Goal: Communication & Community: Connect with others

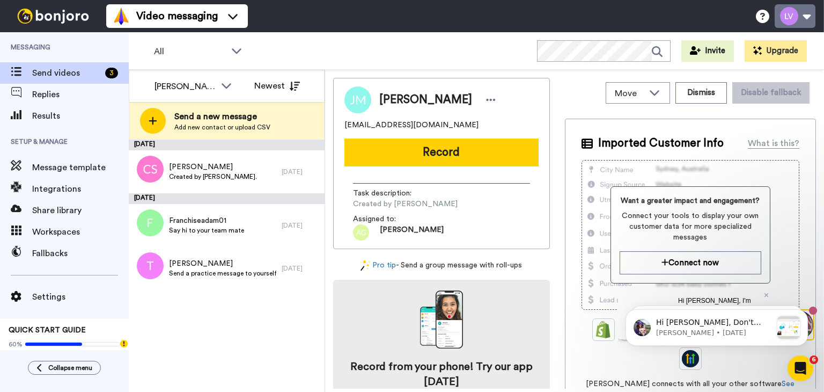
click at [796, 9] on button at bounding box center [795, 16] width 41 height 24
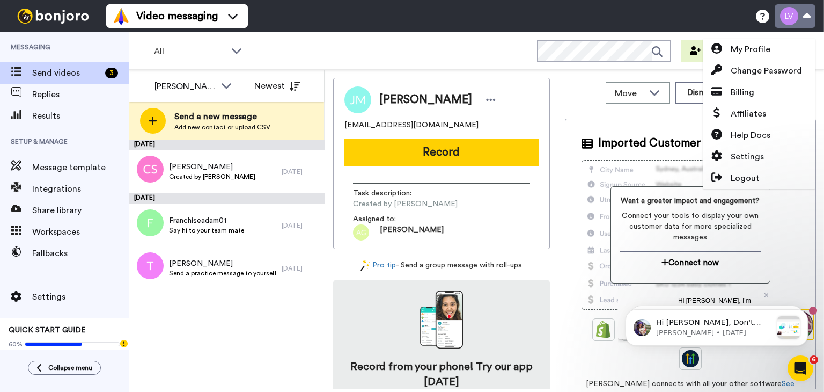
click at [796, 9] on button at bounding box center [795, 16] width 41 height 24
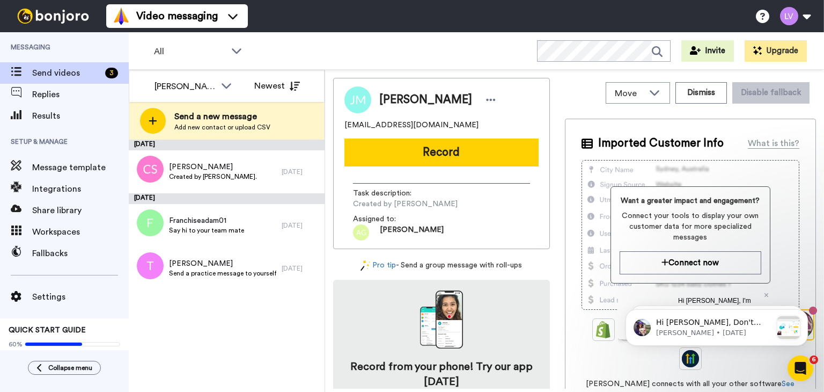
click at [221, 116] on span "Send a new message" at bounding box center [222, 116] width 96 height 13
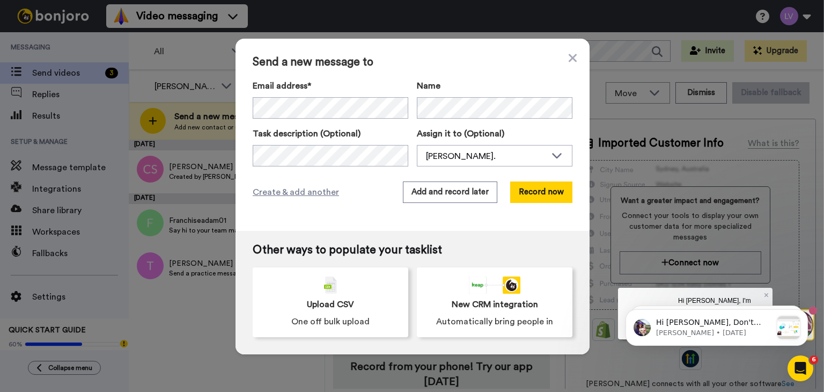
click at [364, 92] on label "Email address*" at bounding box center [331, 85] width 156 height 13
click at [555, 200] on button "Record now" at bounding box center [541, 191] width 62 height 21
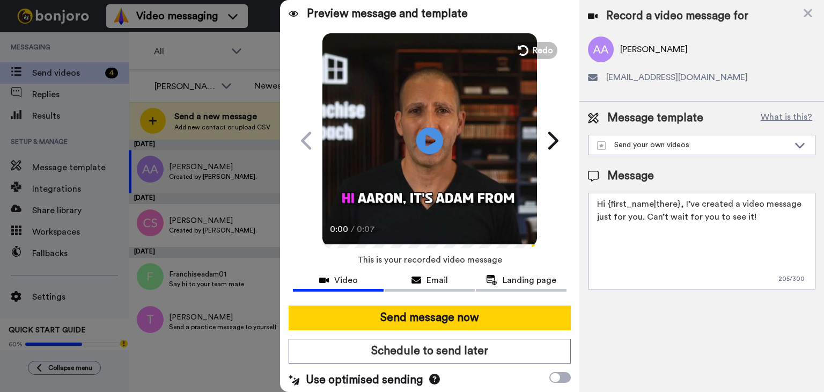
scroll to position [7, 0]
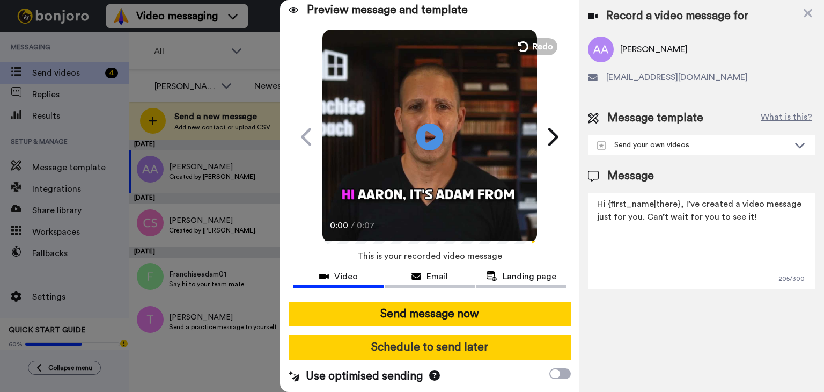
click at [511, 357] on button "Schedule to send later" at bounding box center [430, 347] width 282 height 25
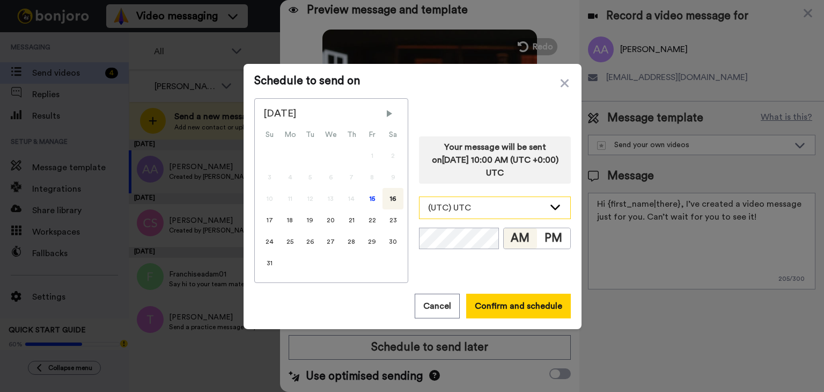
click at [484, 208] on div "(UTC) UTC" at bounding box center [486, 207] width 116 height 13
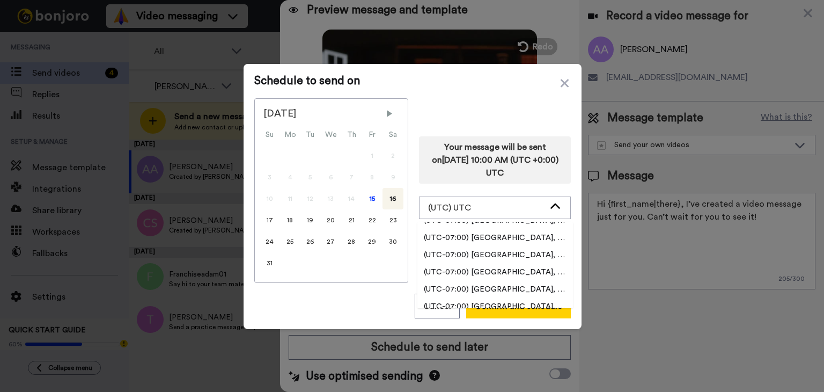
scroll to position [322, 0]
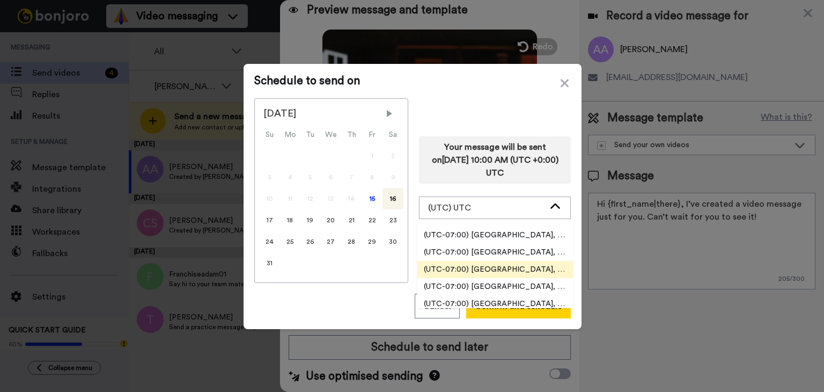
click at [520, 270] on span "(UTC-07:00) America, Los Angeles" at bounding box center [496, 269] width 156 height 11
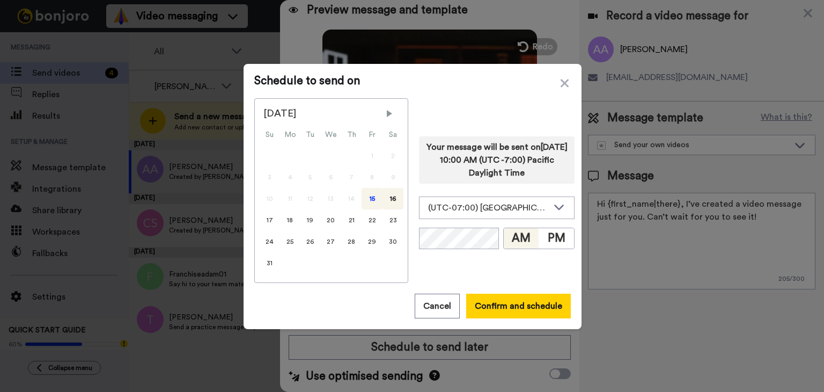
click at [362, 194] on div "15" at bounding box center [372, 198] width 21 height 21
click at [523, 307] on button "Confirm and schedule" at bounding box center [518, 306] width 105 height 25
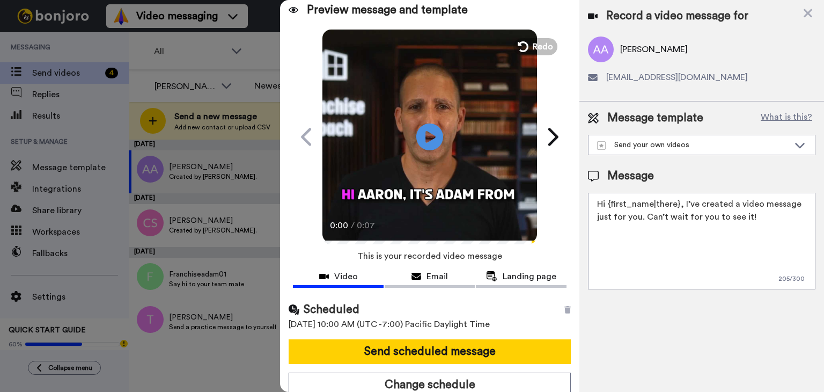
scroll to position [11, 0]
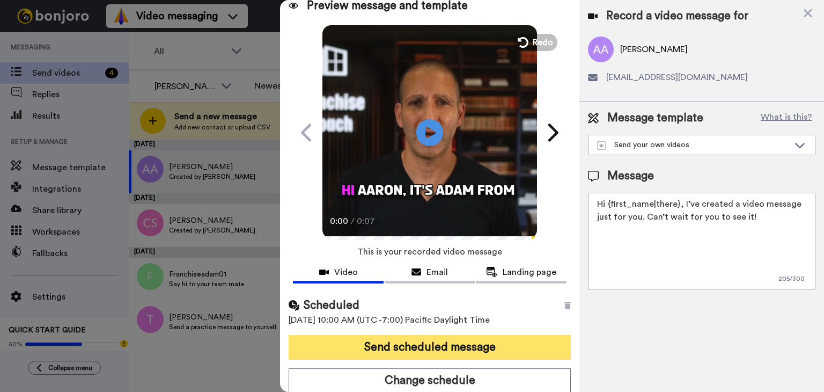
click at [501, 344] on button "Send scheduled message" at bounding box center [430, 347] width 282 height 25
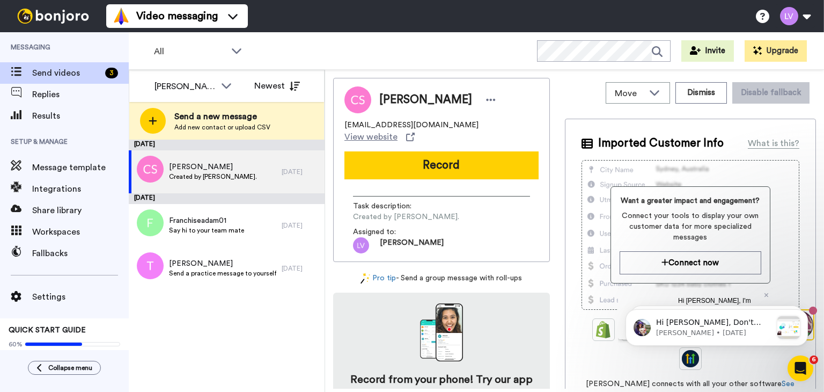
click at [240, 144] on div "[DATE]" at bounding box center [227, 145] width 196 height 11
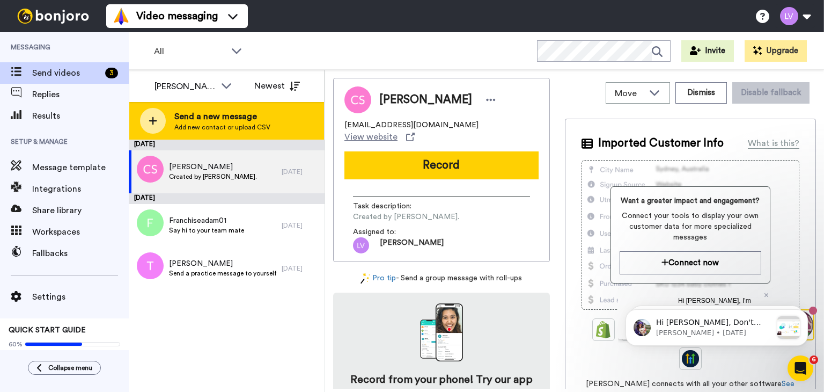
click at [258, 125] on span "Add new contact or upload CSV" at bounding box center [222, 127] width 96 height 9
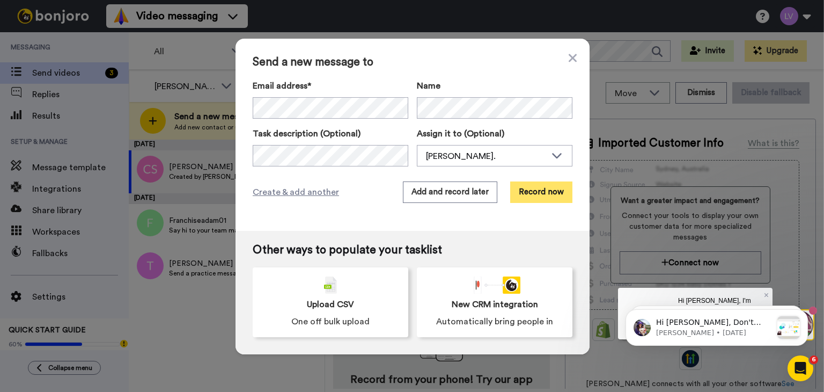
click at [558, 194] on button "Record now" at bounding box center [541, 191] width 62 height 21
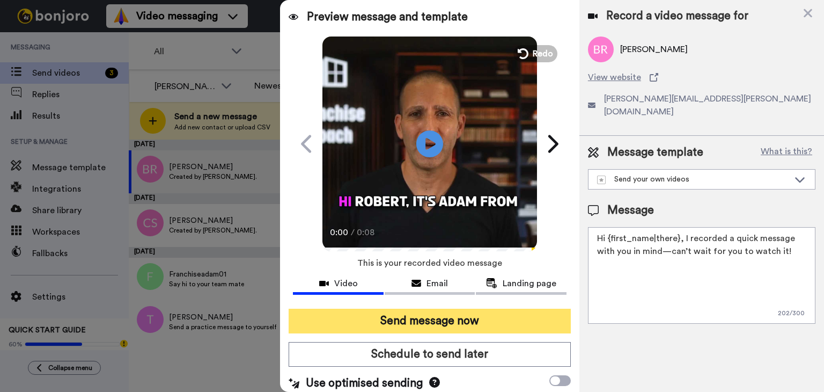
click at [459, 327] on button "Send message now" at bounding box center [430, 321] width 282 height 25
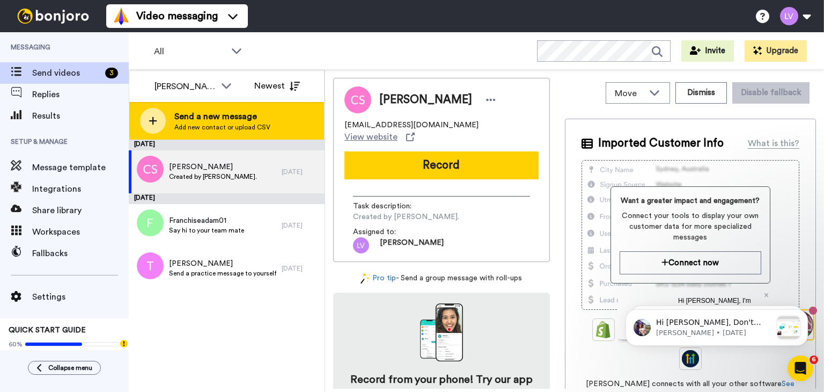
click at [224, 115] on span "Send a new message" at bounding box center [222, 116] width 96 height 13
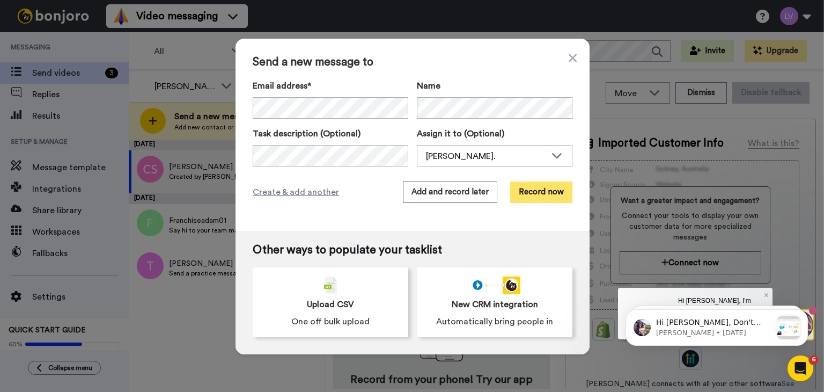
click at [528, 185] on button "Record now" at bounding box center [541, 191] width 62 height 21
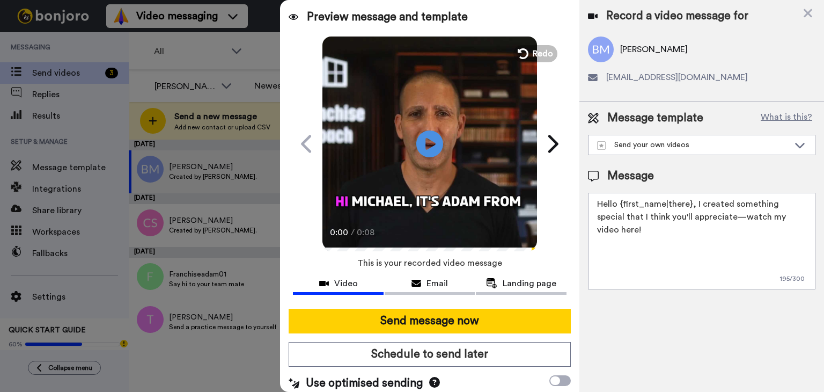
click at [462, 306] on div at bounding box center [430, 304] width 274 height 9
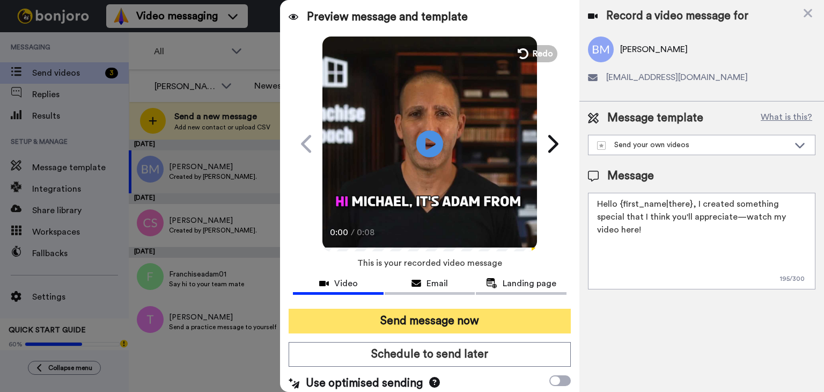
click at [465, 320] on button "Send message now" at bounding box center [430, 321] width 282 height 25
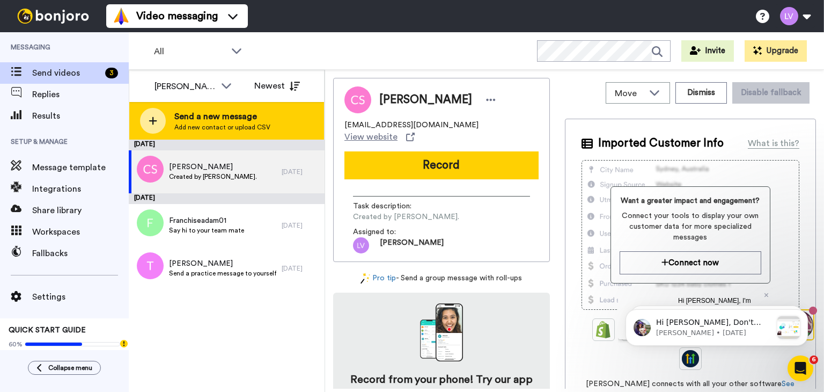
click at [275, 125] on div "Send a new message Add new contact or upload CSV" at bounding box center [226, 121] width 195 height 38
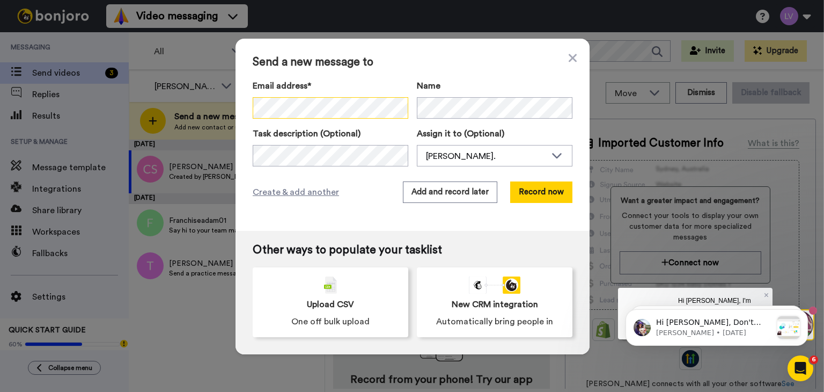
click at [376, 119] on div "Email address* Brandt, Michael <mbrandt450@gmail.com> Bartucci, Robert <robert.…" at bounding box center [413, 122] width 320 height 87
click at [545, 187] on button "Record now" at bounding box center [541, 191] width 62 height 21
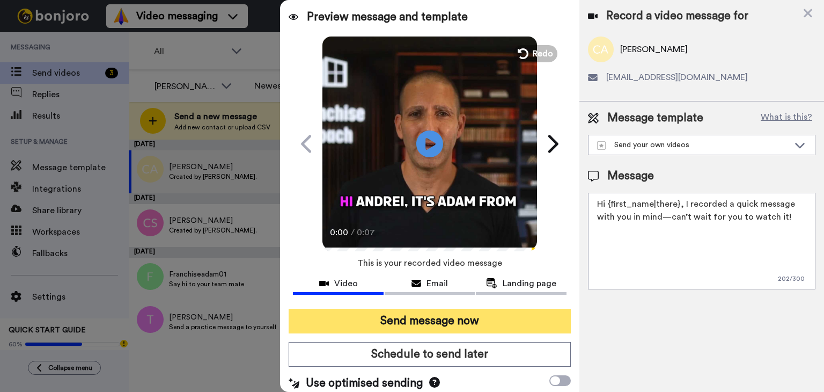
drag, startPoint x: 481, startPoint y: 304, endPoint x: 497, endPoint y: 323, distance: 24.4
click at [487, 313] on div "Preview message and template Play/Pause 0:00 / 0:07 Surprise! I’ve got a messag…" at bounding box center [429, 196] width 299 height 392
click at [498, 323] on button "Send message now" at bounding box center [430, 321] width 282 height 25
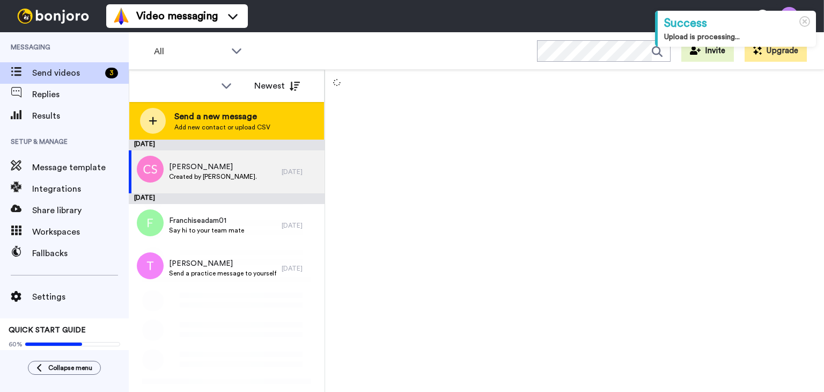
click at [255, 127] on span "Add new contact or upload CSV" at bounding box center [222, 127] width 96 height 9
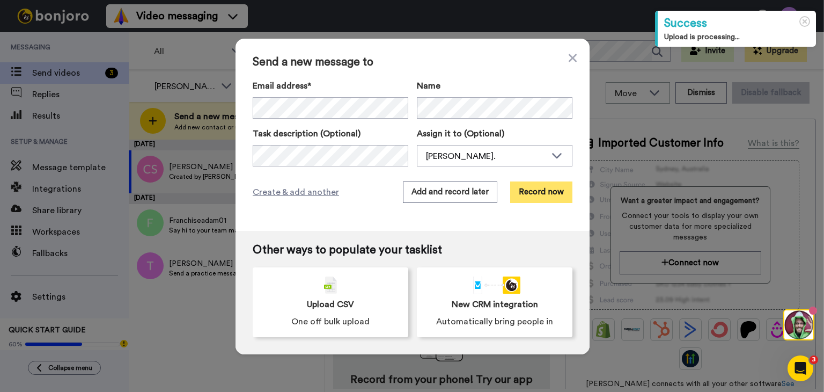
click at [538, 187] on button "Record now" at bounding box center [541, 191] width 62 height 21
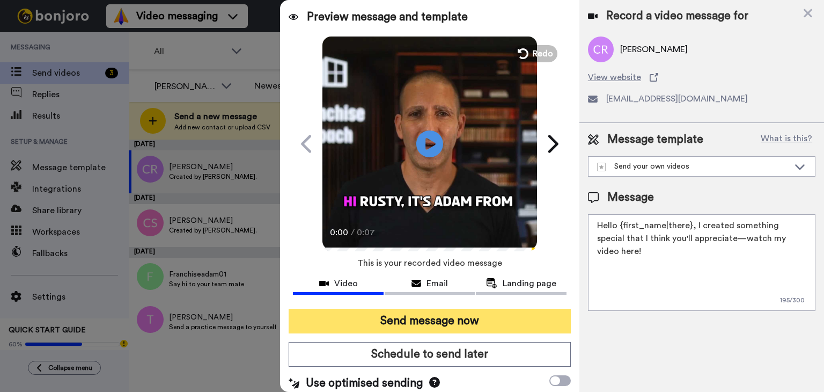
click at [444, 325] on button "Send message now" at bounding box center [430, 321] width 282 height 25
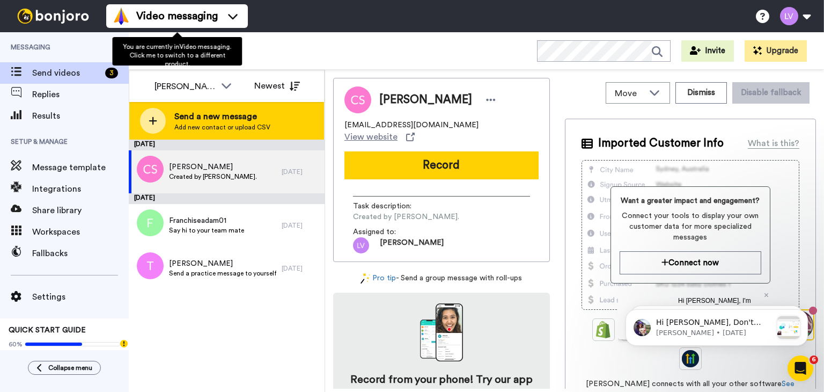
click at [206, 121] on span "Send a new message" at bounding box center [222, 116] width 96 height 13
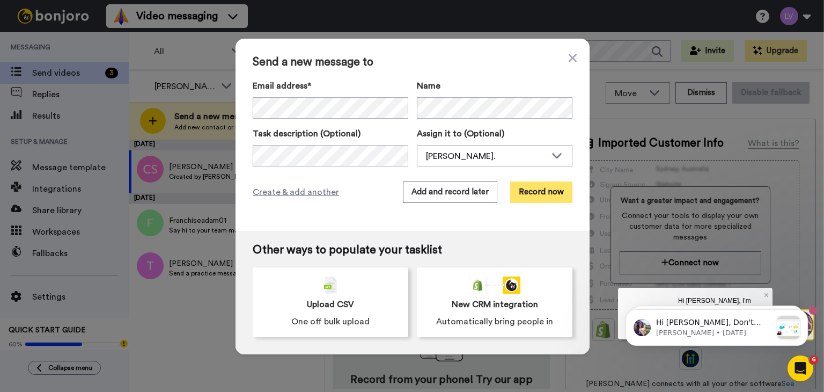
click at [516, 192] on button "Record now" at bounding box center [541, 191] width 62 height 21
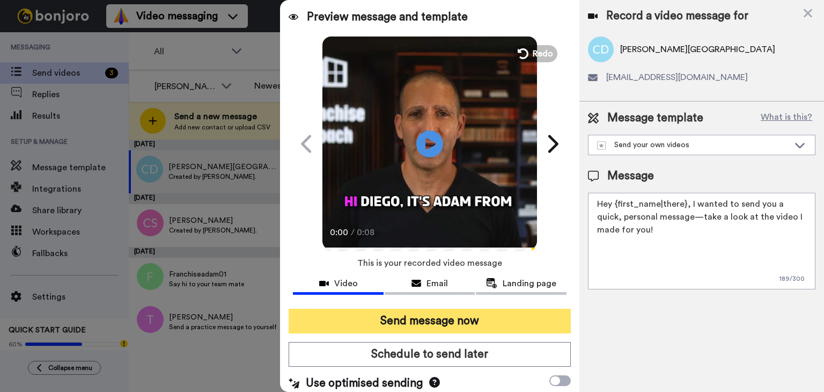
click at [422, 319] on button "Send message now" at bounding box center [430, 321] width 282 height 25
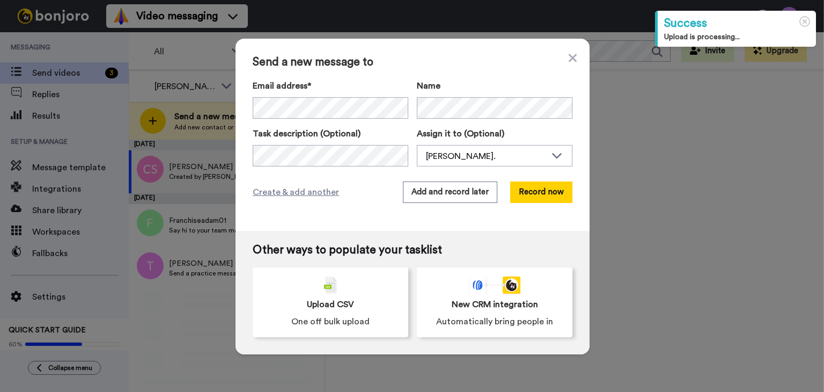
click at [329, 120] on div "Email address* [PERSON_NAME] <[EMAIL_ADDRESS][DOMAIN_NAME]> [PERSON_NAME] <[EMA…" at bounding box center [413, 122] width 320 height 87
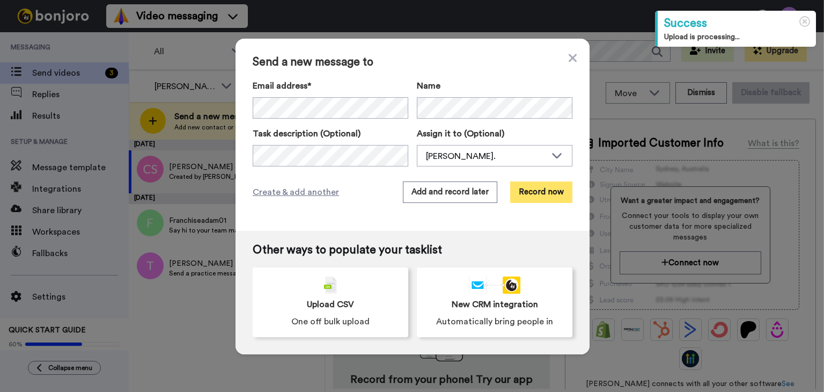
click at [532, 195] on button "Record now" at bounding box center [541, 191] width 62 height 21
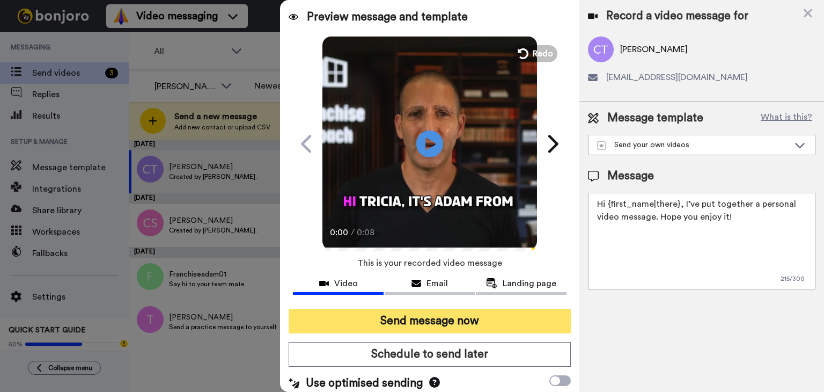
click at [451, 328] on button "Send message now" at bounding box center [430, 321] width 282 height 25
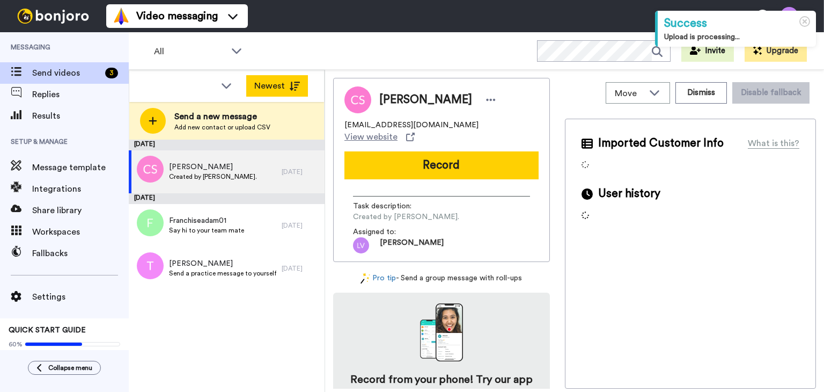
click at [256, 89] on button "Newest" at bounding box center [277, 85] width 62 height 21
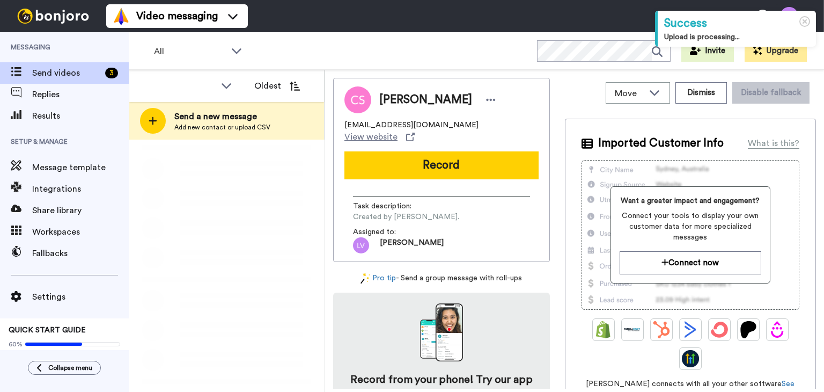
click at [255, 98] on div "Oldest" at bounding box center [226, 86] width 195 height 32
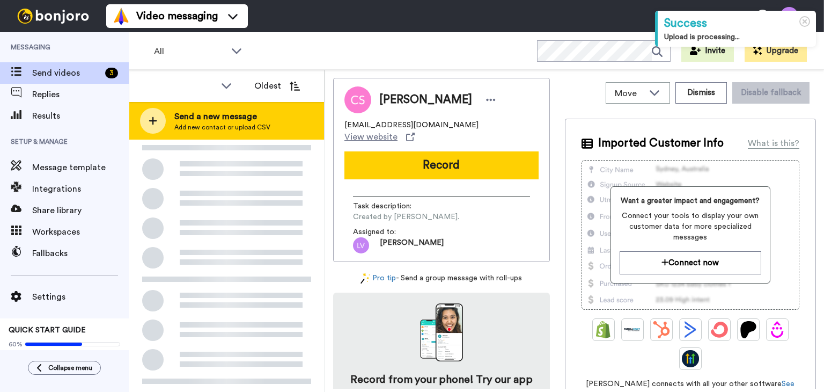
click at [258, 125] on span "Add new contact or upload CSV" at bounding box center [222, 127] width 96 height 9
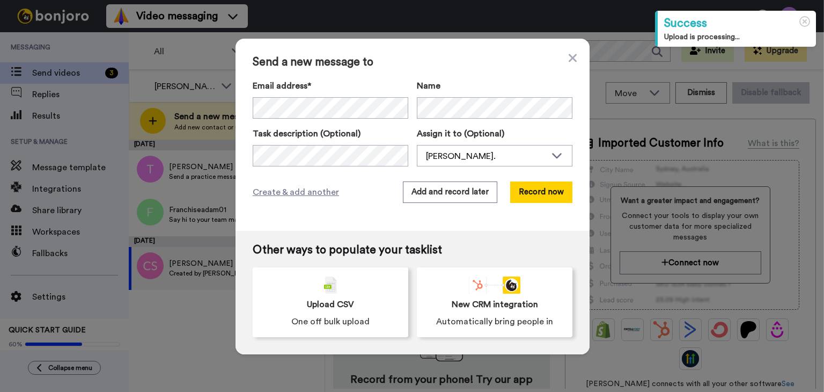
click at [458, 119] on div "Email address* No search result for ‘ faisal.din@gmail.com ’ Name Task descript…" at bounding box center [413, 122] width 320 height 87
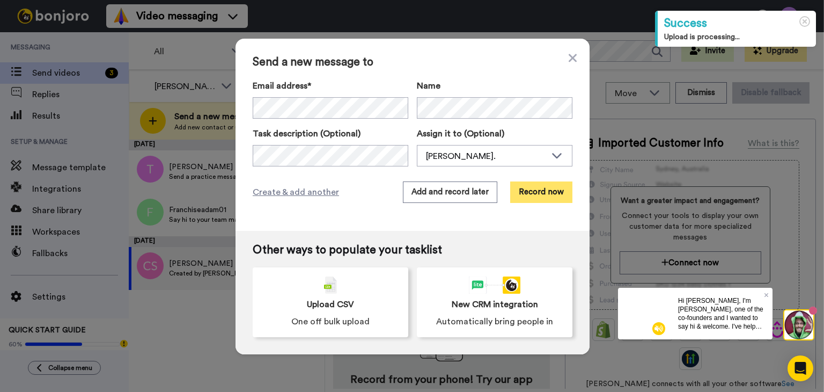
click at [543, 194] on button "Record now" at bounding box center [541, 191] width 62 height 21
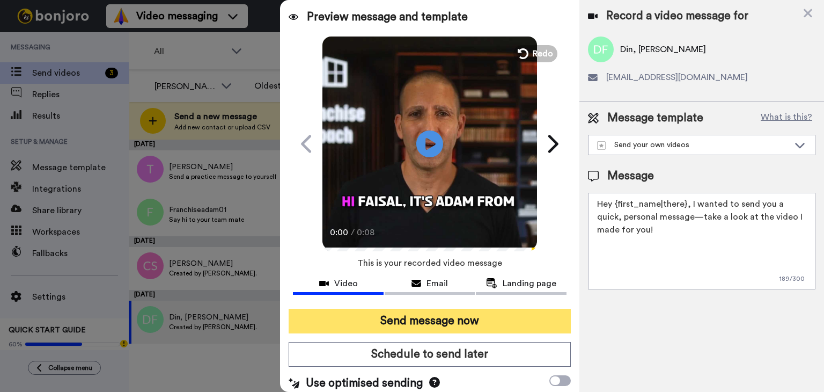
click at [441, 327] on button "Send message now" at bounding box center [430, 321] width 282 height 25
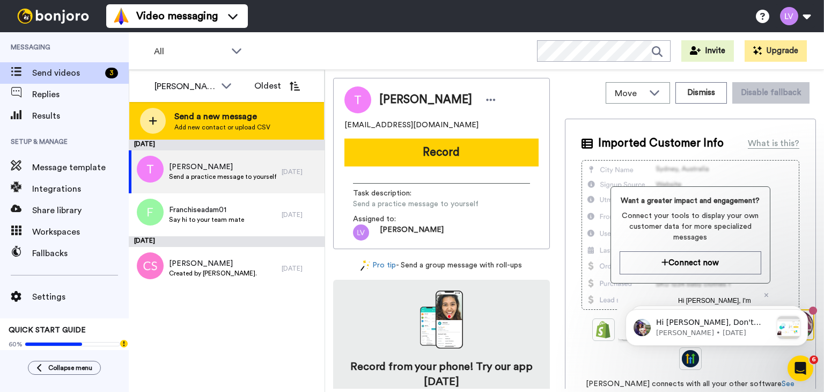
click at [258, 110] on div "Send a new message Add new contact or upload CSV" at bounding box center [226, 121] width 195 height 38
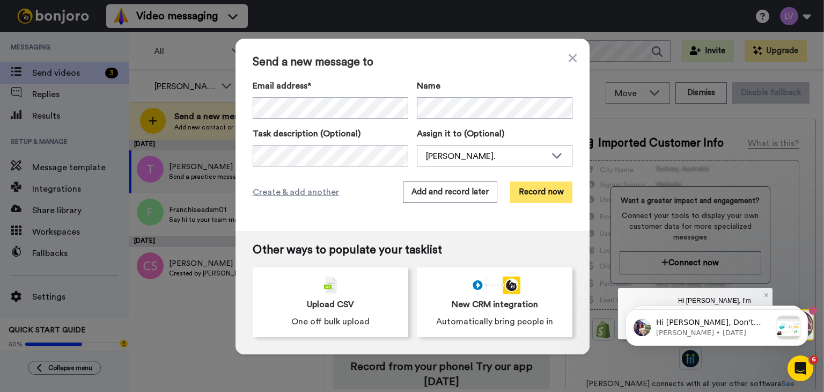
click at [544, 192] on button "Record now" at bounding box center [541, 191] width 62 height 21
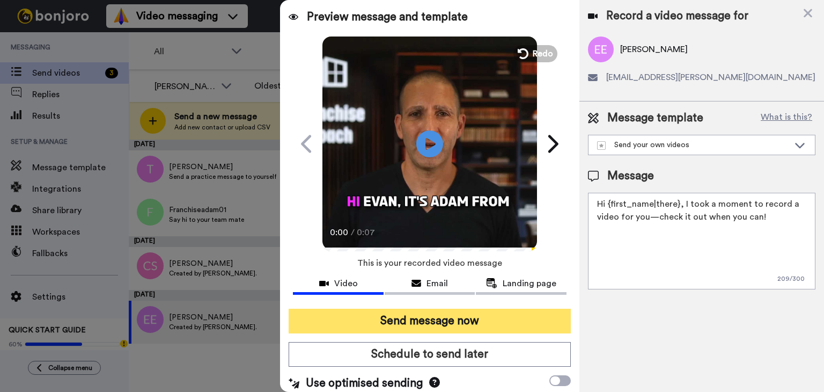
click at [449, 325] on button "Send message now" at bounding box center [430, 321] width 282 height 25
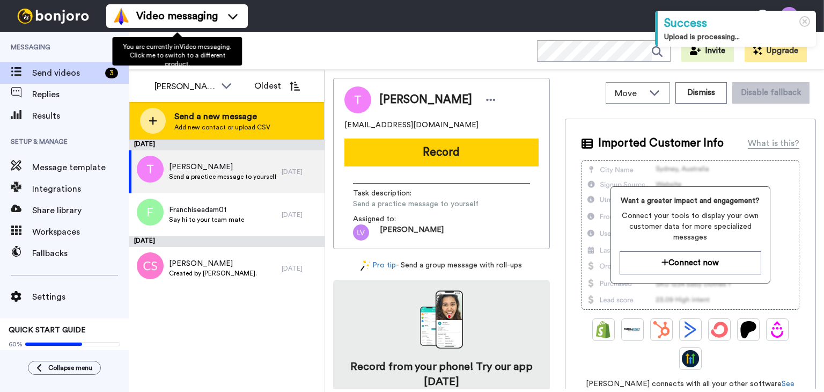
click at [219, 126] on span "Add new contact or upload CSV" at bounding box center [222, 127] width 96 height 9
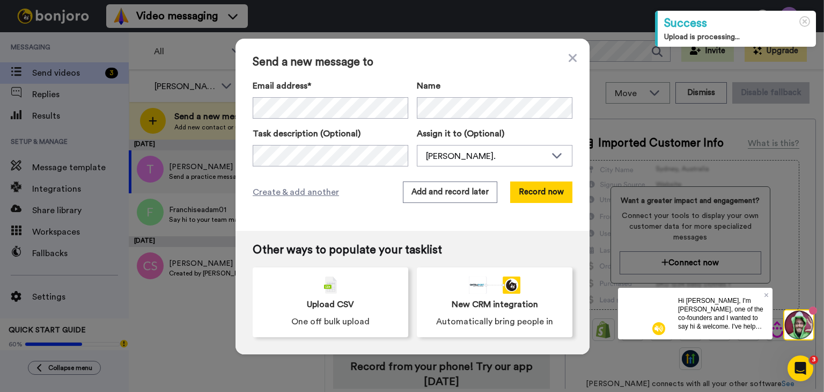
drag, startPoint x: 413, startPoint y: 78, endPoint x: 431, endPoint y: 92, distance: 23.4
click at [414, 80] on div "Send a new message to Email address* No search result for ‘ [EMAIL_ADDRESS][DOM…" at bounding box center [413, 135] width 354 height 192
click at [529, 183] on button "Record now" at bounding box center [541, 191] width 62 height 21
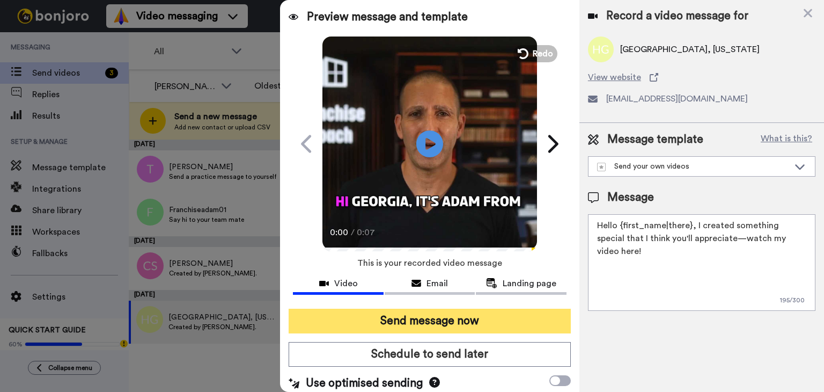
click at [477, 321] on button "Send message now" at bounding box center [430, 321] width 282 height 25
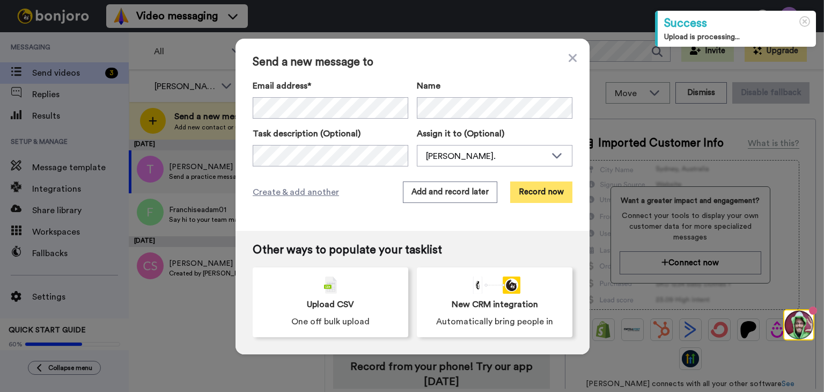
click at [537, 187] on button "Record now" at bounding box center [541, 191] width 62 height 21
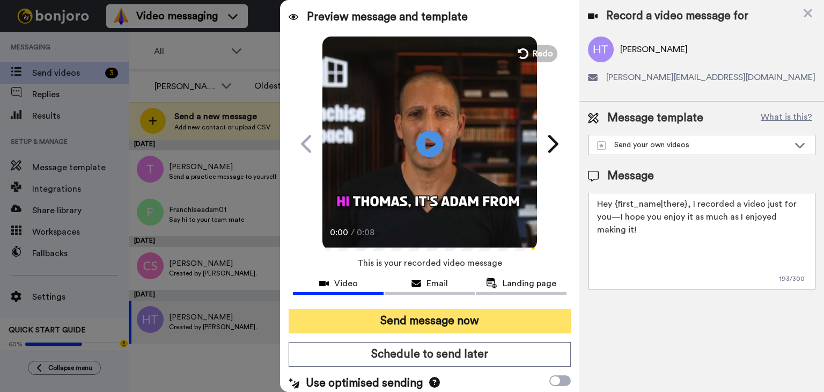
click at [463, 318] on button "Send message now" at bounding box center [430, 321] width 282 height 25
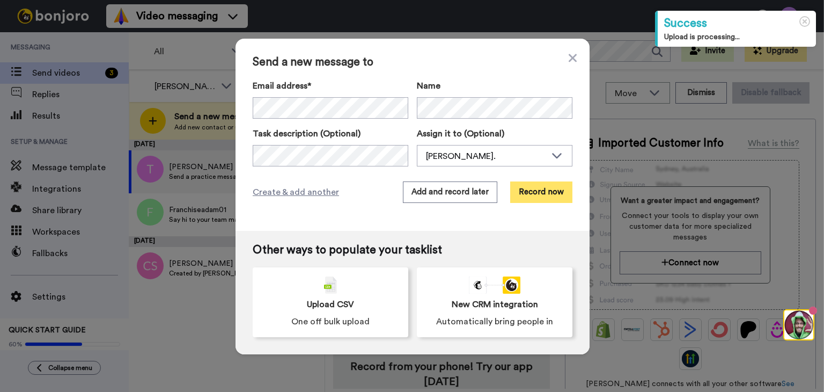
click at [538, 187] on button "Record now" at bounding box center [541, 191] width 62 height 21
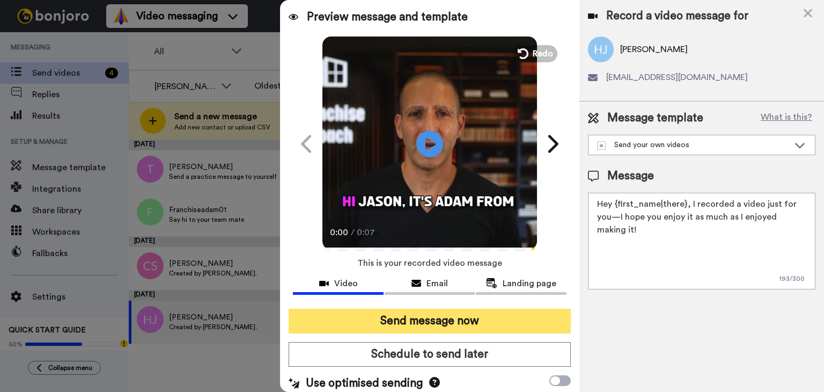
click at [488, 326] on button "Send message now" at bounding box center [430, 321] width 282 height 25
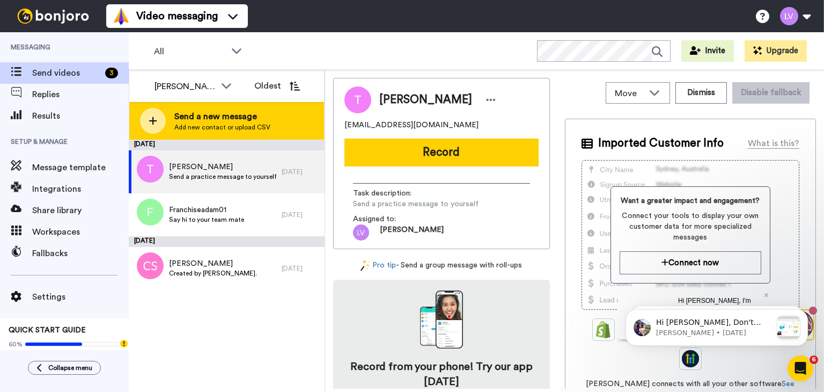
click at [259, 110] on div "Send a new message Add new contact or upload CSV" at bounding box center [226, 121] width 195 height 38
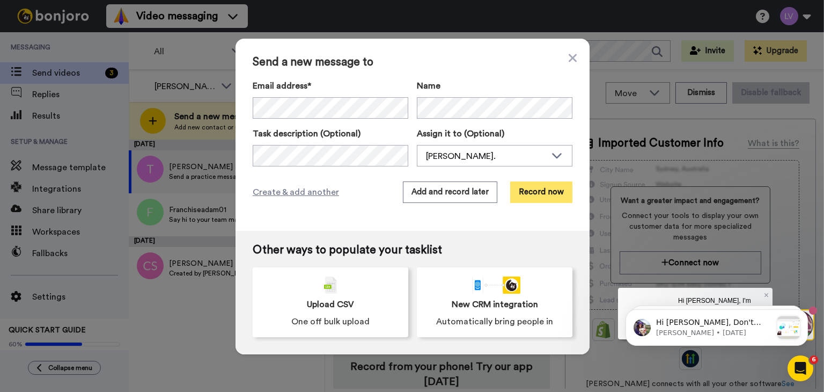
click at [542, 188] on button "Record now" at bounding box center [541, 191] width 62 height 21
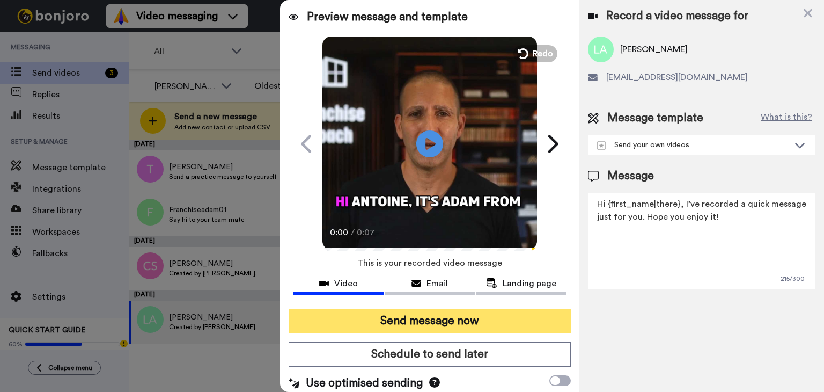
drag, startPoint x: 465, startPoint y: 325, endPoint x: 463, endPoint y: 319, distance: 6.3
click at [465, 325] on button "Send message now" at bounding box center [430, 321] width 282 height 25
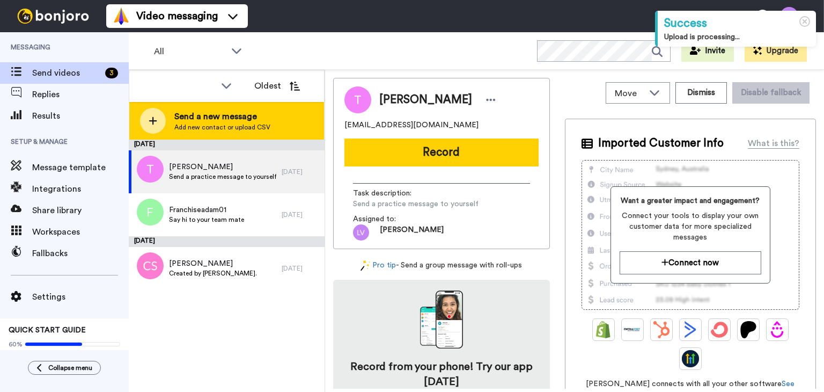
click at [219, 113] on span "Send a new message" at bounding box center [222, 116] width 96 height 13
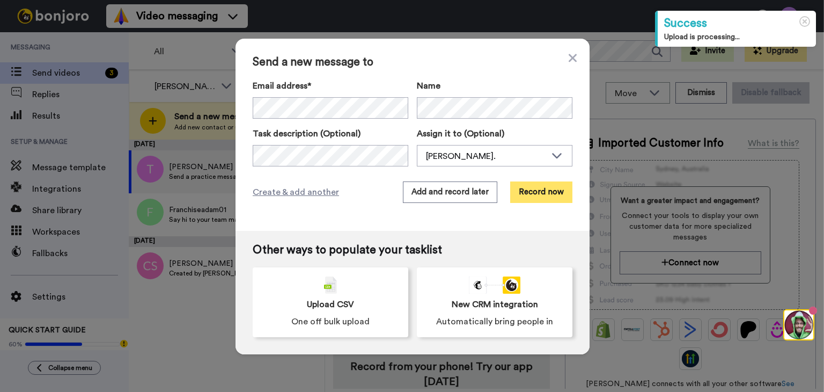
click at [537, 187] on button "Record now" at bounding box center [541, 191] width 62 height 21
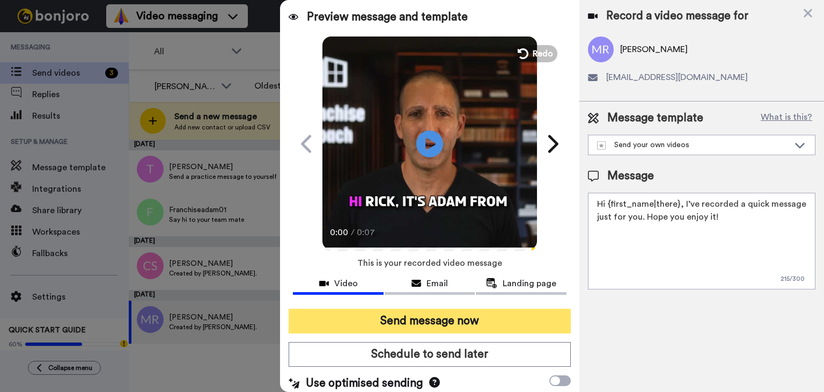
click at [453, 325] on button "Send message now" at bounding box center [430, 321] width 282 height 25
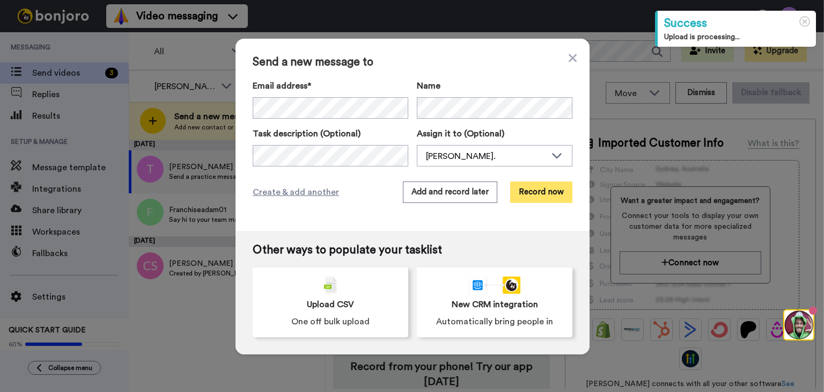
click at [535, 188] on button "Record now" at bounding box center [541, 191] width 62 height 21
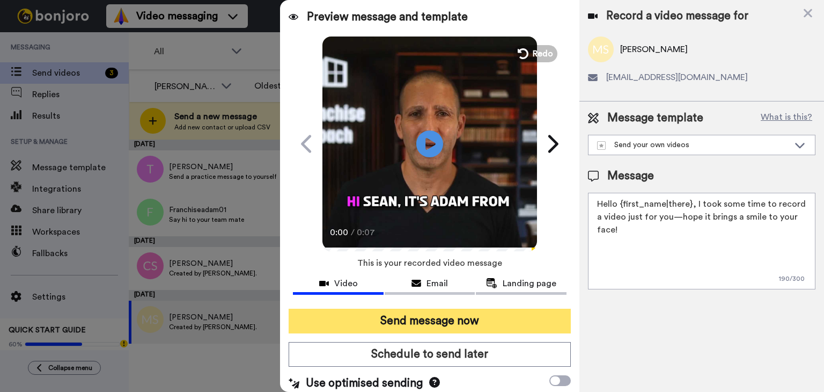
click at [450, 316] on button "Send message now" at bounding box center [430, 321] width 282 height 25
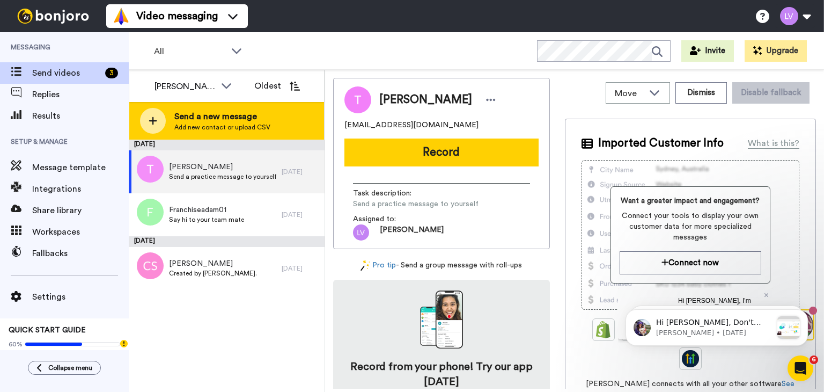
click at [230, 124] on span "Add new contact or upload CSV" at bounding box center [222, 127] width 96 height 9
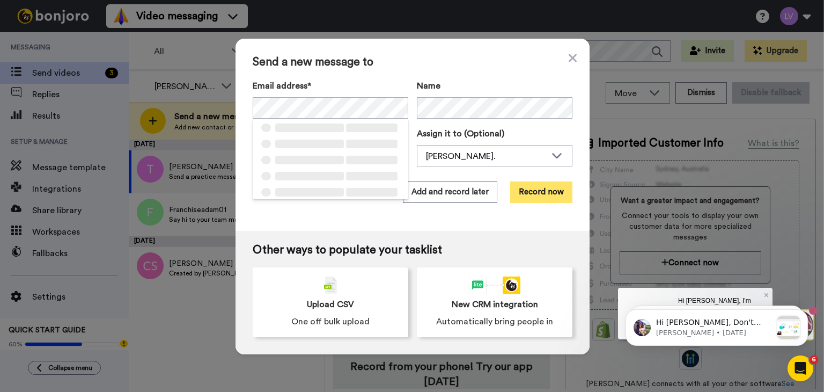
click at [527, 196] on button "Record now" at bounding box center [541, 191] width 62 height 21
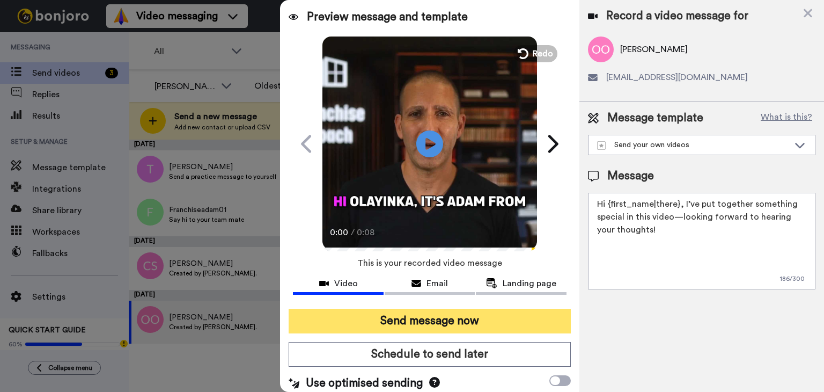
click at [456, 314] on button "Send message now" at bounding box center [430, 321] width 282 height 25
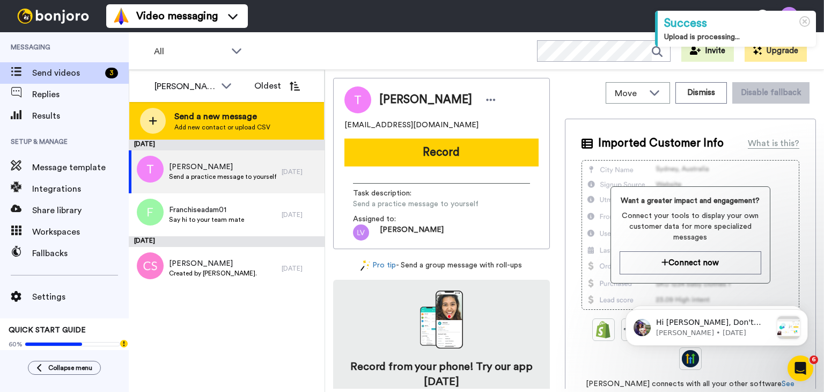
click at [258, 106] on div "Send a new message Add new contact or upload CSV" at bounding box center [226, 121] width 195 height 38
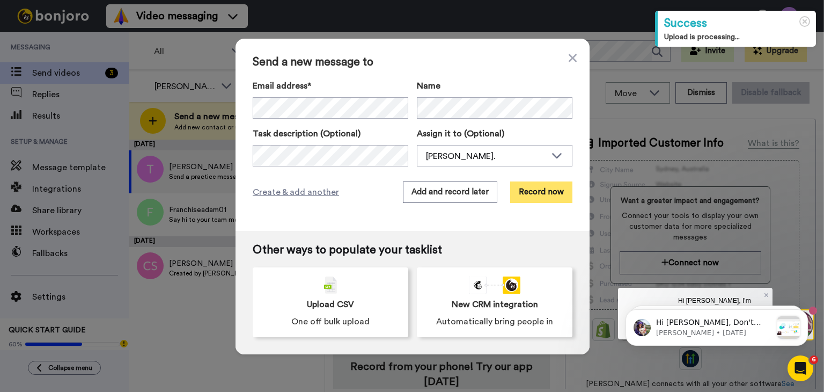
click at [536, 202] on button "Record now" at bounding box center [541, 191] width 62 height 21
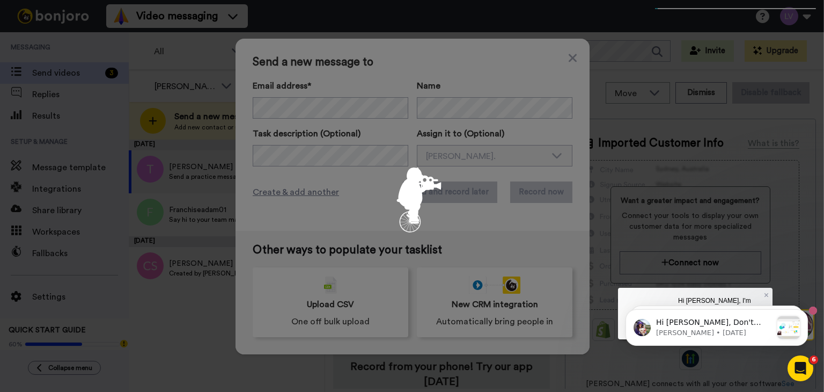
click at [542, 194] on div at bounding box center [412, 196] width 824 height 392
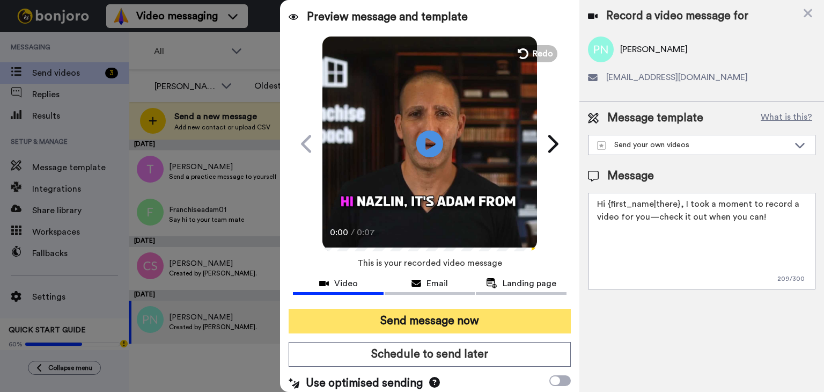
click at [472, 331] on button "Send message now" at bounding box center [430, 321] width 282 height 25
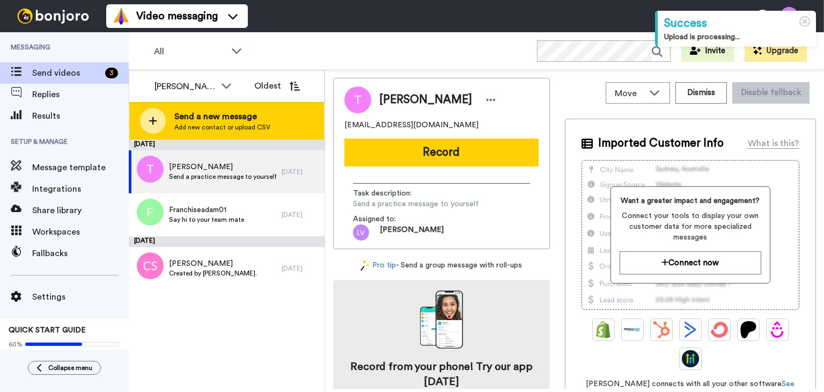
click at [237, 118] on span "Send a new message" at bounding box center [222, 116] width 96 height 13
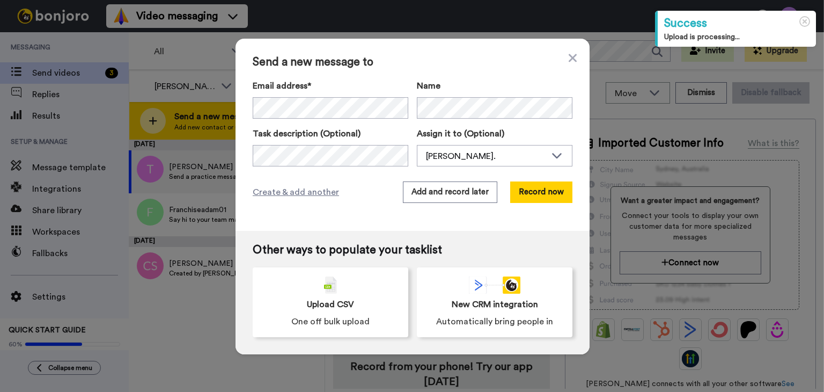
click at [332, 93] on div "Email address*" at bounding box center [331, 98] width 156 height 39
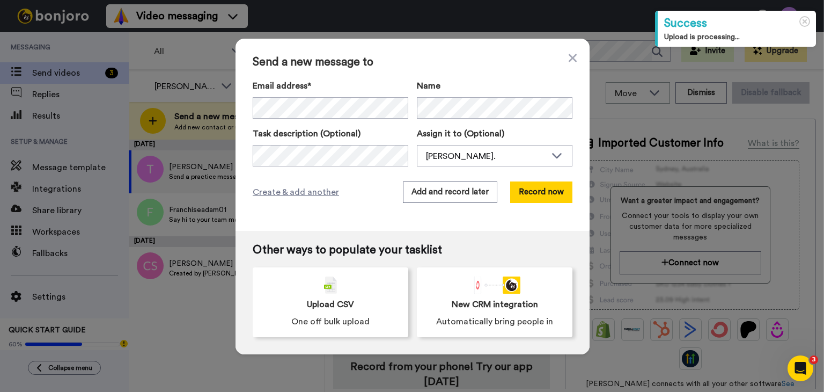
click at [480, 125] on div "Email address* ‌ ‌ ‌ ‌ ‌ ‌ ‌ ‌ ‌ ‌ ‌ ‌ ‌ ‌ ‌ Name Task description (Optional) A…" at bounding box center [413, 122] width 320 height 87
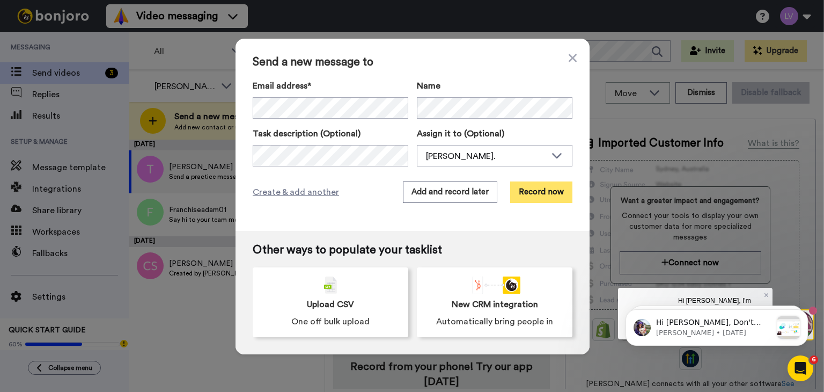
click at [550, 194] on button "Record now" at bounding box center [541, 191] width 62 height 21
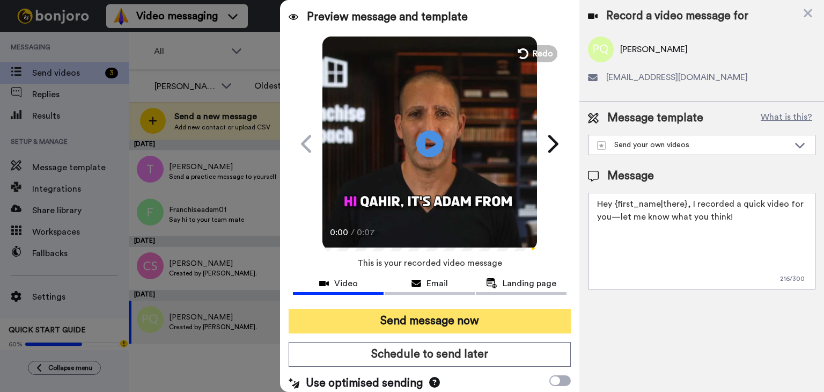
click at [466, 324] on button "Send message now" at bounding box center [430, 321] width 282 height 25
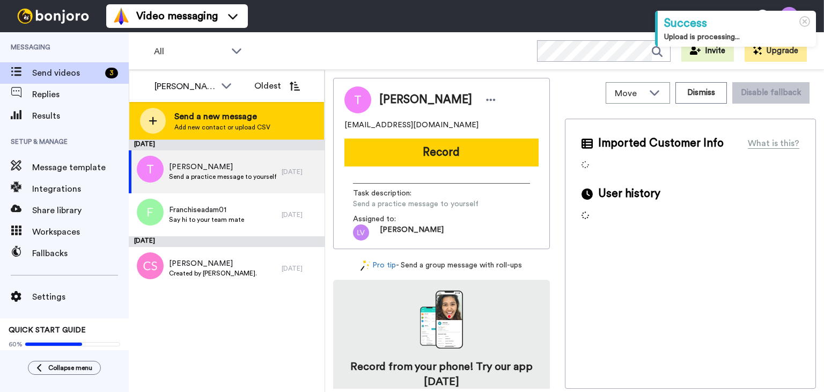
click at [238, 112] on span "Send a new message" at bounding box center [222, 116] width 96 height 13
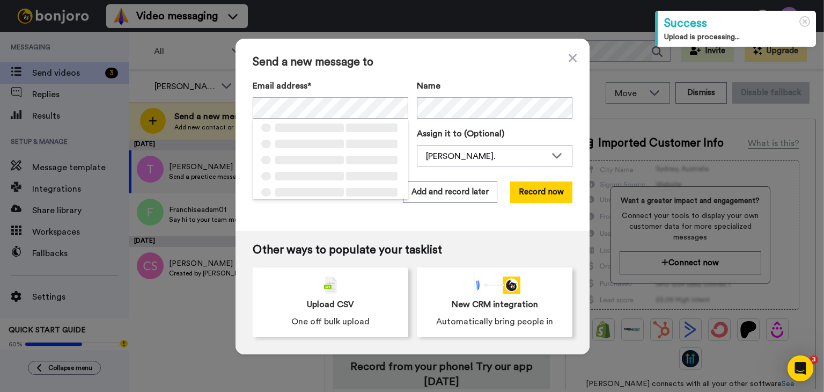
click at [461, 119] on div "Email address* ‌ ‌ ‌ ‌ ‌ ‌ ‌ ‌ ‌ ‌ ‌ ‌ ‌ ‌ ‌ Name Task description (Optional) A…" at bounding box center [413, 122] width 320 height 87
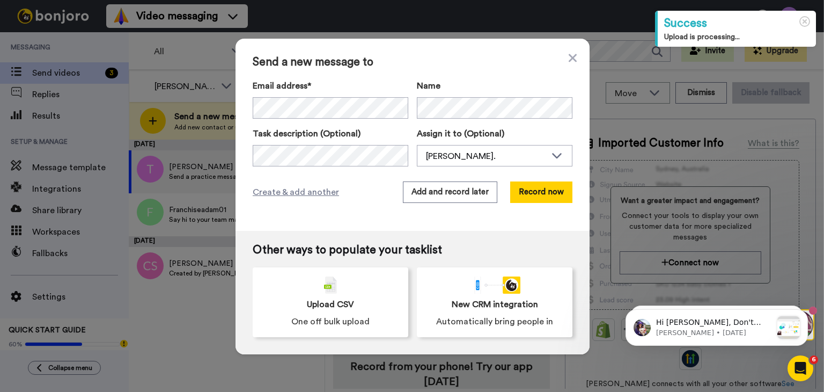
click at [536, 178] on div "Send a new message to Email address* No search result for ‘ rself0928@gmail.com…" at bounding box center [413, 135] width 354 height 192
click at [537, 182] on button "Record now" at bounding box center [541, 191] width 62 height 21
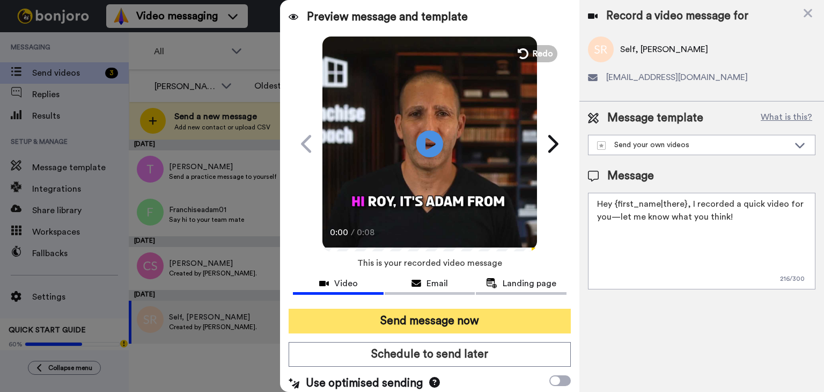
click at [467, 323] on button "Send message now" at bounding box center [430, 321] width 282 height 25
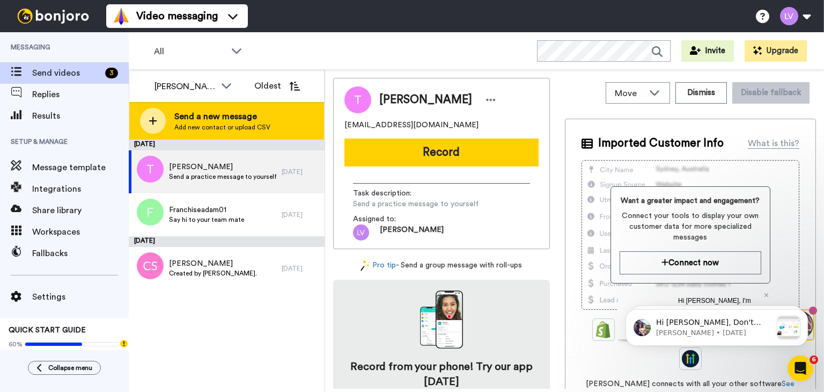
click at [308, 112] on div "Send a new message Add new contact or upload CSV" at bounding box center [226, 121] width 195 height 38
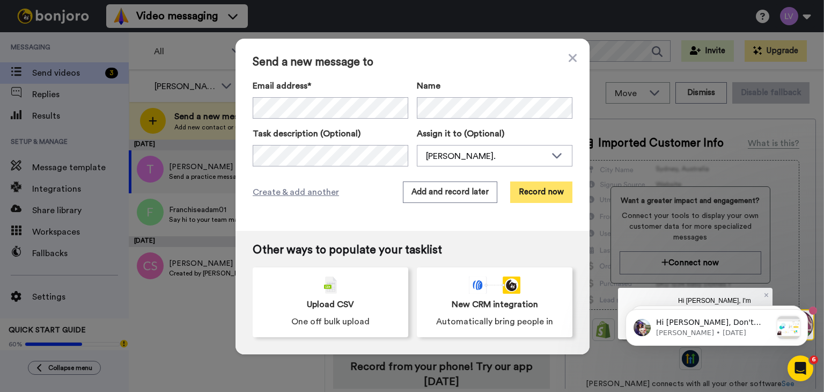
click at [537, 193] on button "Record now" at bounding box center [541, 191] width 62 height 21
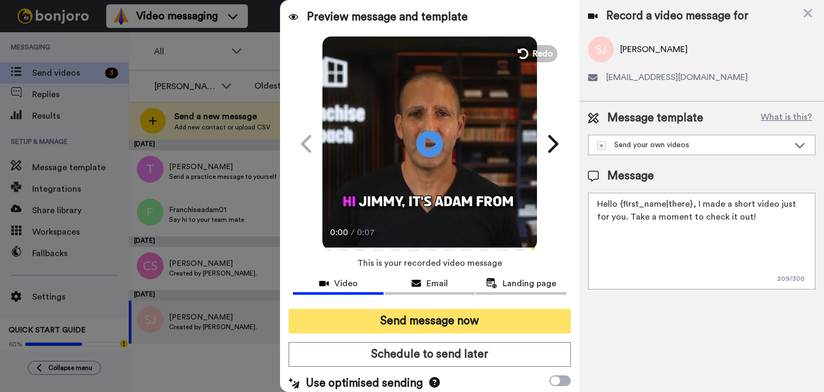
click at [530, 324] on button "Send message now" at bounding box center [430, 321] width 282 height 25
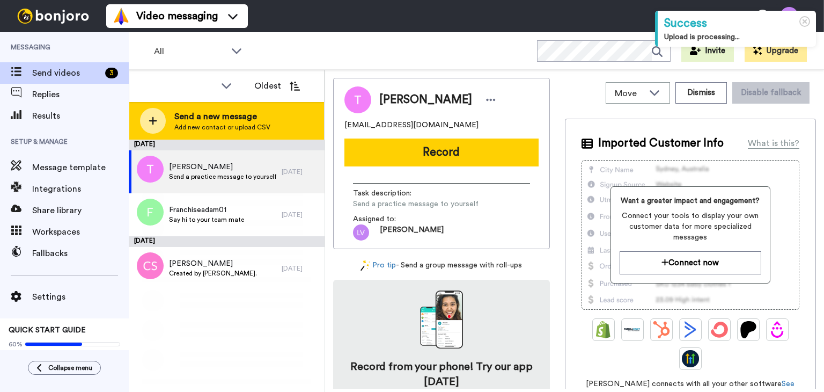
click at [297, 111] on div "Send a new message Add new contact or upload CSV" at bounding box center [226, 121] width 195 height 38
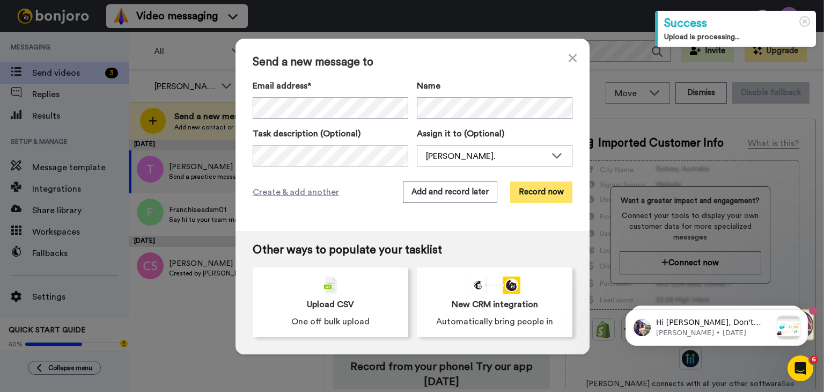
click at [543, 197] on button "Record now" at bounding box center [541, 191] width 62 height 21
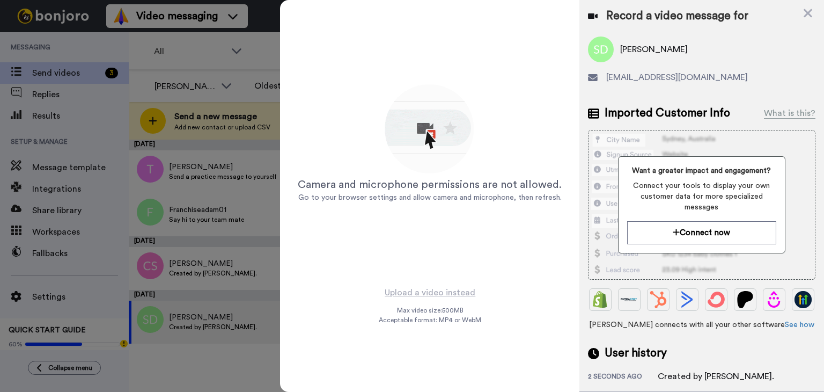
click at [509, 74] on div "Camera and microphone permissions are not allowed. Go to your browser settings …" at bounding box center [430, 143] width 268 height 268
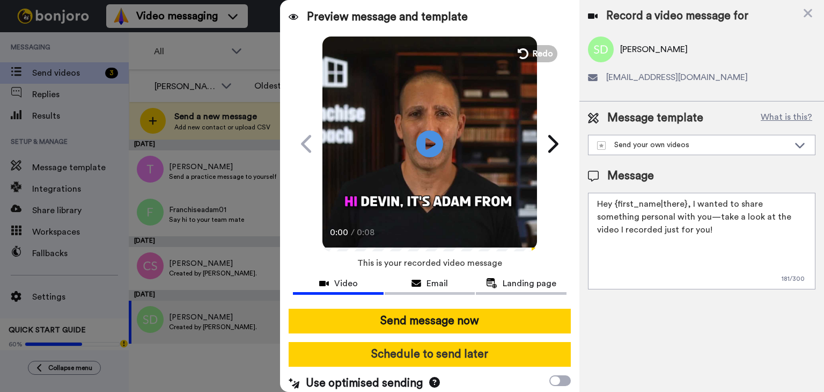
click at [425, 350] on button "Schedule to send later" at bounding box center [430, 354] width 282 height 25
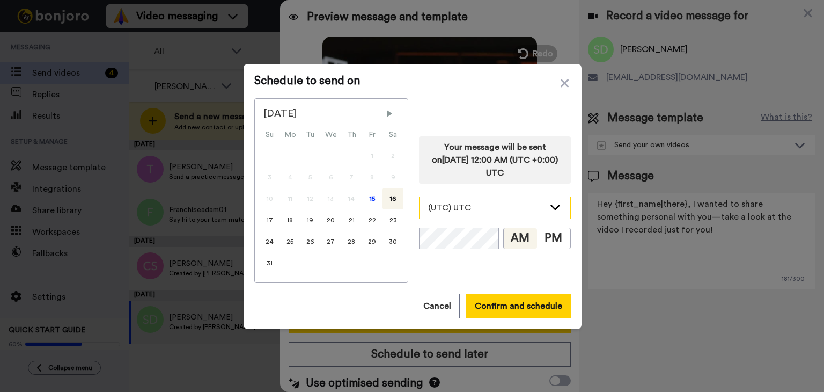
click at [455, 215] on div "(UTC) UTC" at bounding box center [495, 207] width 151 height 21
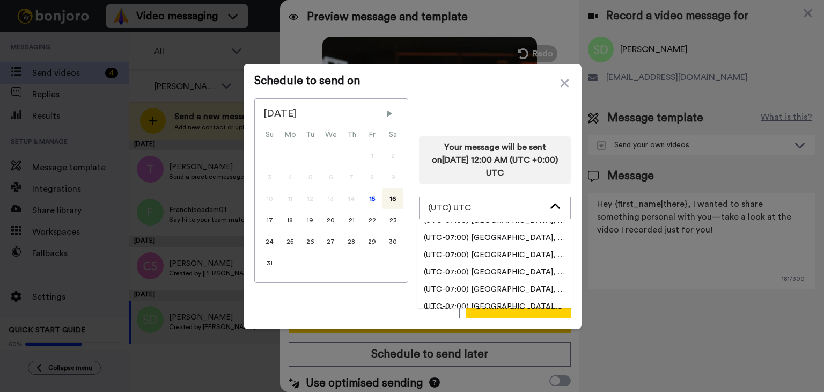
scroll to position [322, 0]
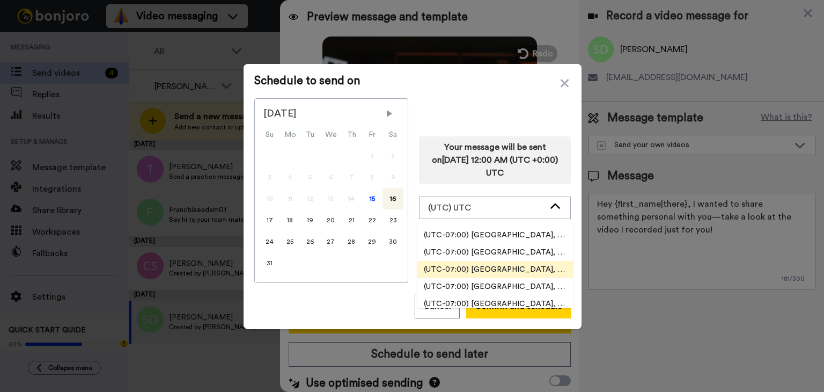
click at [489, 266] on span "(UTC-07:00) [GEOGRAPHIC_DATA], [GEOGRAPHIC_DATA]" at bounding box center [496, 269] width 156 height 11
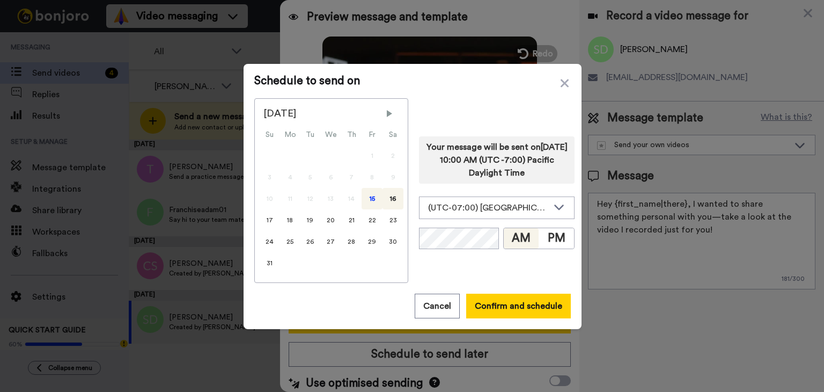
click at [370, 201] on div "15" at bounding box center [372, 198] width 21 height 21
click at [514, 303] on button "Confirm and schedule" at bounding box center [518, 306] width 105 height 25
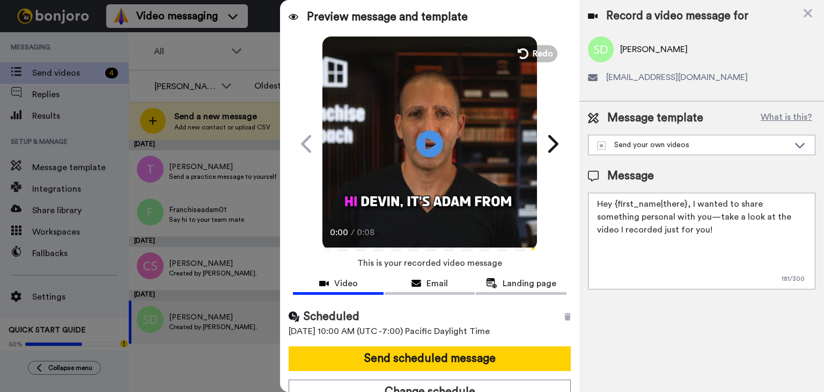
scroll to position [11, 0]
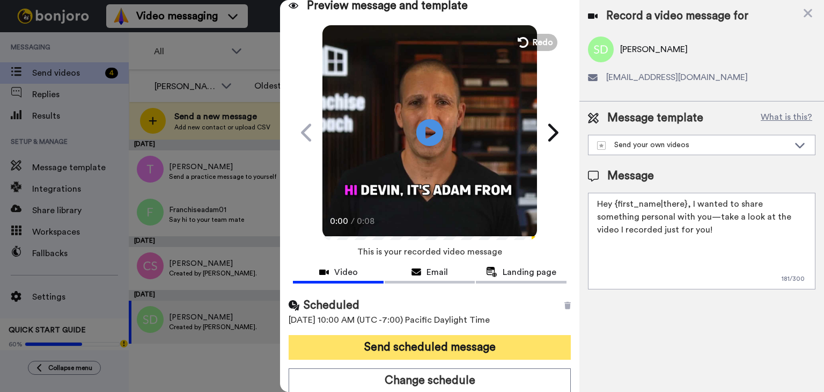
click at [446, 340] on button "Send scheduled message" at bounding box center [430, 347] width 282 height 25
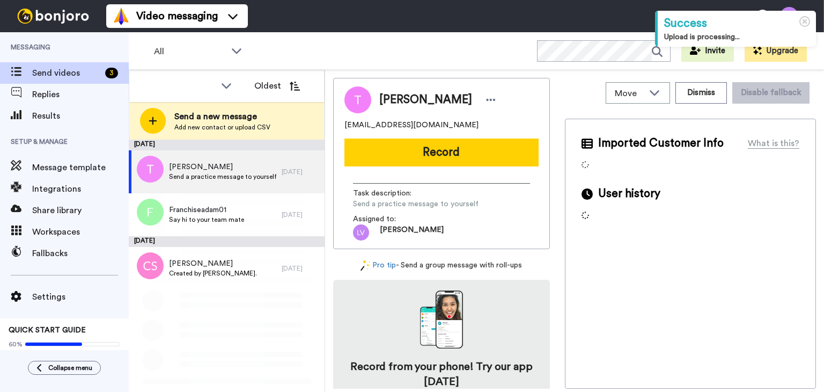
click at [243, 130] on span "Add new contact or upload CSV" at bounding box center [222, 127] width 96 height 9
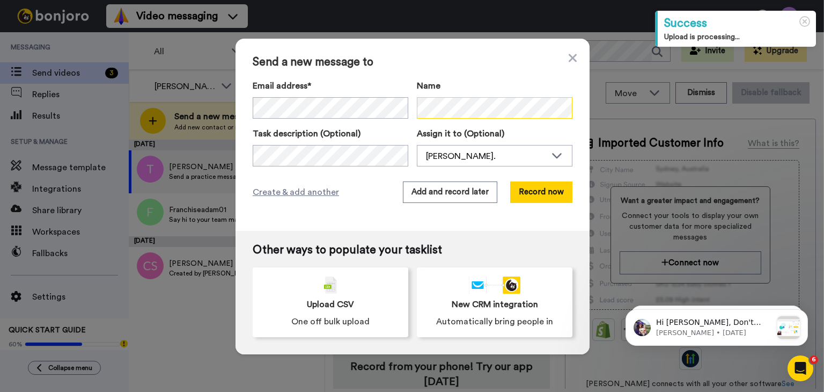
click at [331, 111] on div "Email address* No search result for ‘ csonarikar@gmail.com ’ Name" at bounding box center [413, 98] width 320 height 39
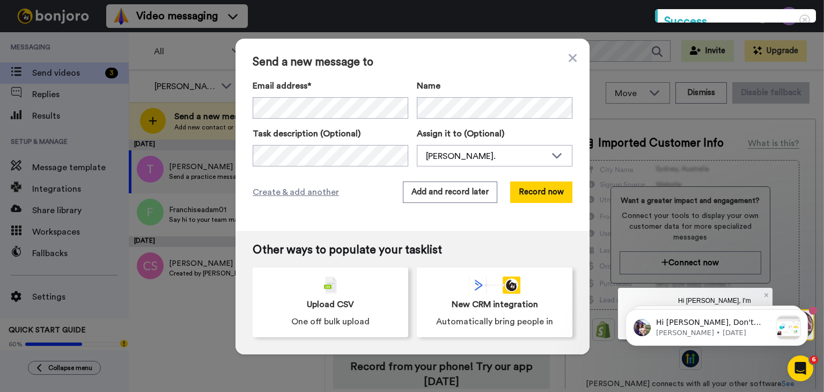
click at [544, 180] on div "Send a new message to Email address* No search result for ‘ csonarikar@gmail.co…" at bounding box center [413, 135] width 354 height 192
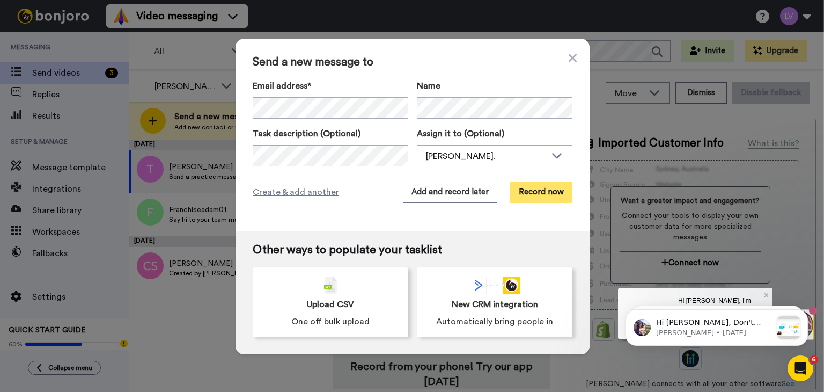
click at [541, 184] on button "Record now" at bounding box center [541, 191] width 62 height 21
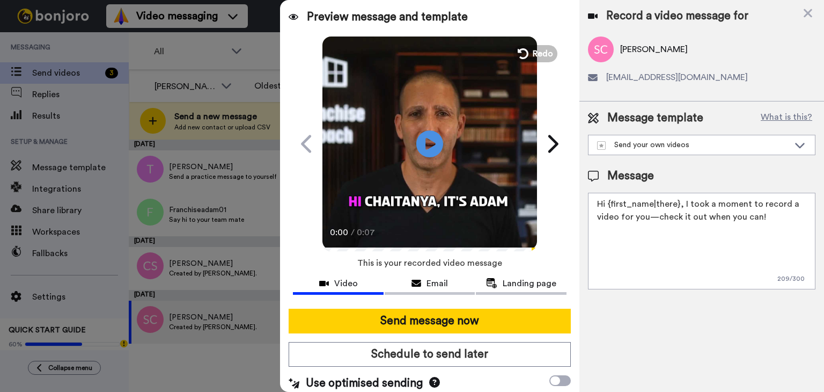
click at [448, 349] on button "Schedule to send later" at bounding box center [430, 354] width 282 height 25
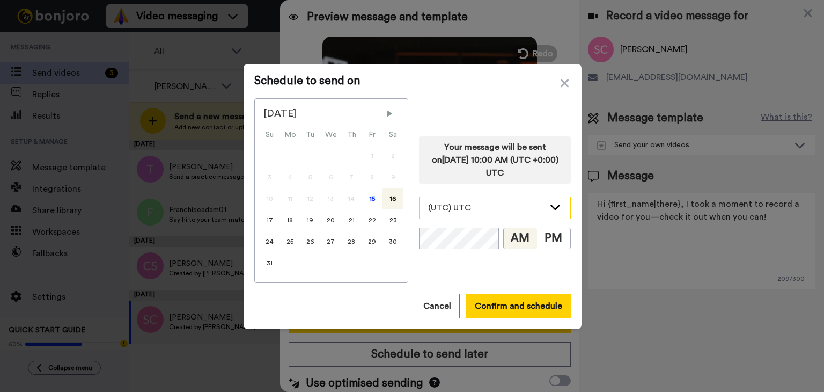
click at [488, 207] on div "(UTC) UTC" at bounding box center [486, 207] width 116 height 13
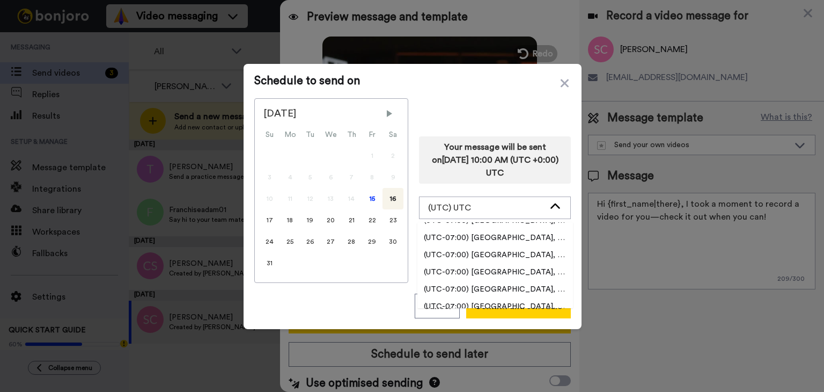
scroll to position [322, 0]
click at [475, 275] on li "(UTC-07:00) [GEOGRAPHIC_DATA], [GEOGRAPHIC_DATA]" at bounding box center [496, 269] width 156 height 17
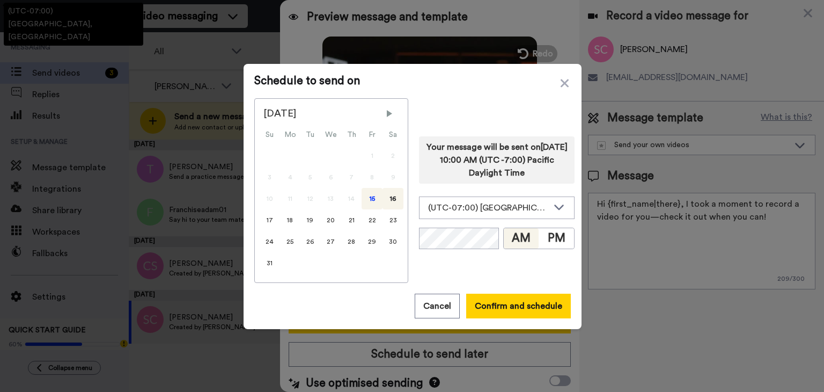
click at [362, 200] on div "15" at bounding box center [372, 198] width 21 height 21
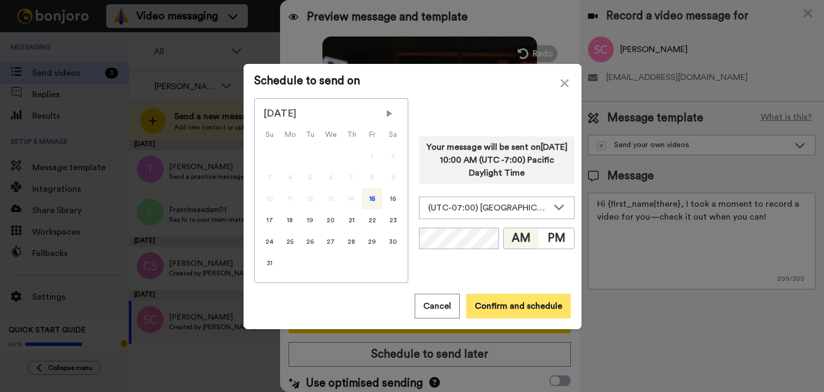
click at [492, 295] on button "Confirm and schedule" at bounding box center [518, 306] width 105 height 25
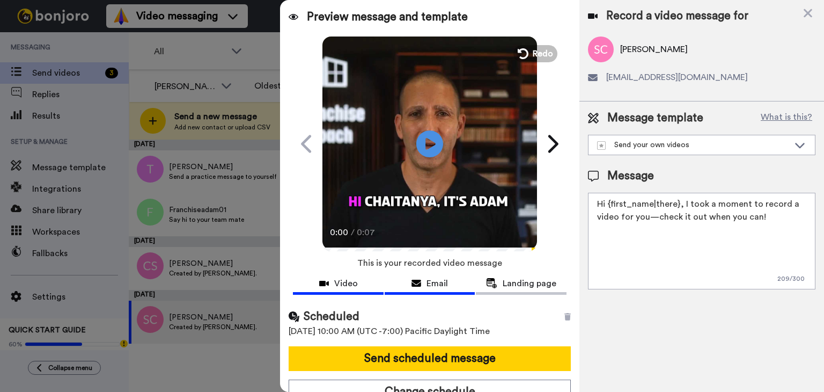
scroll to position [11, 0]
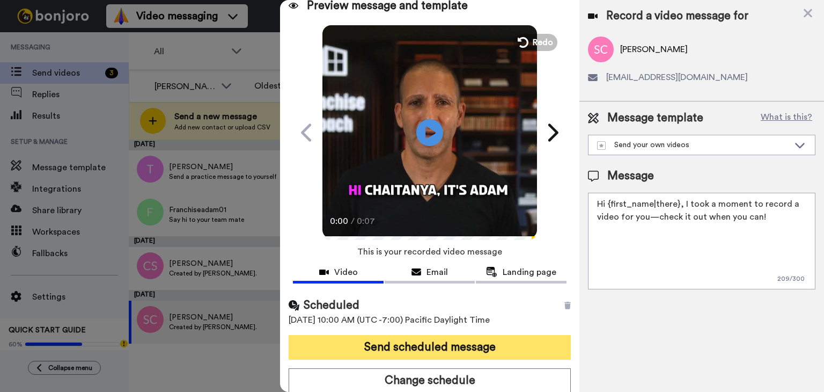
click at [462, 341] on button "Send scheduled message" at bounding box center [430, 347] width 282 height 25
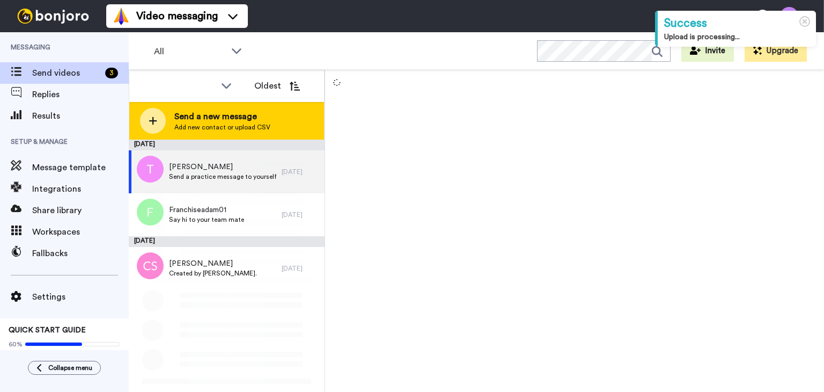
click at [243, 128] on span "Add new contact or upload CSV" at bounding box center [222, 127] width 96 height 9
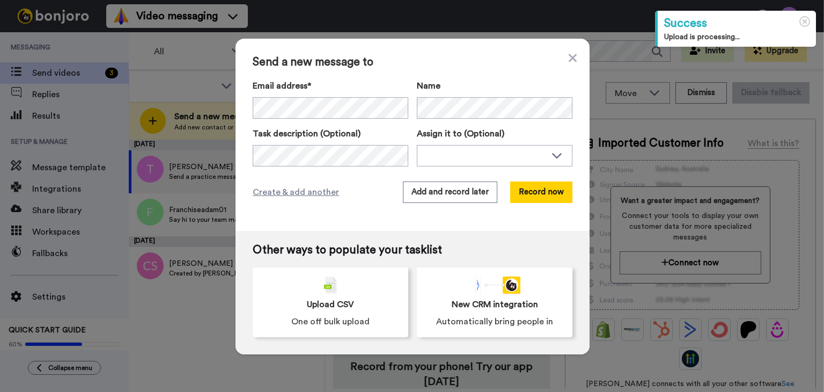
click at [412, 100] on div "Email address* [PERSON_NAME] <[EMAIL_ADDRESS][DOMAIN_NAME]> [PERSON_NAME] <[EMA…" at bounding box center [413, 98] width 320 height 39
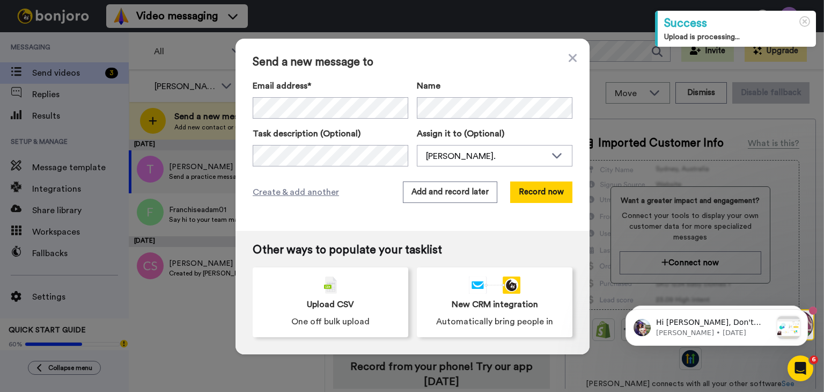
click at [539, 224] on div "Send a new message to Email address* No search result for ‘ [EMAIL_ADDRESS][DOM…" at bounding box center [413, 135] width 354 height 192
click at [533, 197] on button "Record now" at bounding box center [541, 191] width 62 height 21
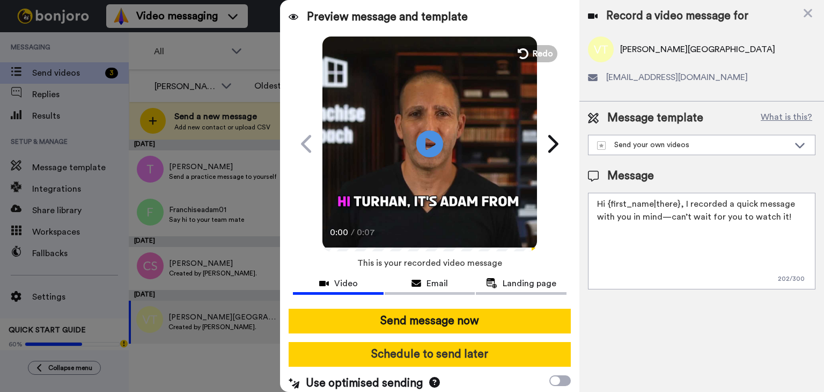
click at [470, 348] on button "Schedule to send later" at bounding box center [430, 354] width 282 height 25
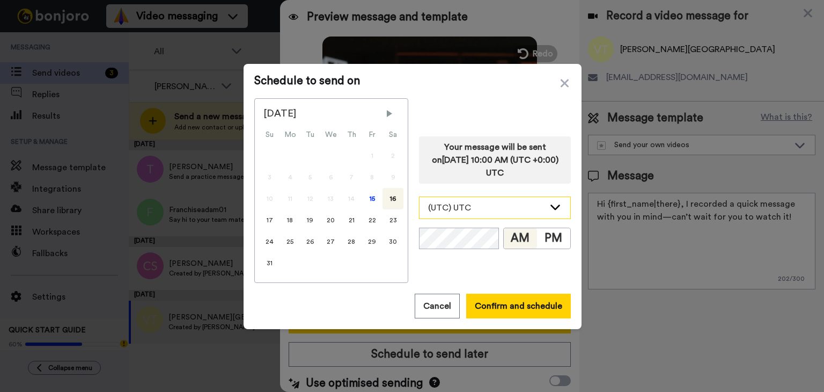
click at [492, 209] on div "(UTC) UTC" at bounding box center [486, 207] width 116 height 13
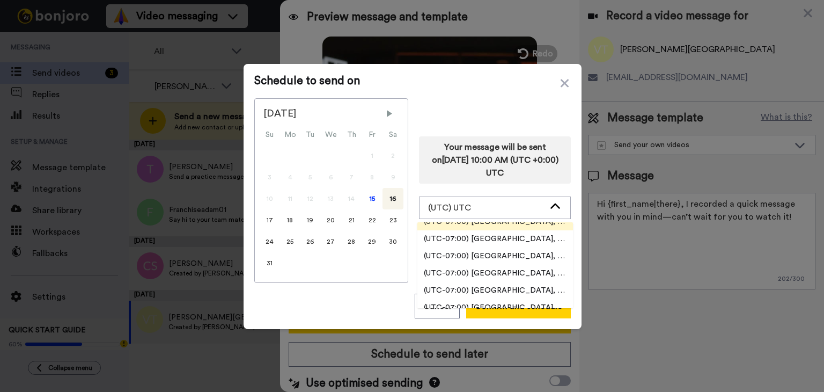
scroll to position [322, 0]
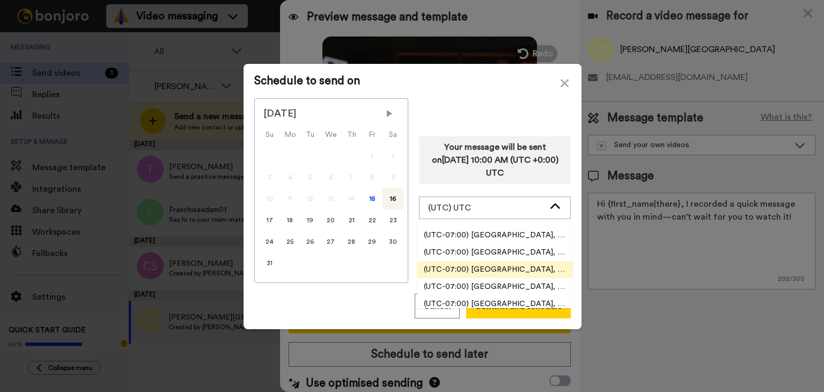
click at [512, 272] on span "(UTC-07:00) [GEOGRAPHIC_DATA], [GEOGRAPHIC_DATA]" at bounding box center [496, 269] width 156 height 11
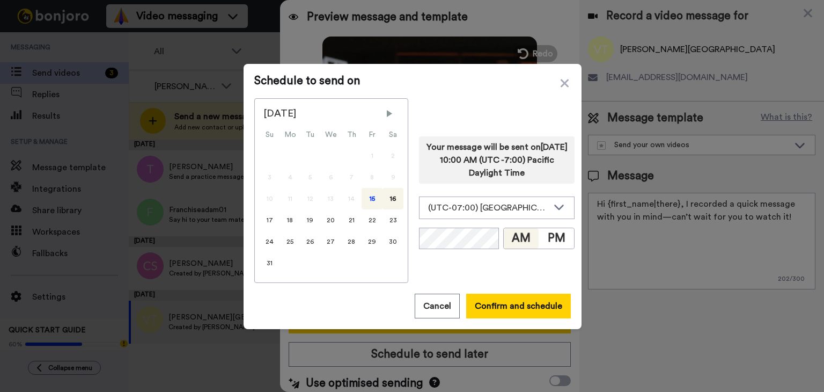
click at [369, 203] on div "15" at bounding box center [372, 198] width 21 height 21
click at [537, 301] on button "Confirm and schedule" at bounding box center [518, 306] width 105 height 25
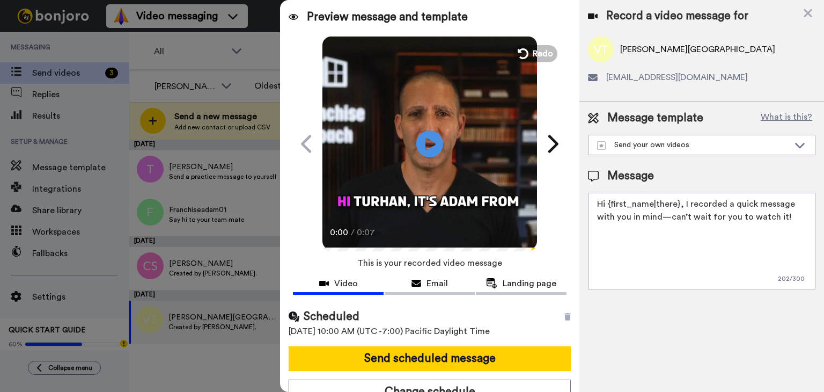
scroll to position [11, 0]
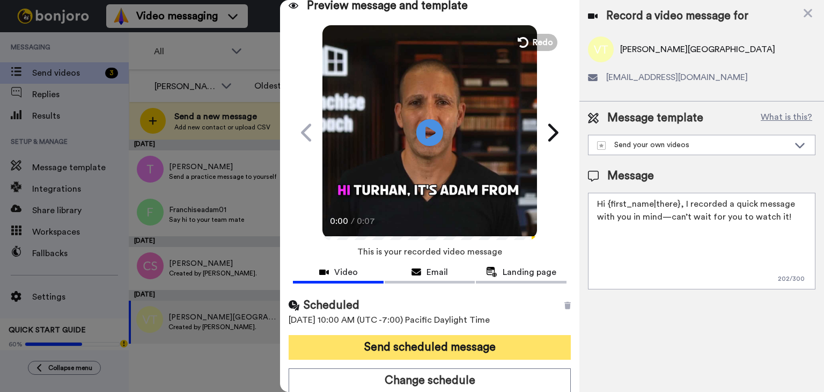
click at [465, 346] on button "Send scheduled message" at bounding box center [430, 347] width 282 height 25
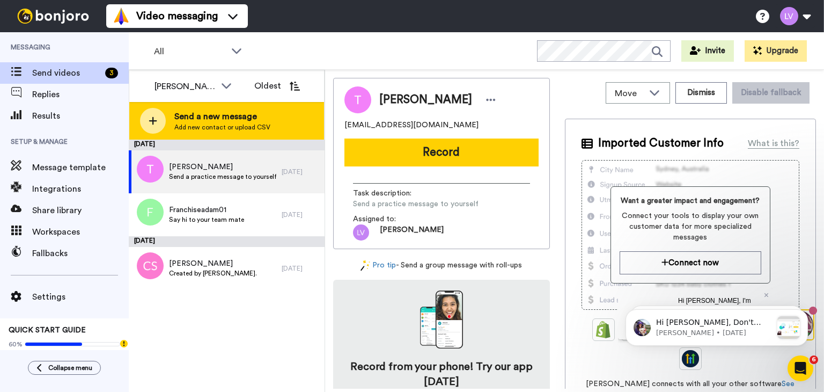
click at [293, 111] on div "Send a new message Add new contact or upload CSV" at bounding box center [226, 121] width 195 height 38
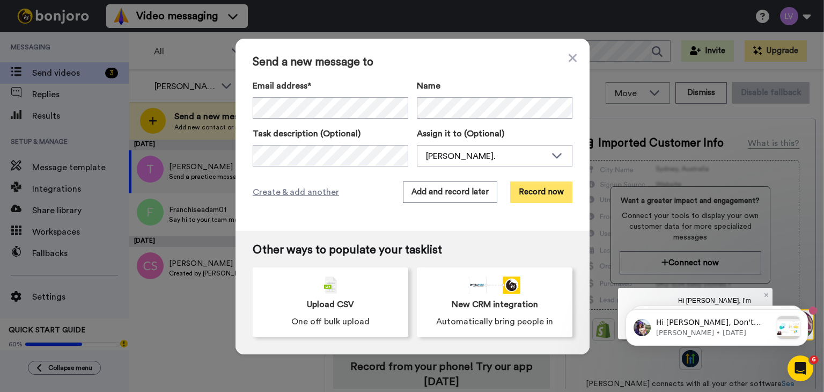
click at [510, 187] on button "Record now" at bounding box center [541, 191] width 62 height 21
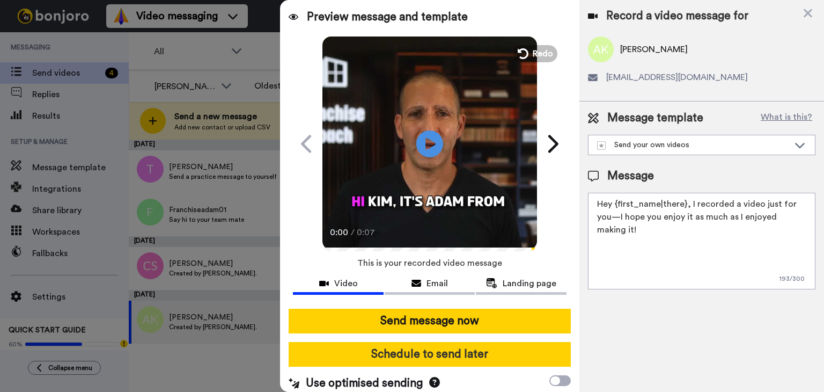
click at [472, 359] on button "Schedule to send later" at bounding box center [430, 354] width 282 height 25
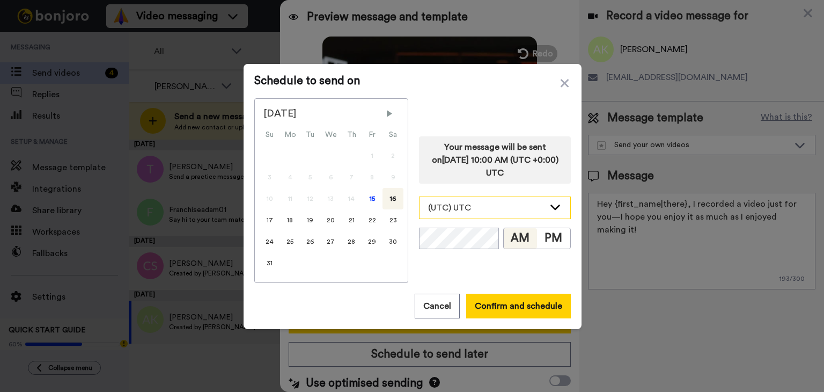
click at [495, 209] on div "(UTC) UTC" at bounding box center [486, 207] width 116 height 13
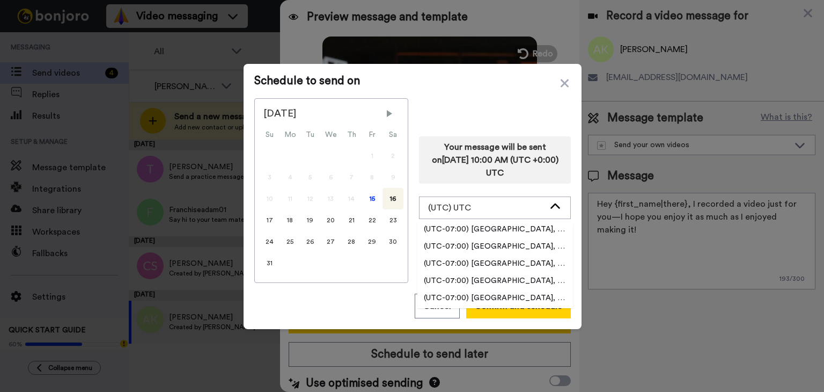
scroll to position [322, 0]
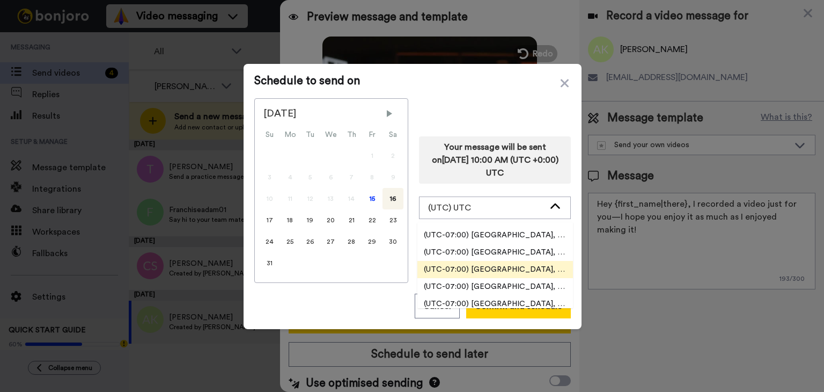
click at [494, 273] on span "(UTC-07:00) [GEOGRAPHIC_DATA], [GEOGRAPHIC_DATA]" at bounding box center [496, 269] width 156 height 11
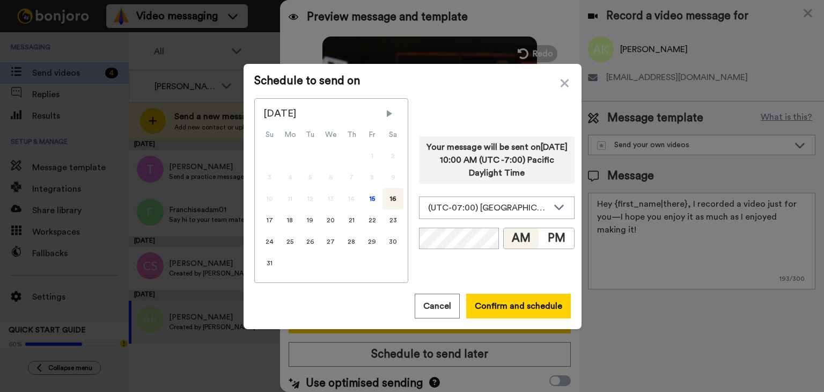
click at [383, 200] on div "16" at bounding box center [393, 198] width 21 height 21
click at [374, 200] on div "15" at bounding box center [372, 198] width 21 height 21
click at [504, 301] on button "Confirm and schedule" at bounding box center [518, 306] width 105 height 25
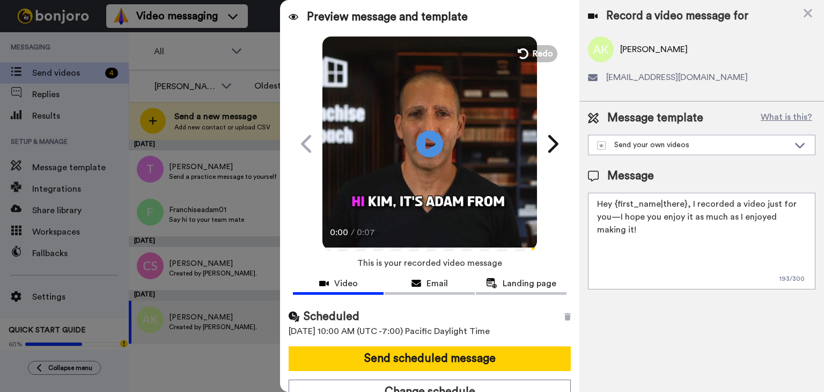
scroll to position [11, 0]
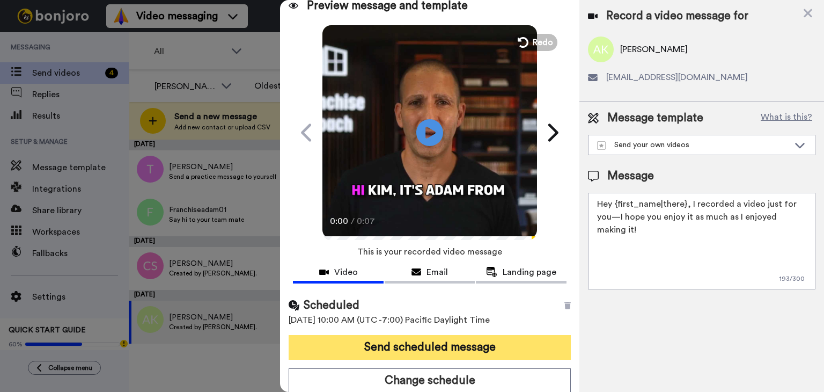
click at [451, 346] on button "Send scheduled message" at bounding box center [430, 347] width 282 height 25
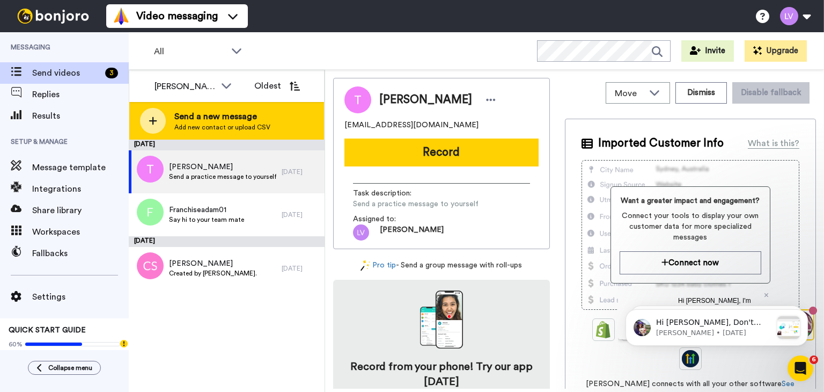
click at [307, 108] on div "Send a new message Add new contact or upload CSV" at bounding box center [226, 121] width 195 height 38
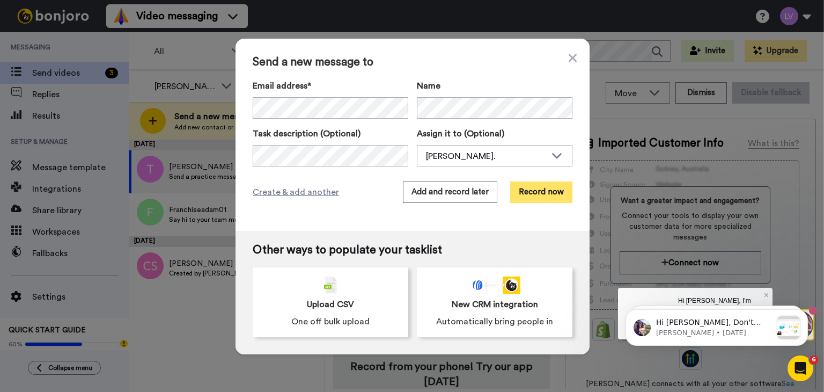
click at [525, 195] on button "Record now" at bounding box center [541, 191] width 62 height 21
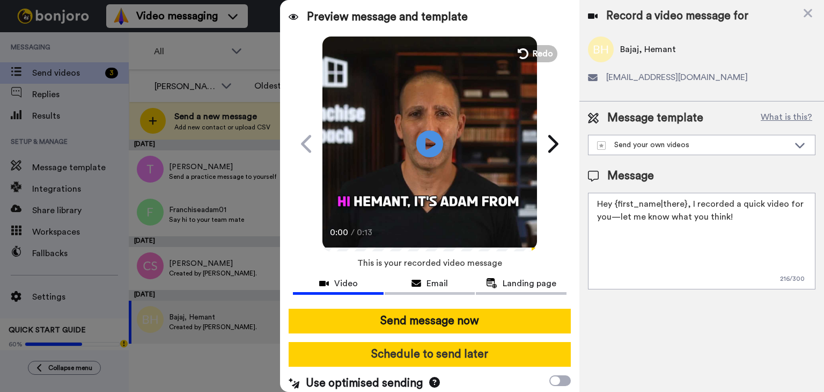
click at [468, 348] on button "Schedule to send later" at bounding box center [430, 354] width 282 height 25
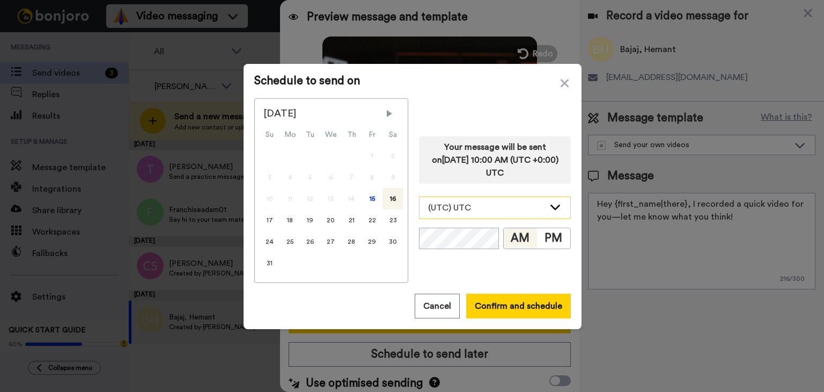
click at [489, 201] on div "(UTC) UTC" at bounding box center [486, 207] width 116 height 13
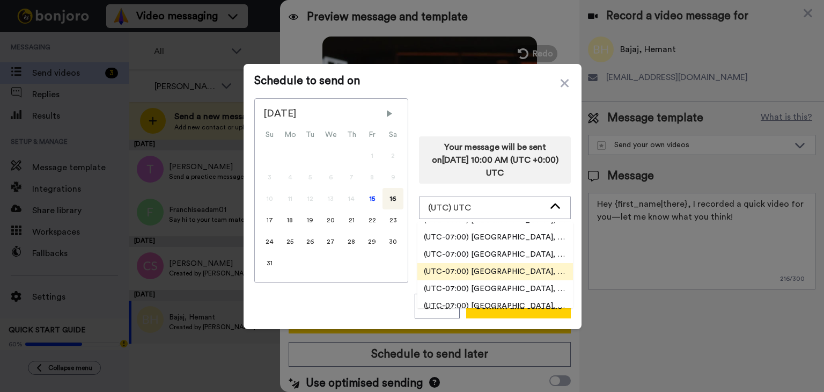
scroll to position [322, 0]
click at [495, 261] on li "(UTC-07:00) [GEOGRAPHIC_DATA], [GEOGRAPHIC_DATA]" at bounding box center [496, 269] width 156 height 17
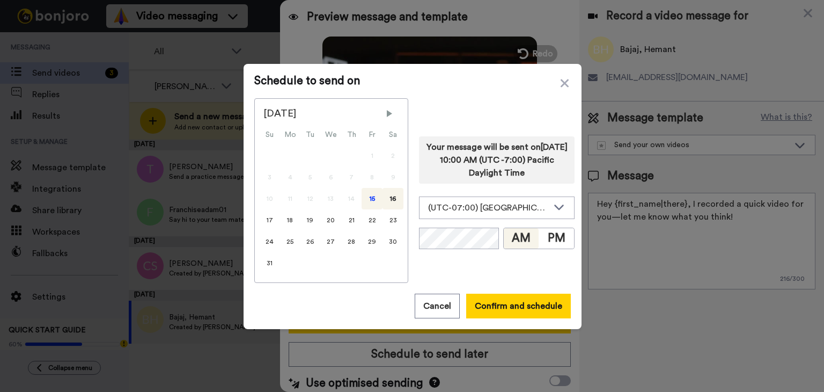
click at [374, 201] on div "15" at bounding box center [372, 198] width 21 height 21
click at [510, 312] on button "Confirm and schedule" at bounding box center [518, 306] width 105 height 25
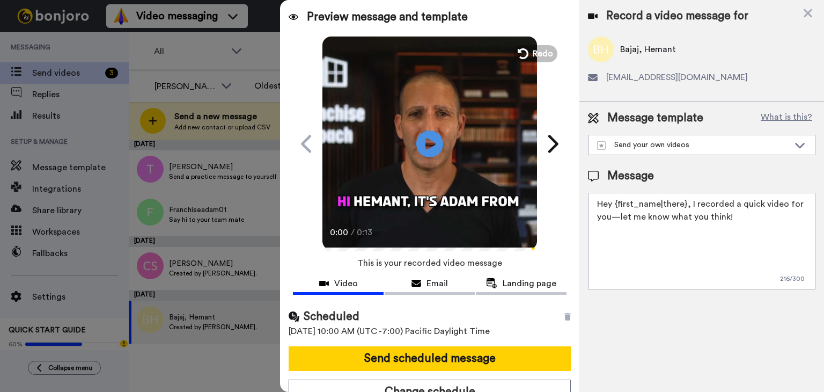
scroll to position [11, 0]
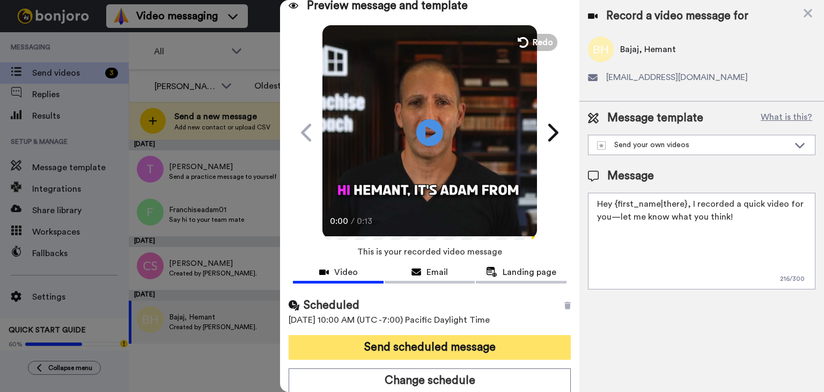
click at [464, 342] on button "Send scheduled message" at bounding box center [430, 347] width 282 height 25
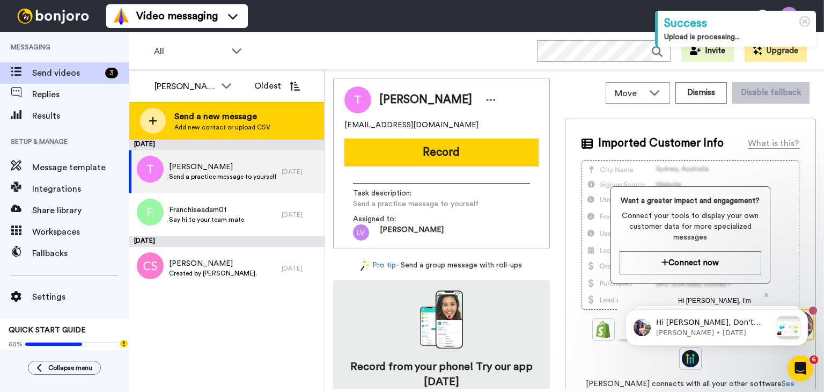
click at [257, 108] on div "Send a new message Add new contact or upload CSV" at bounding box center [226, 121] width 195 height 38
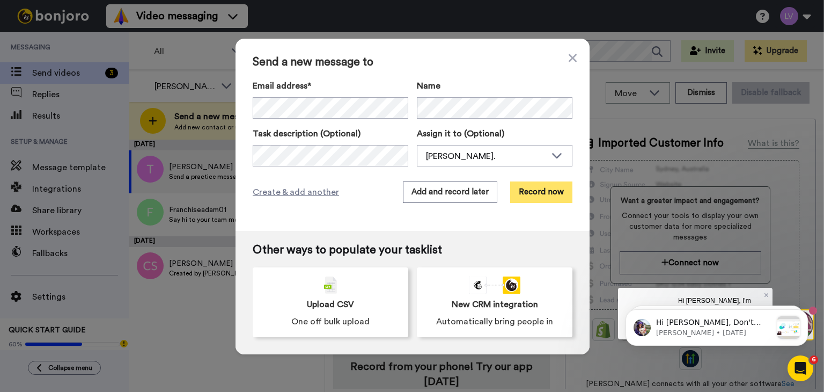
click at [539, 184] on button "Record now" at bounding box center [541, 191] width 62 height 21
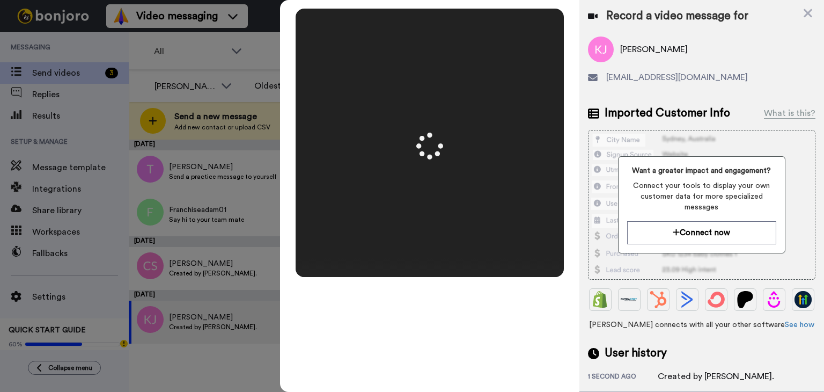
click at [483, 350] on div "Mirrored Redo 3 00:14" at bounding box center [429, 196] width 299 height 392
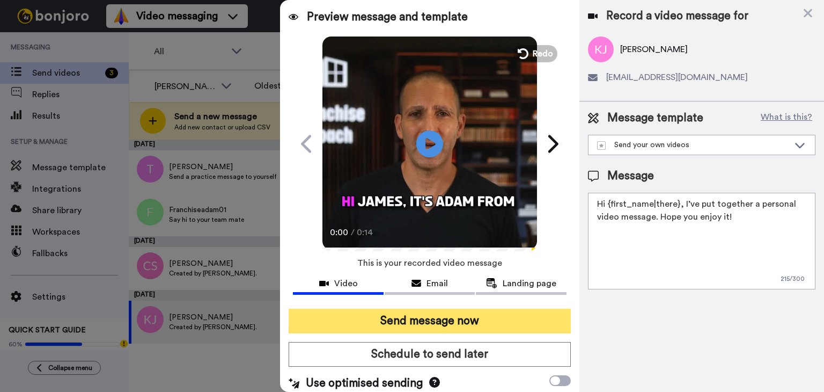
click at [493, 334] on div "Send message now Schedule to send later Use optimised sending" at bounding box center [429, 350] width 299 height 100
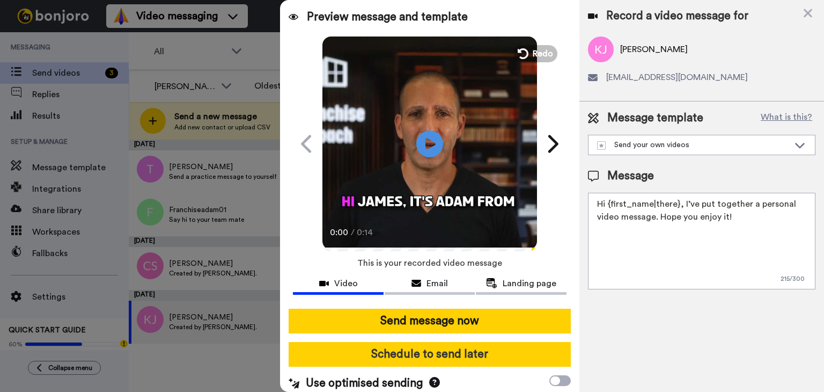
click at [490, 345] on button "Schedule to send later" at bounding box center [430, 354] width 282 height 25
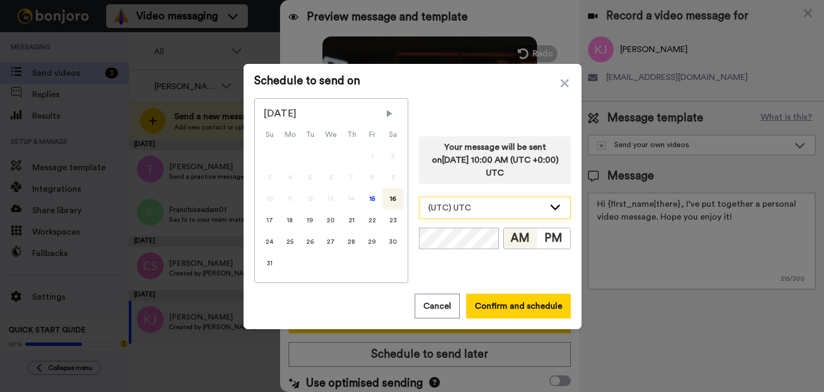
click at [480, 209] on div "(UTC) UTC" at bounding box center [486, 207] width 116 height 13
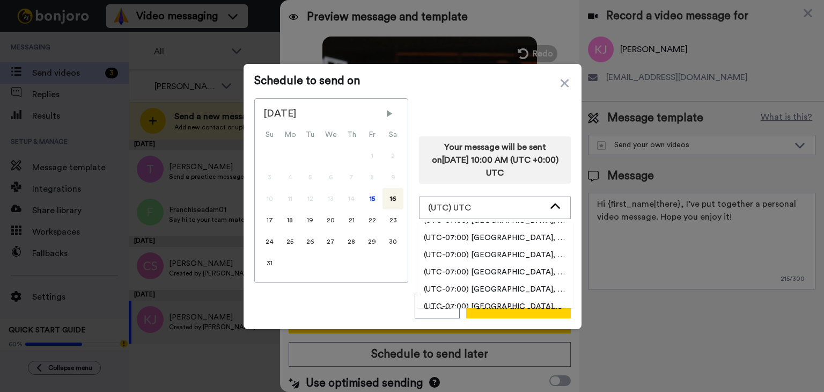
scroll to position [322, 0]
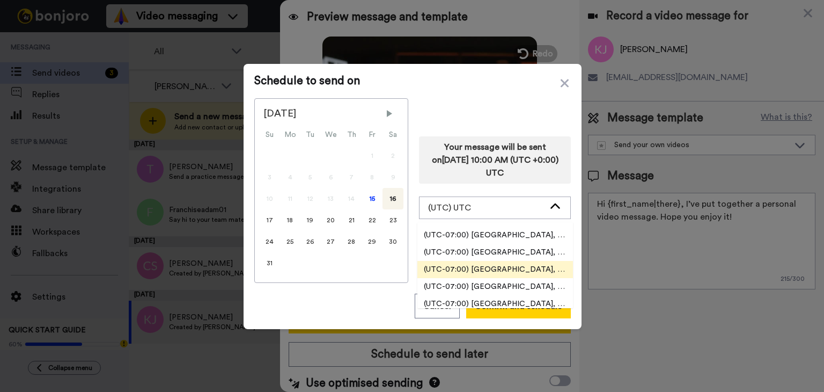
click at [494, 271] on span "(UTC-07:00) [GEOGRAPHIC_DATA], [GEOGRAPHIC_DATA]" at bounding box center [496, 269] width 156 height 11
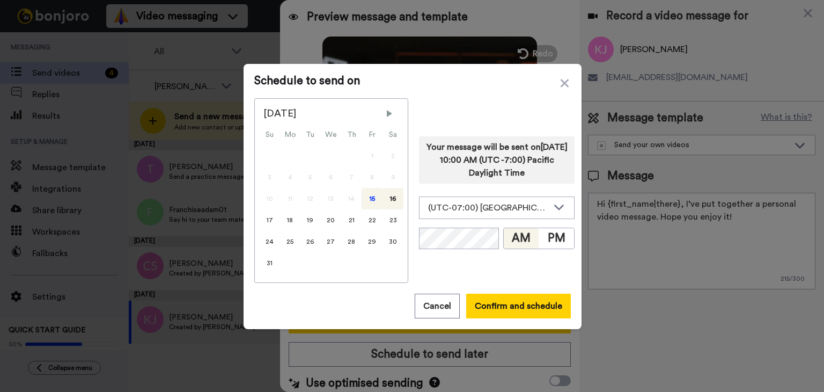
click at [367, 200] on div "15" at bounding box center [372, 198] width 21 height 21
click at [522, 312] on button "Confirm and schedule" at bounding box center [518, 306] width 105 height 25
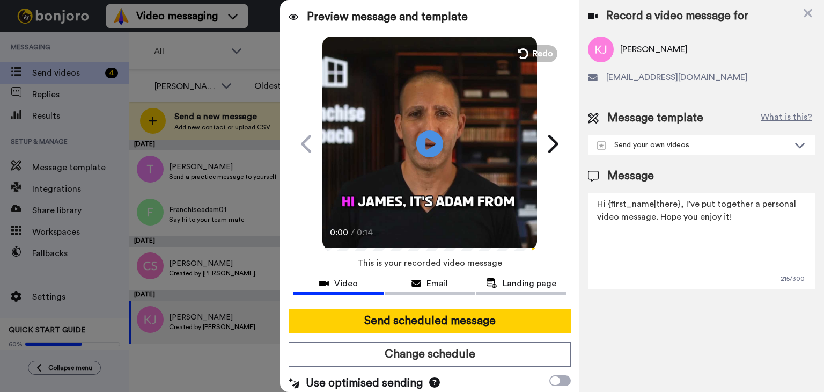
scroll to position [11, 0]
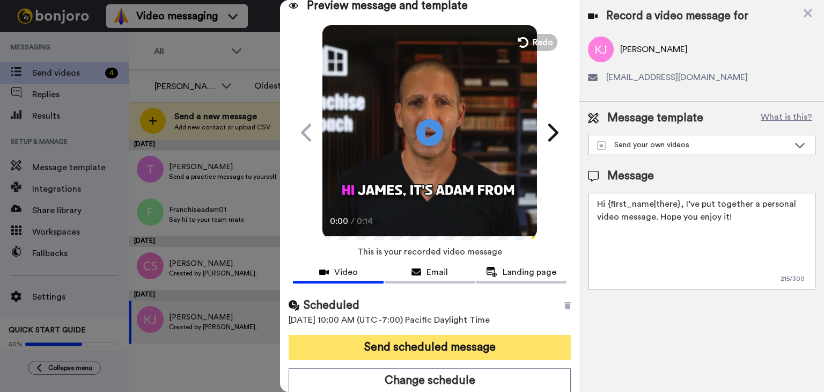
click at [495, 341] on button "Send scheduled message" at bounding box center [430, 347] width 282 height 25
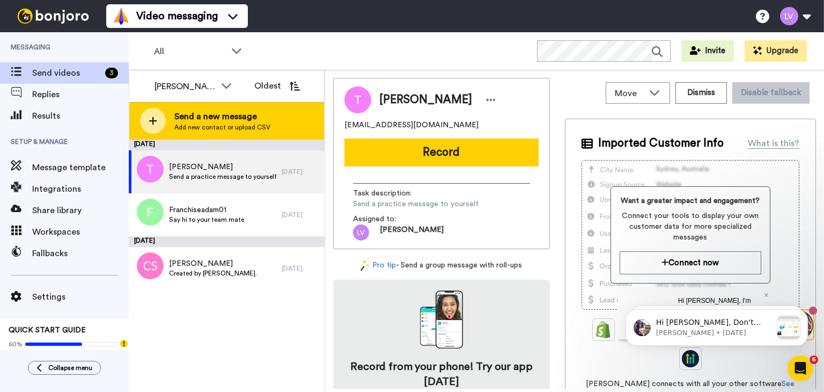
click at [243, 109] on div "Send a new message Add new contact or upload CSV" at bounding box center [226, 121] width 195 height 38
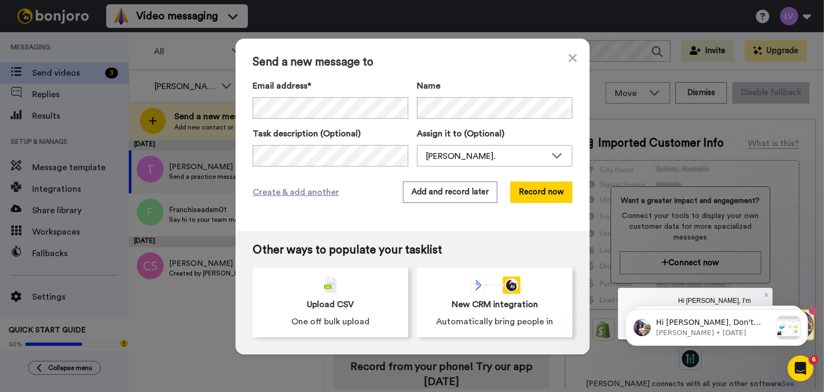
click at [452, 97] on div "Name" at bounding box center [495, 98] width 156 height 39
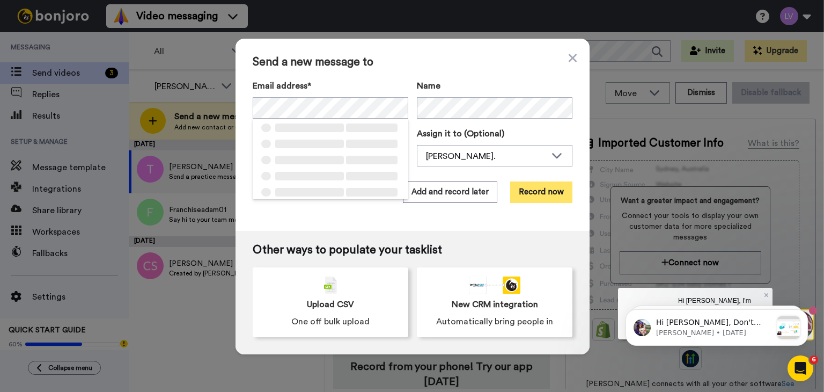
click at [526, 183] on button "Record now" at bounding box center [541, 191] width 62 height 21
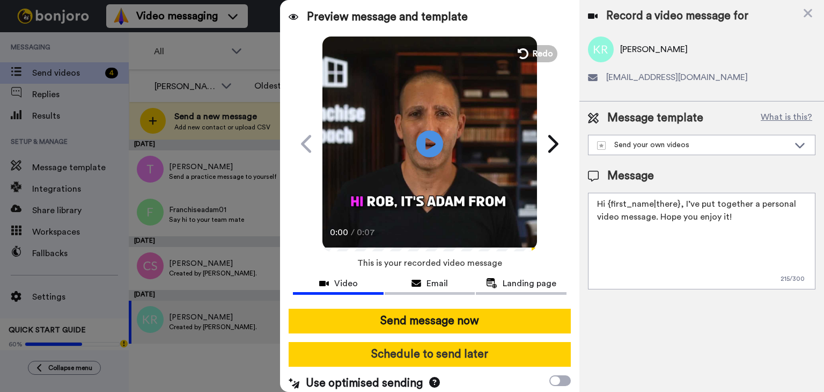
click at [452, 349] on button "Schedule to send later" at bounding box center [430, 354] width 282 height 25
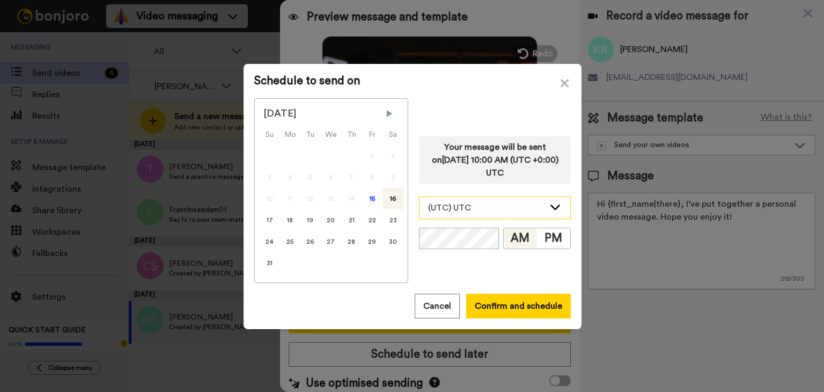
click at [492, 216] on div "(UTC) UTC" at bounding box center [495, 207] width 151 height 21
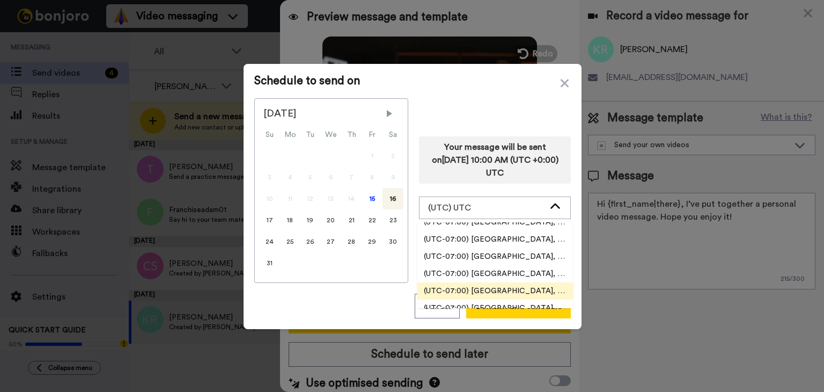
scroll to position [322, 0]
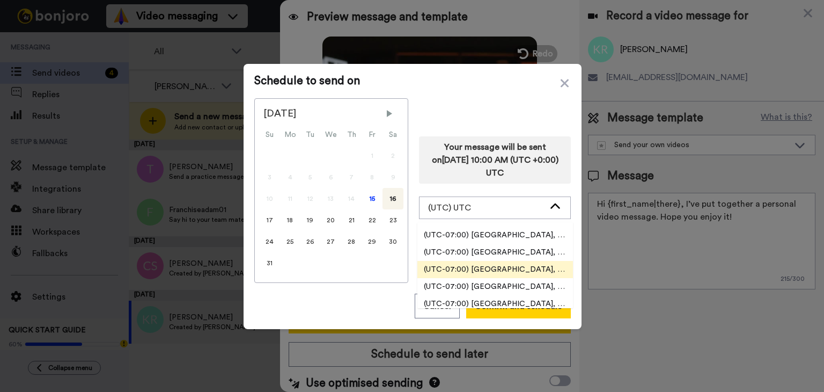
click at [500, 262] on li "(UTC-07:00) [GEOGRAPHIC_DATA], [GEOGRAPHIC_DATA]" at bounding box center [496, 269] width 156 height 17
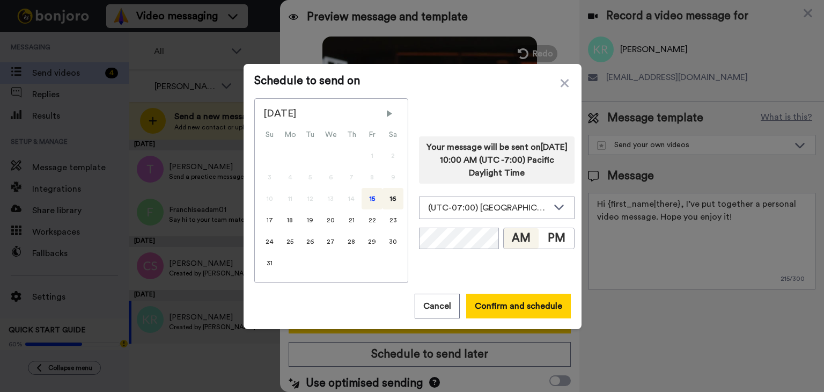
click at [362, 194] on div "15" at bounding box center [372, 198] width 21 height 21
click at [509, 295] on button "Confirm and schedule" at bounding box center [518, 306] width 105 height 25
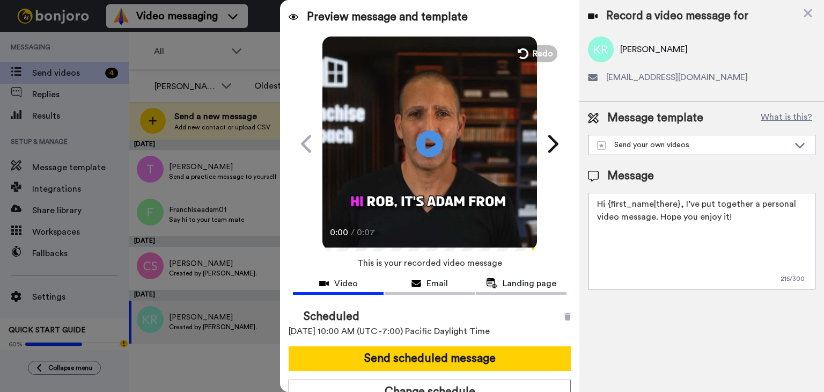
scroll to position [11, 0]
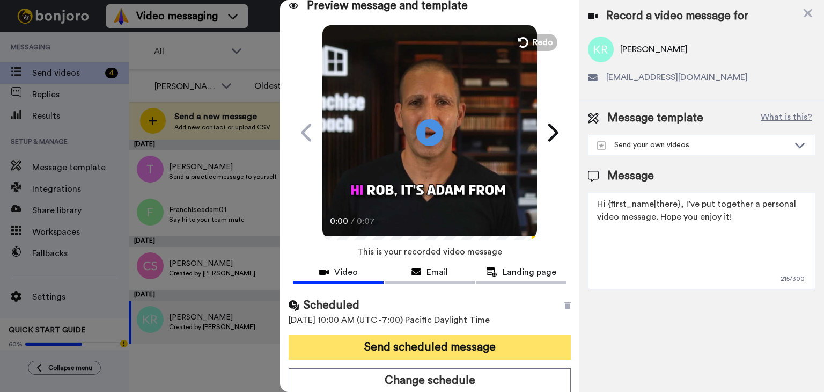
click at [469, 355] on button "Send scheduled message" at bounding box center [430, 347] width 282 height 25
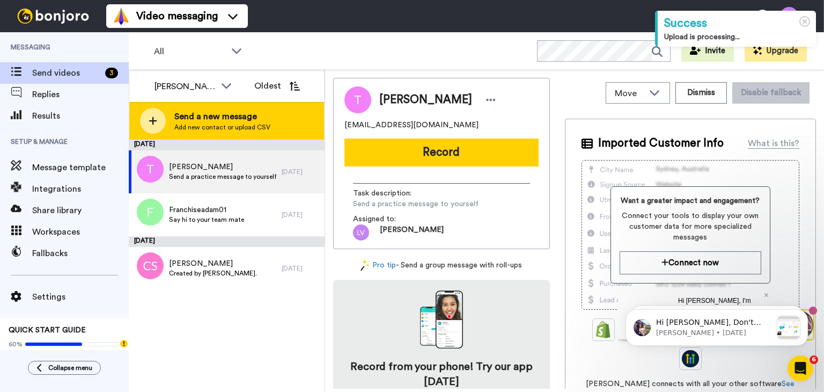
click at [240, 121] on span "Send a new message" at bounding box center [222, 116] width 96 height 13
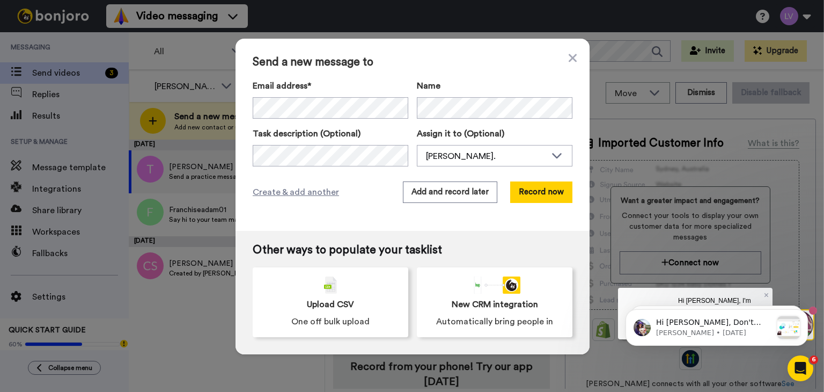
click at [480, 96] on div "Name" at bounding box center [495, 98] width 156 height 39
click at [514, 180] on div "Send a new message to Email address* No search result for ‘ jdub.skylighter@gma…" at bounding box center [413, 135] width 354 height 192
click at [516, 183] on button "Record now" at bounding box center [541, 191] width 62 height 21
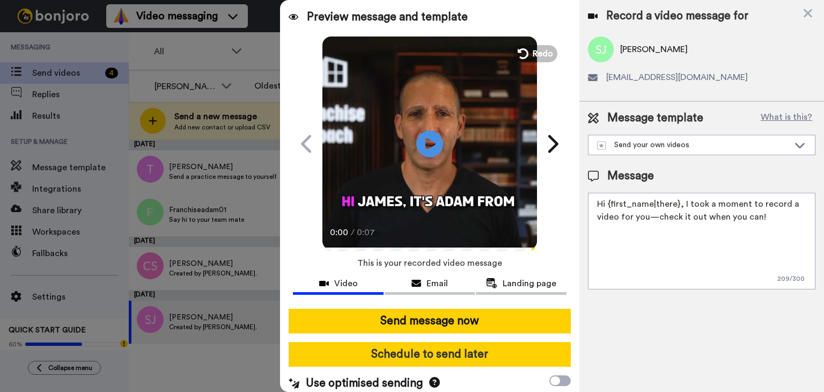
click at [464, 345] on button "Schedule to send later" at bounding box center [430, 354] width 282 height 25
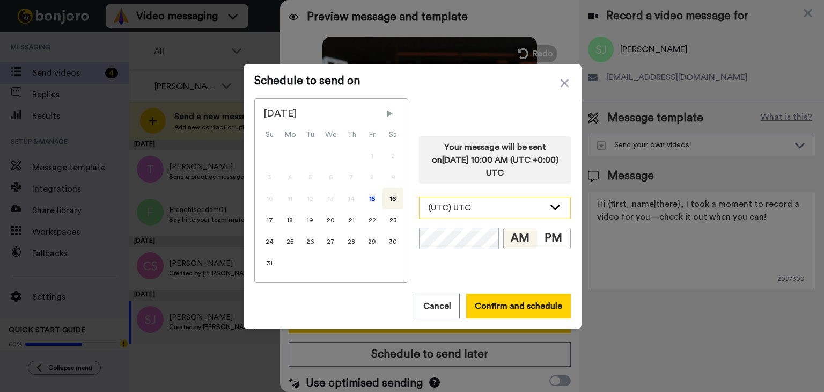
click at [489, 202] on div "(UTC) UTC" at bounding box center [486, 207] width 116 height 13
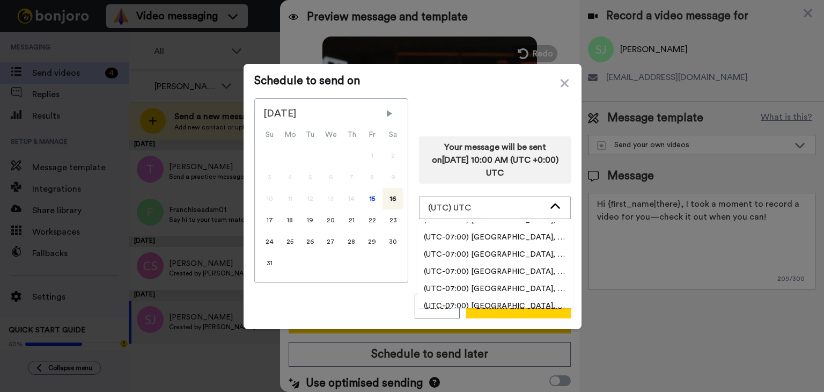
scroll to position [322, 0]
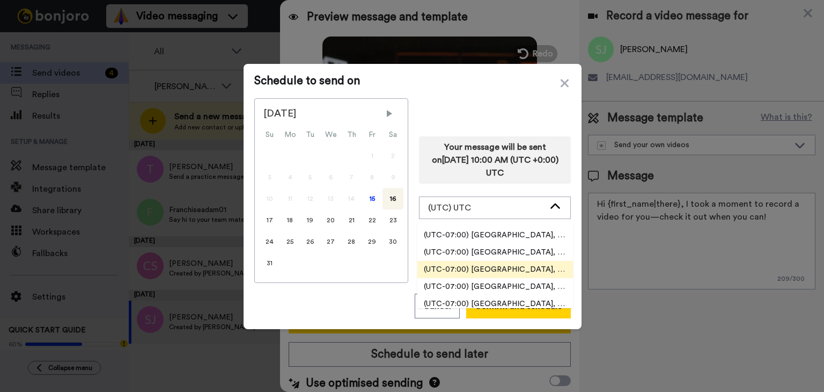
click at [504, 267] on span "(UTC-07:00) America, Los Angeles" at bounding box center [496, 269] width 156 height 11
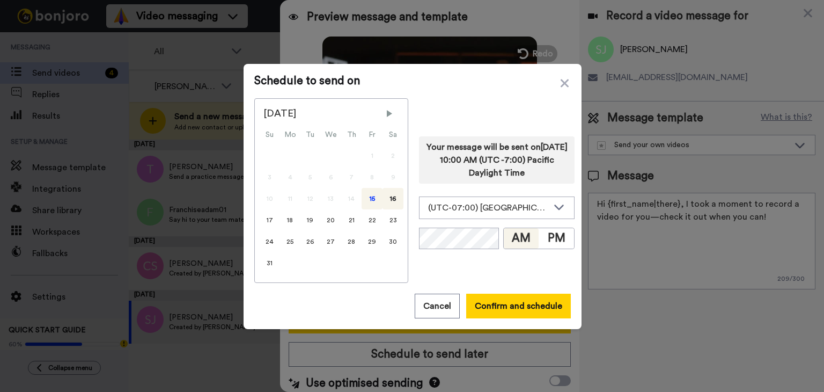
click at [362, 200] on div "15" at bounding box center [372, 198] width 21 height 21
click at [530, 299] on button "Confirm and schedule" at bounding box center [518, 306] width 105 height 25
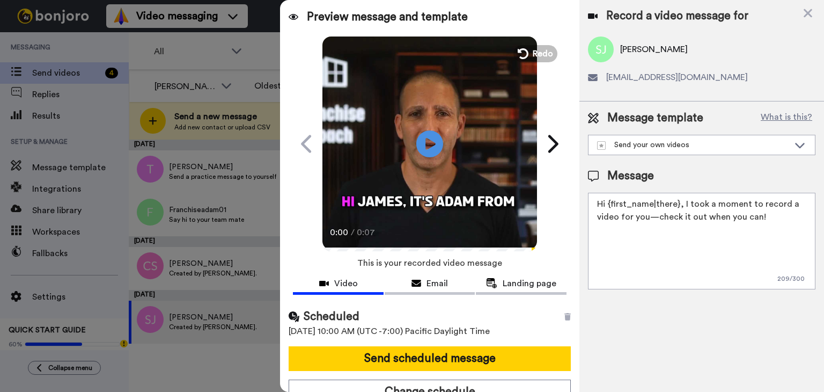
scroll to position [11, 0]
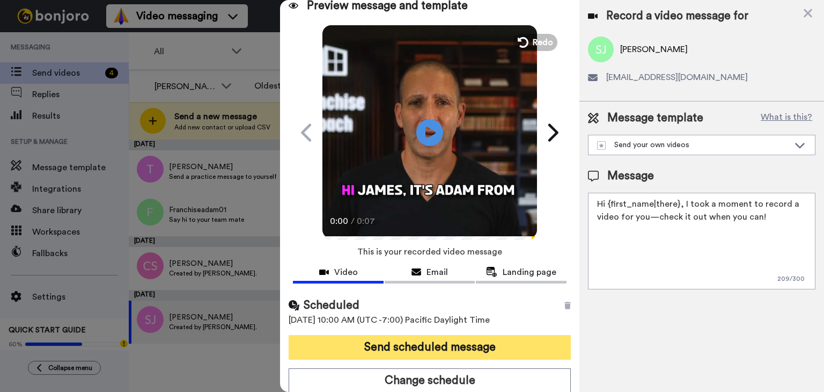
click at [478, 343] on button "Send scheduled message" at bounding box center [430, 347] width 282 height 25
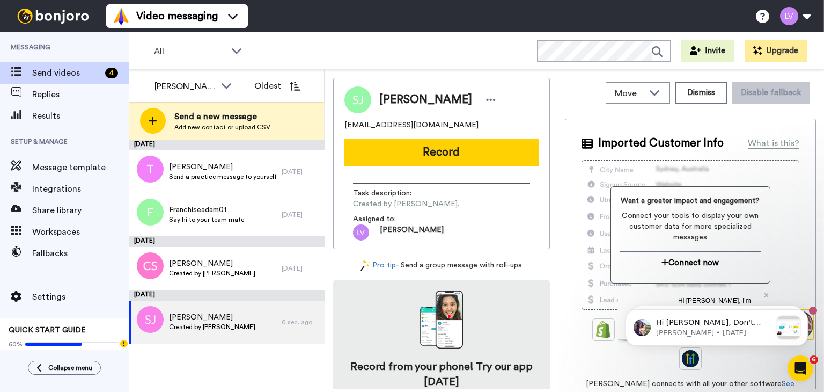
scroll to position [0, 0]
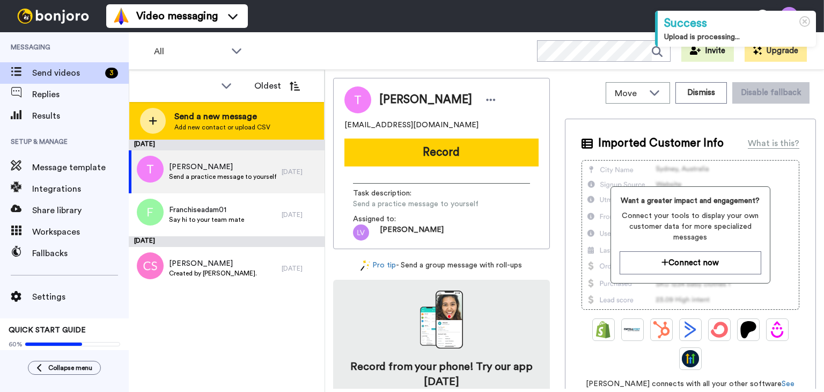
click at [266, 118] on span "Send a new message" at bounding box center [222, 116] width 96 height 13
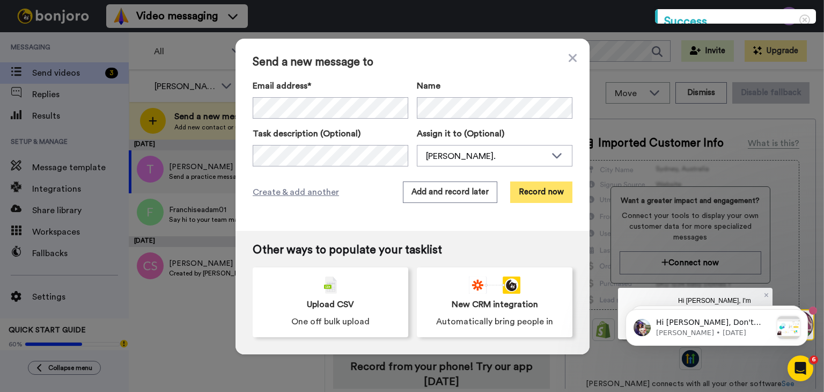
click at [551, 196] on button "Record now" at bounding box center [541, 191] width 62 height 21
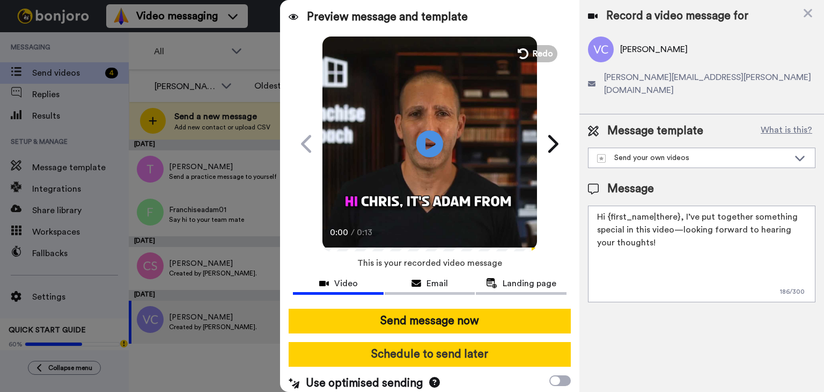
click at [457, 355] on button "Schedule to send later" at bounding box center [430, 354] width 282 height 25
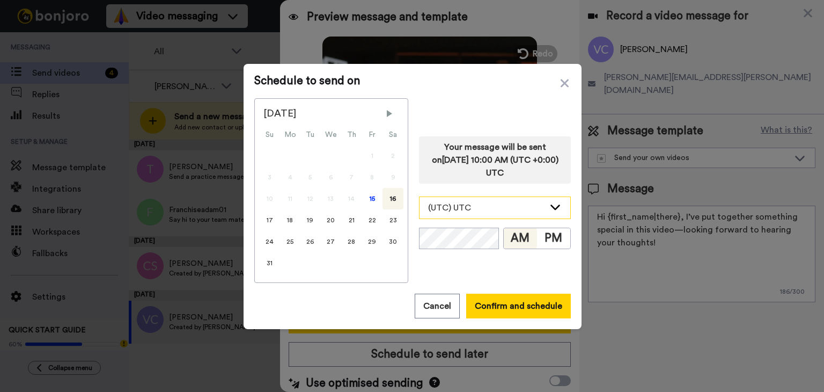
click at [497, 201] on div "(UTC) UTC" at bounding box center [486, 207] width 116 height 13
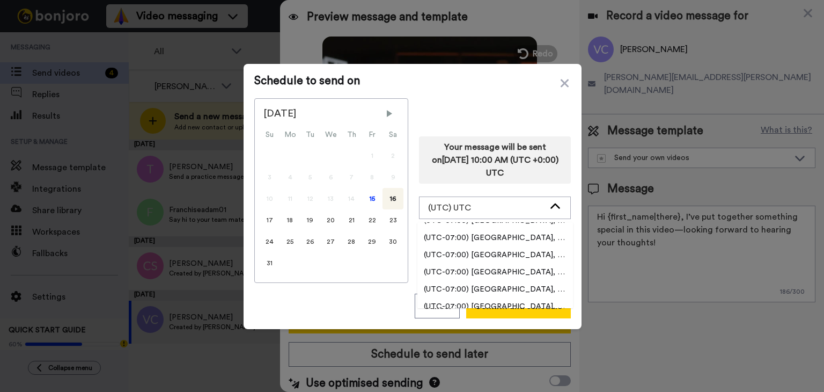
scroll to position [322, 0]
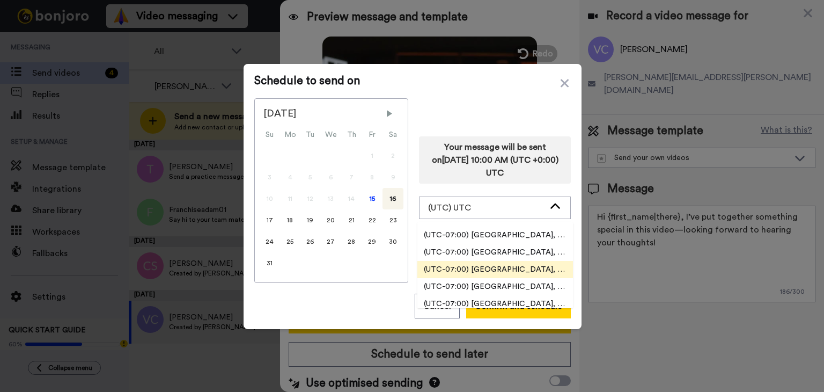
click at [511, 263] on li "(UTC-07:00) [GEOGRAPHIC_DATA], [GEOGRAPHIC_DATA]" at bounding box center [496, 269] width 156 height 17
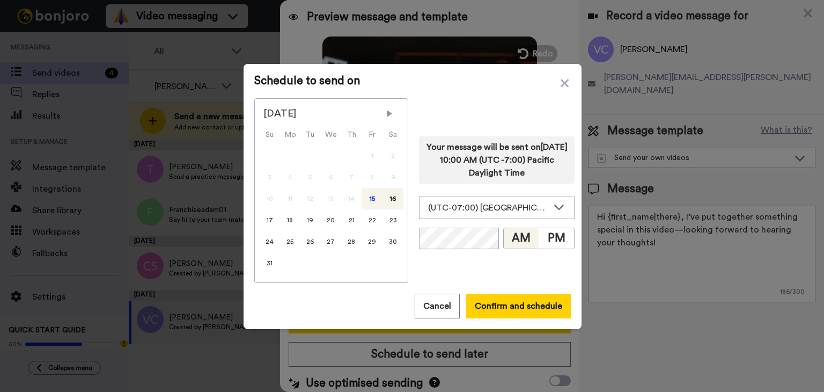
click at [367, 198] on div "15" at bounding box center [372, 198] width 21 height 21
click at [543, 309] on button "Confirm and schedule" at bounding box center [518, 306] width 105 height 25
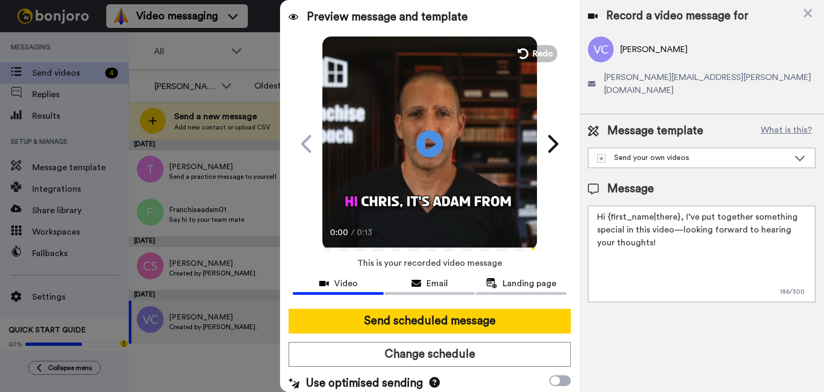
scroll to position [11, 0]
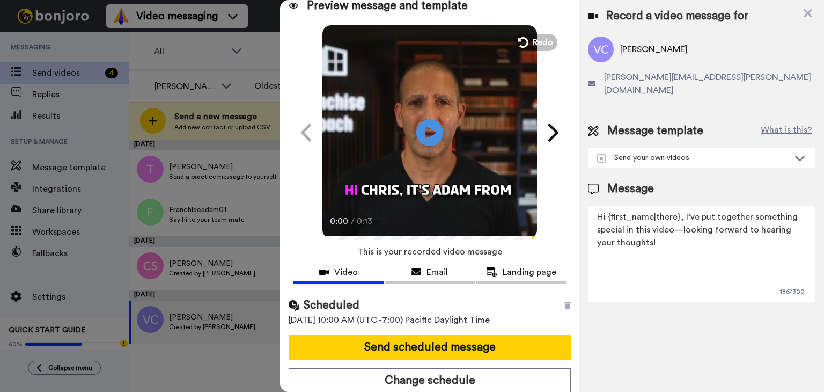
click at [487, 333] on div "Scheduled 15th August 2025, 10:00 AM (UTC -7:00) Pacific Daylight Time Send sch…" at bounding box center [429, 345] width 299 height 113
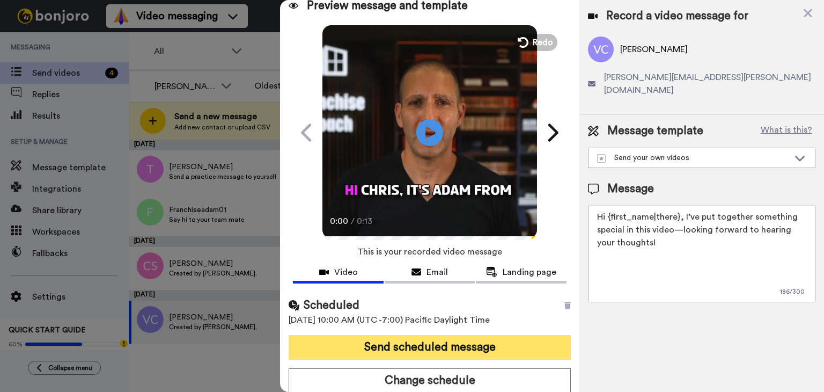
click at [489, 342] on button "Send scheduled message" at bounding box center [430, 347] width 282 height 25
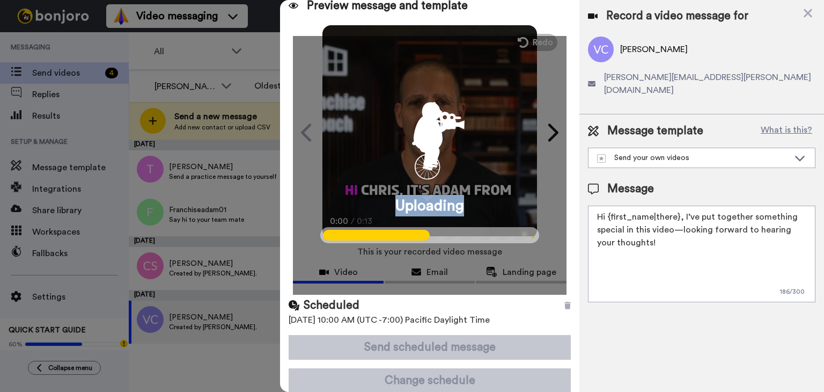
drag, startPoint x: 352, startPoint y: 118, endPoint x: 520, endPoint y: 205, distance: 188.7
click at [520, 205] on div "Uploading" at bounding box center [430, 165] width 274 height 259
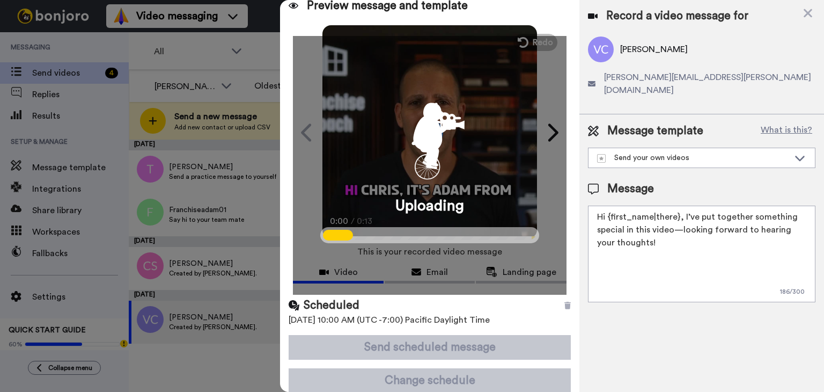
click at [460, 179] on icon "animation" at bounding box center [430, 135] width 97 height 97
click at [445, 209] on span "Uploading" at bounding box center [430, 205] width 69 height 21
click at [444, 209] on span "Uploading" at bounding box center [430, 205] width 69 height 21
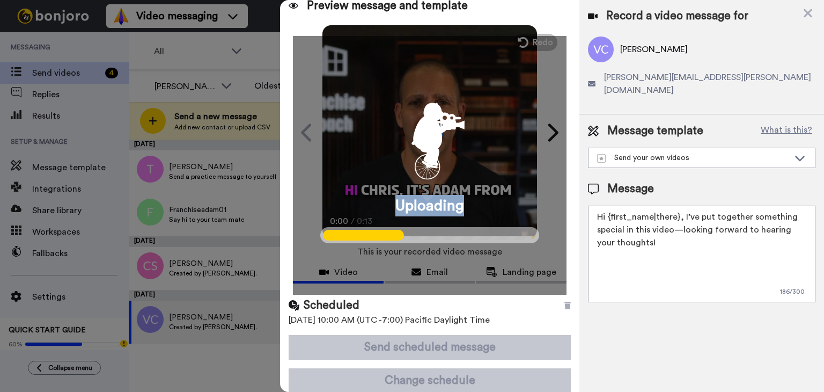
click at [455, 205] on span "Uploading" at bounding box center [430, 205] width 69 height 21
drag, startPoint x: 493, startPoint y: 209, endPoint x: 396, endPoint y: 207, distance: 97.2
click at [396, 207] on div "Uploading" at bounding box center [430, 165] width 274 height 259
click at [411, 209] on span "Uploading" at bounding box center [430, 205] width 69 height 21
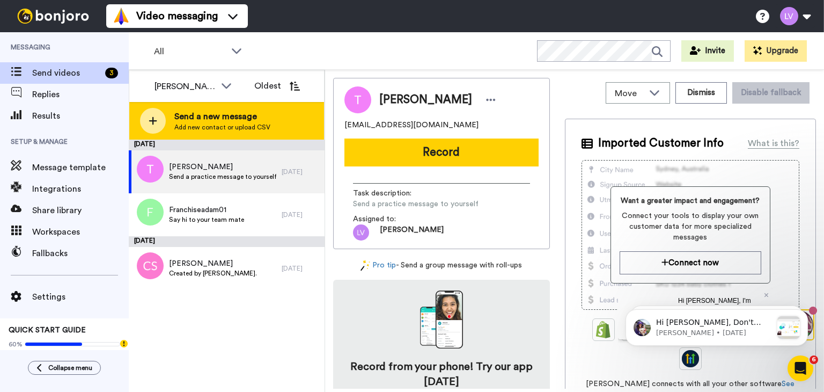
click at [280, 135] on div "Send a new message Add new contact or upload CSV" at bounding box center [226, 121] width 195 height 38
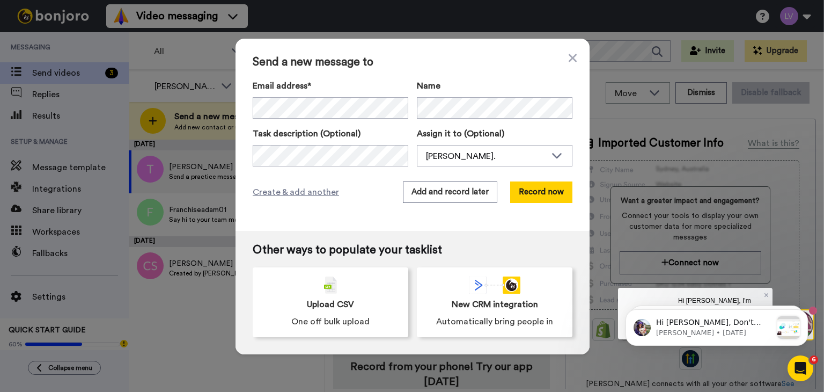
click at [458, 84] on label "Name" at bounding box center [495, 85] width 156 height 13
click at [389, 114] on div "Email address* No search result for ‘ martybarbosa@yahoo.com ’ Name" at bounding box center [413, 98] width 320 height 39
click at [543, 186] on button "Record now" at bounding box center [541, 191] width 62 height 21
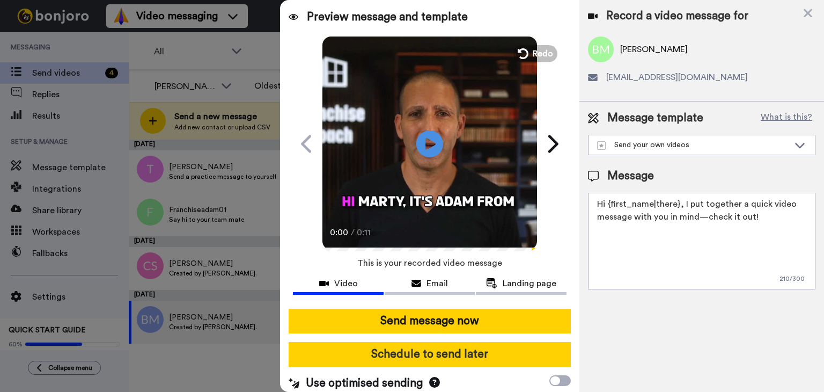
click at [425, 344] on button "Schedule to send later" at bounding box center [430, 354] width 282 height 25
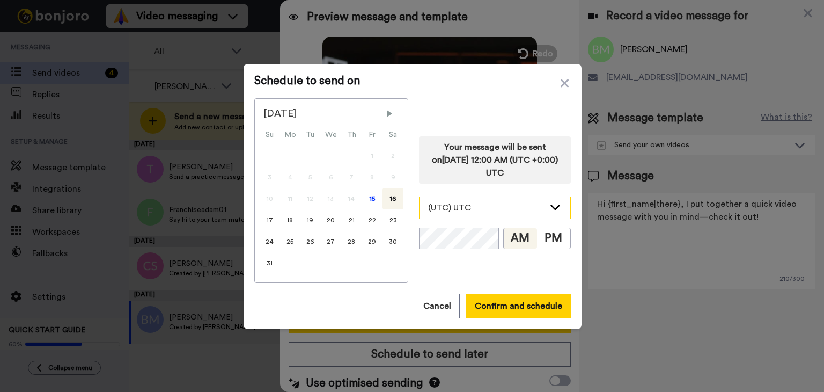
click at [472, 211] on div "(UTC) UTC" at bounding box center [486, 207] width 116 height 13
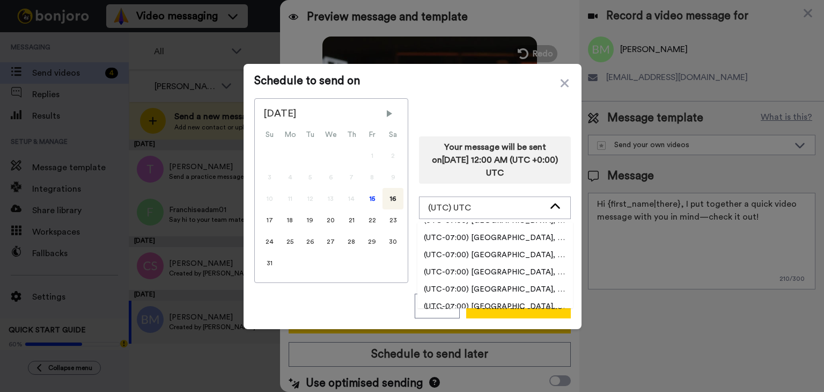
scroll to position [322, 0]
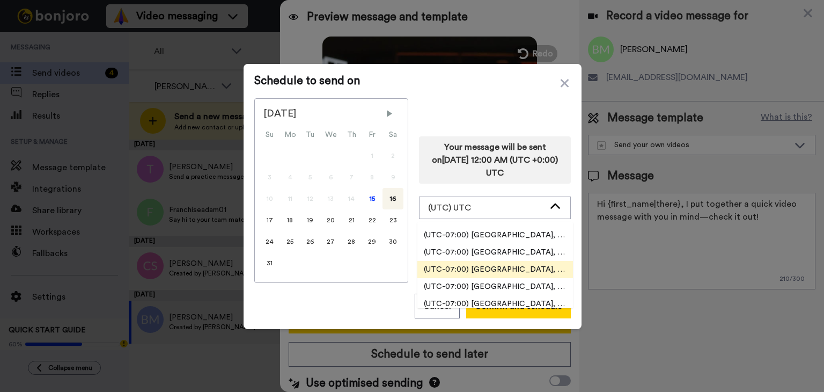
click at [478, 264] on li "(UTC-07:00) America, Los Angeles" at bounding box center [496, 269] width 156 height 17
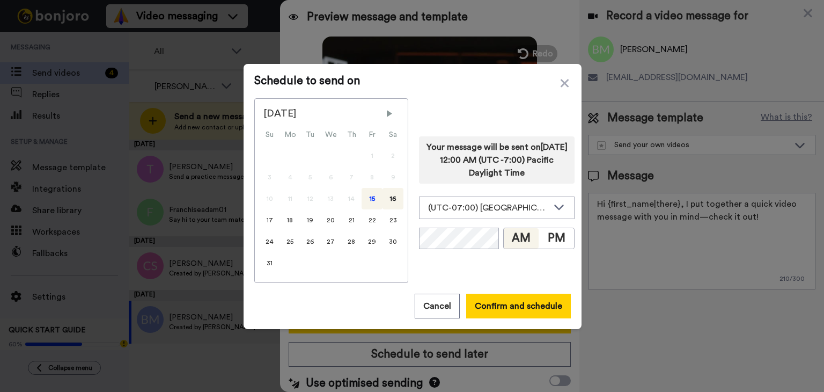
click at [366, 200] on div "15" at bounding box center [372, 198] width 21 height 21
click at [479, 218] on div "(UTC-07:00) America, Los Angeles" at bounding box center [497, 207] width 155 height 21
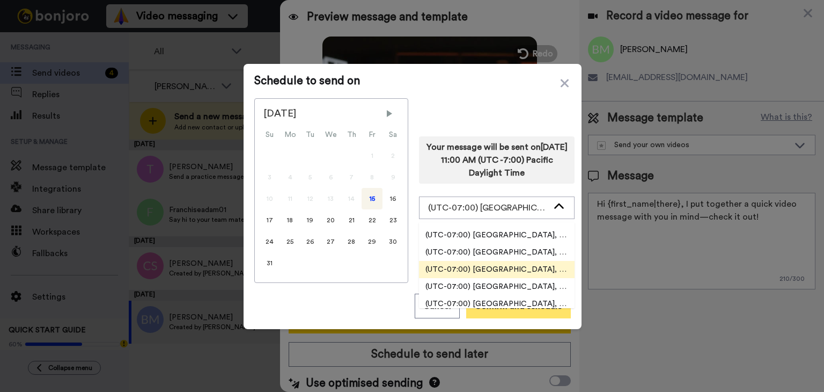
click at [533, 313] on button "Confirm and schedule" at bounding box center [518, 306] width 105 height 25
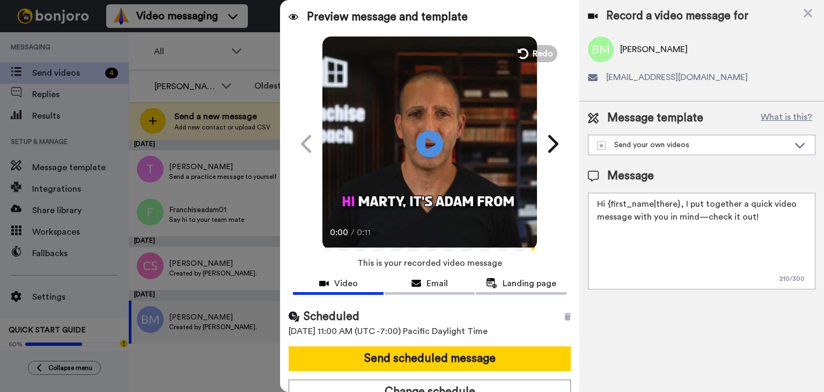
scroll to position [11, 0]
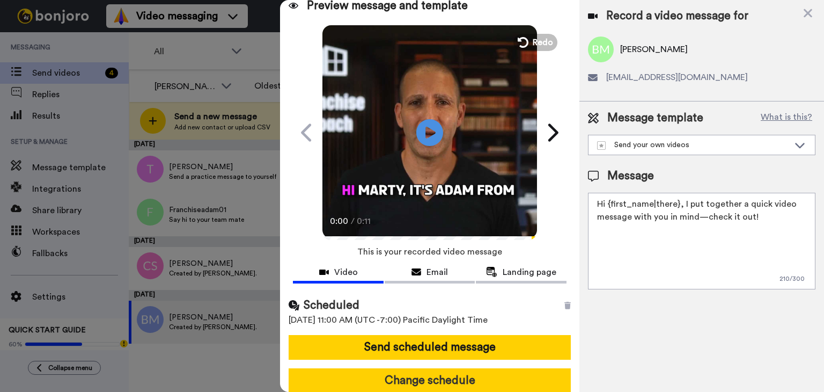
click at [460, 369] on button "Change schedule" at bounding box center [430, 380] width 282 height 25
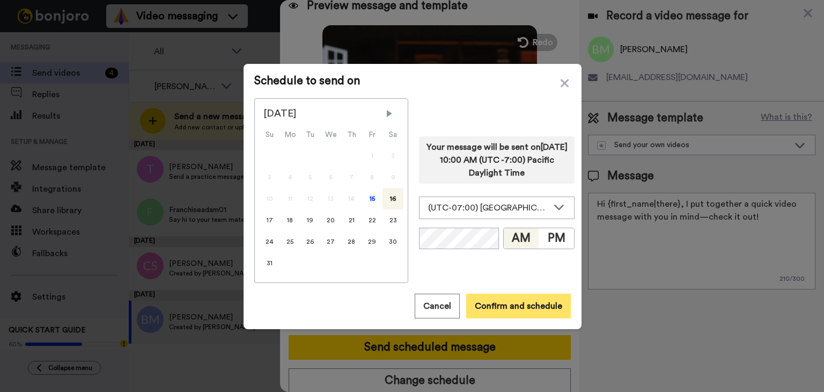
click at [508, 306] on button "Confirm and schedule" at bounding box center [518, 306] width 105 height 25
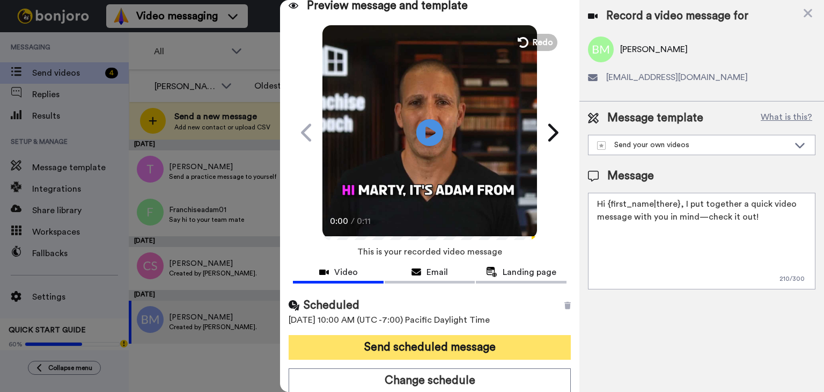
click at [487, 344] on button "Send scheduled message" at bounding box center [430, 347] width 282 height 25
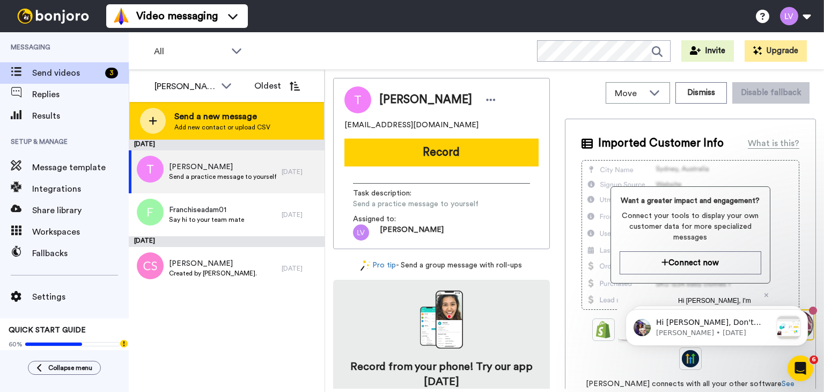
click at [281, 121] on div "Send a new message Add new contact or upload CSV" at bounding box center [226, 121] width 195 height 38
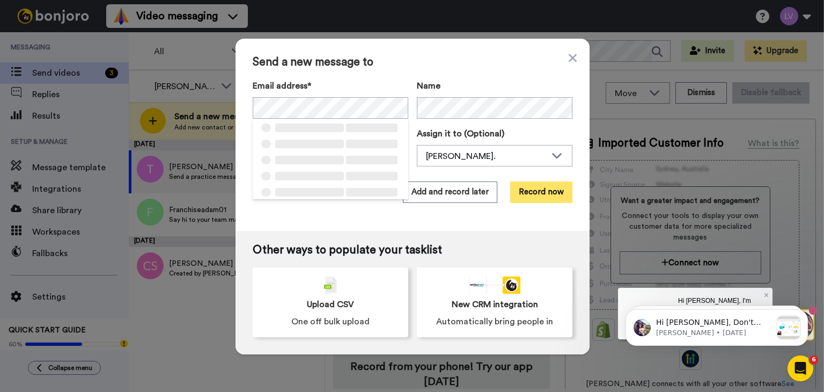
click at [531, 187] on button "Record now" at bounding box center [541, 191] width 62 height 21
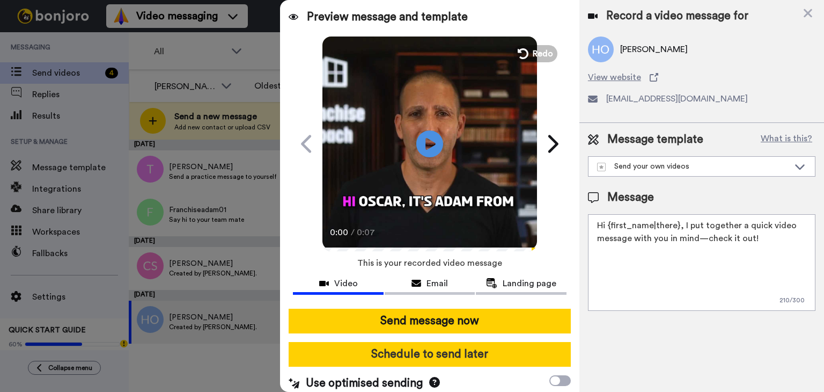
click at [459, 355] on button "Schedule to send later" at bounding box center [430, 354] width 282 height 25
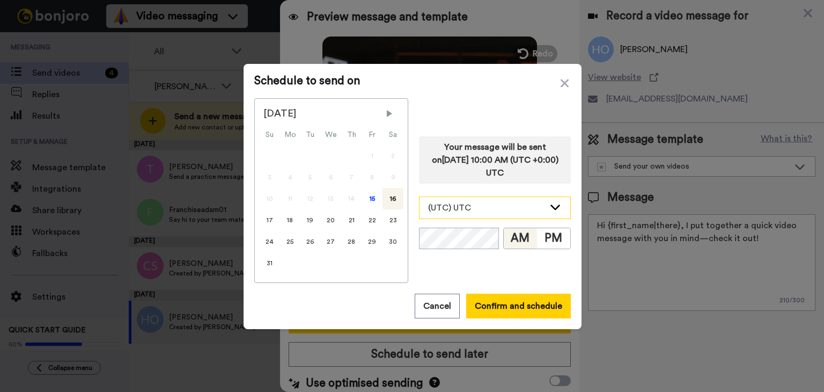
click at [490, 202] on div "(UTC) UTC" at bounding box center [486, 207] width 116 height 13
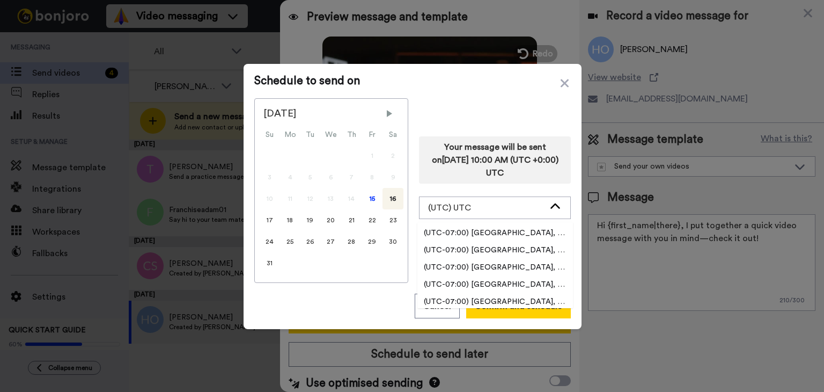
scroll to position [322, 0]
click at [518, 267] on span "(UTC-07:00) [GEOGRAPHIC_DATA], [GEOGRAPHIC_DATA]" at bounding box center [496, 269] width 156 height 11
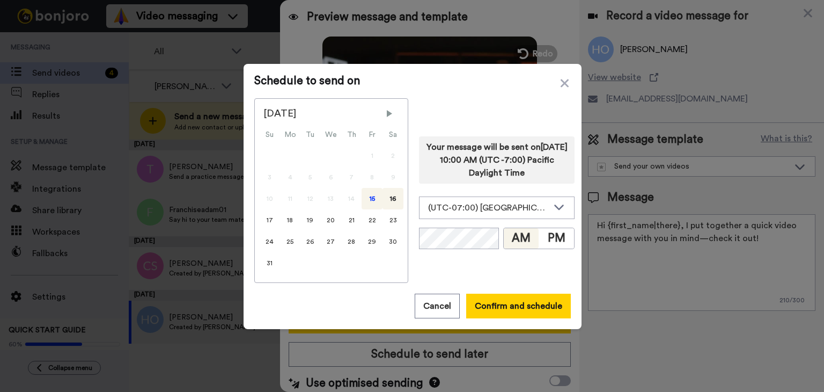
click at [362, 199] on div "15" at bounding box center [372, 198] width 21 height 21
click at [489, 295] on button "Confirm and schedule" at bounding box center [518, 306] width 105 height 25
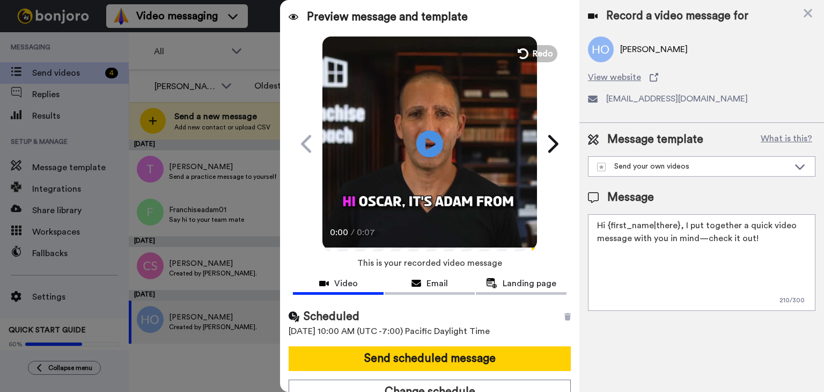
scroll to position [11, 0]
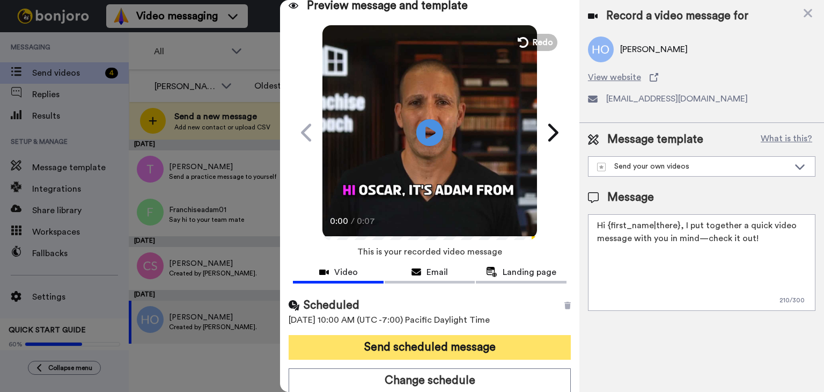
click at [387, 348] on button "Send scheduled message" at bounding box center [430, 347] width 282 height 25
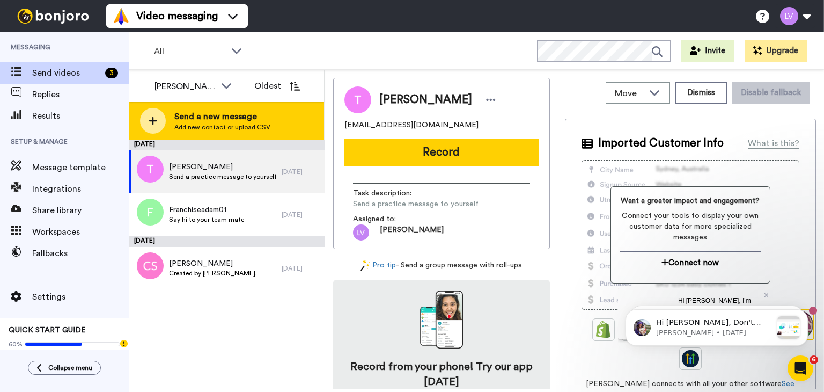
click at [217, 114] on span "Send a new message" at bounding box center [222, 116] width 96 height 13
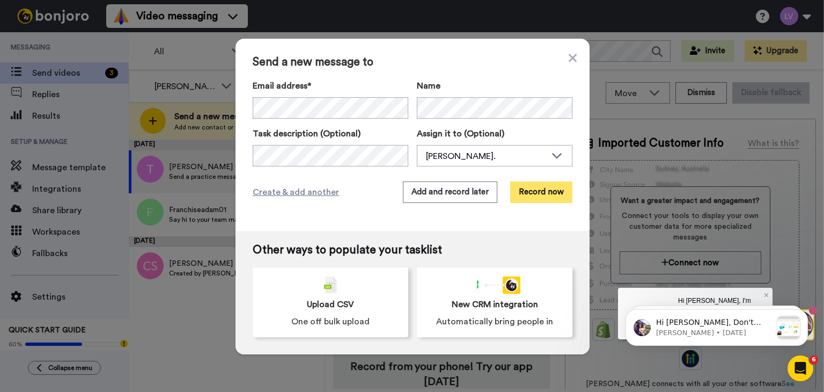
click at [532, 184] on button "Record now" at bounding box center [541, 191] width 62 height 21
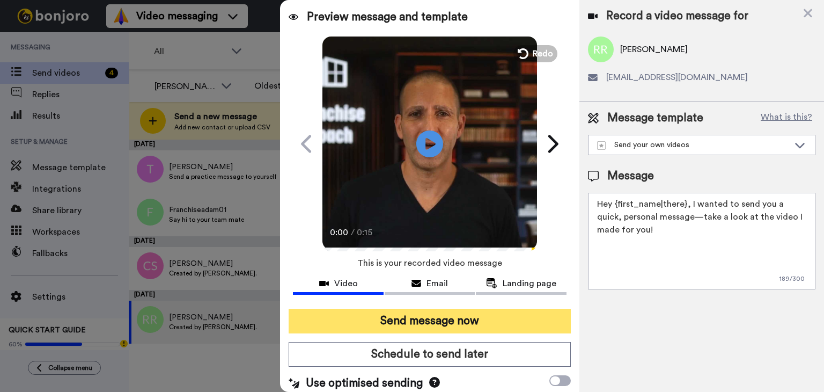
click at [507, 316] on button "Send message now" at bounding box center [430, 321] width 282 height 25
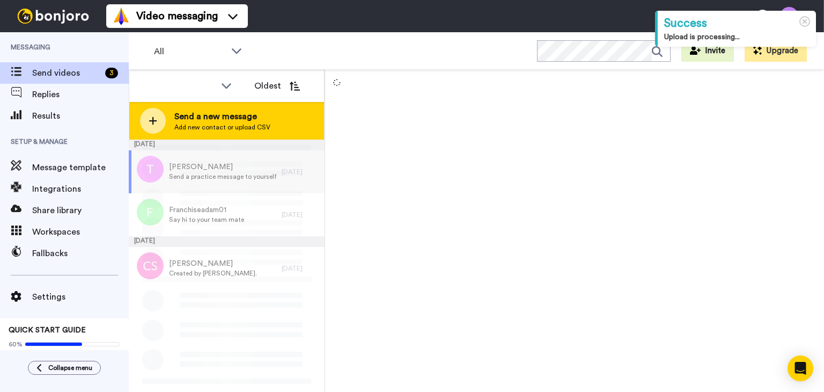
click at [238, 109] on div "Send a new message Add new contact or upload CSV" at bounding box center [226, 121] width 195 height 38
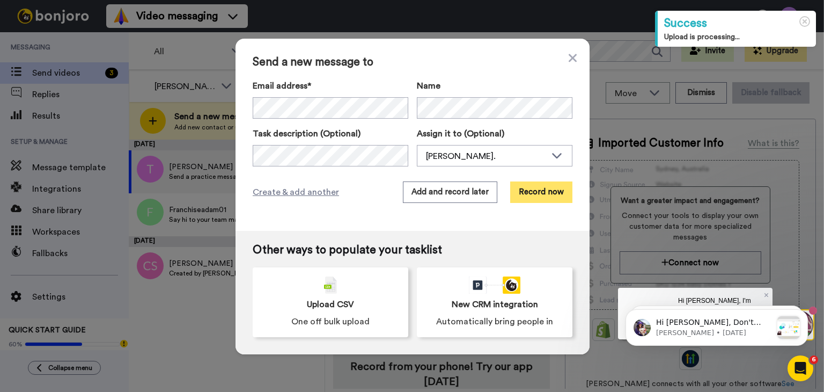
click at [538, 189] on button "Record now" at bounding box center [541, 191] width 62 height 21
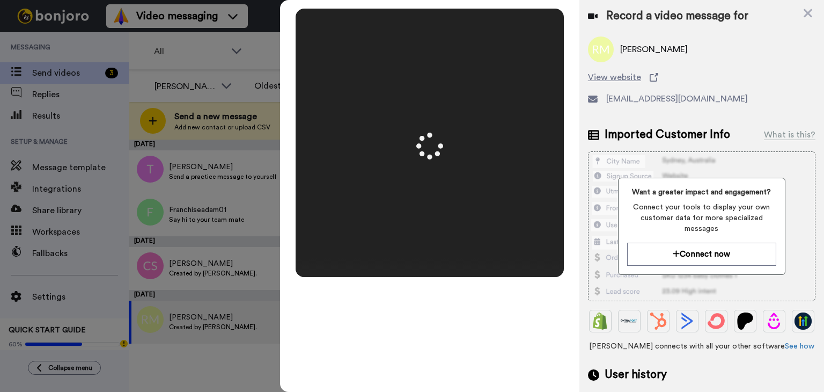
click at [463, 325] on div "Mirrored Redo 3 00:13" at bounding box center [429, 196] width 299 height 392
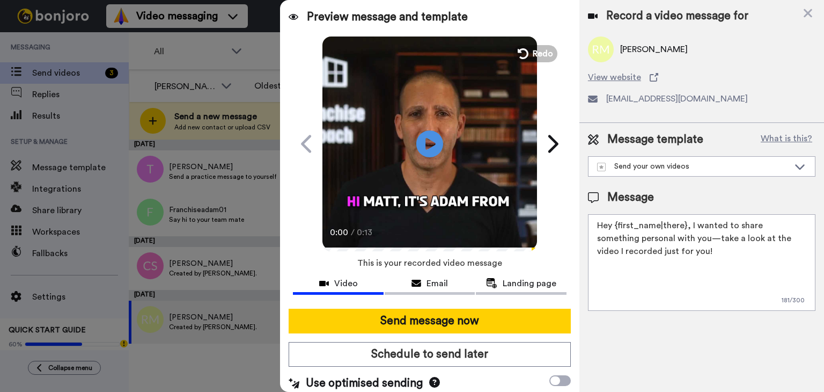
click at [462, 323] on button "Send message now" at bounding box center [430, 321] width 282 height 25
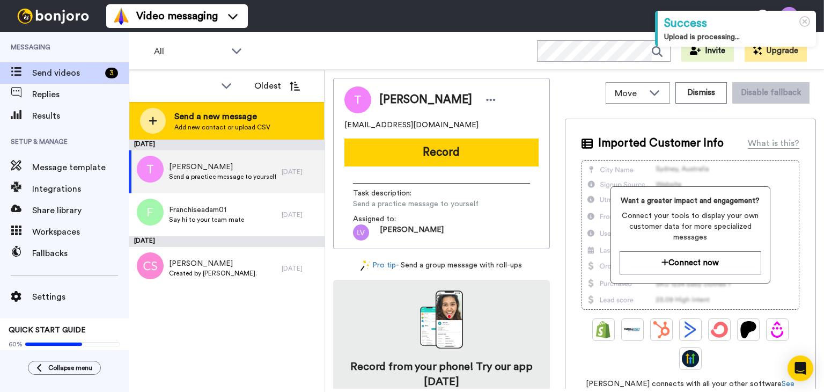
click at [239, 122] on span "Send a new message" at bounding box center [222, 116] width 96 height 13
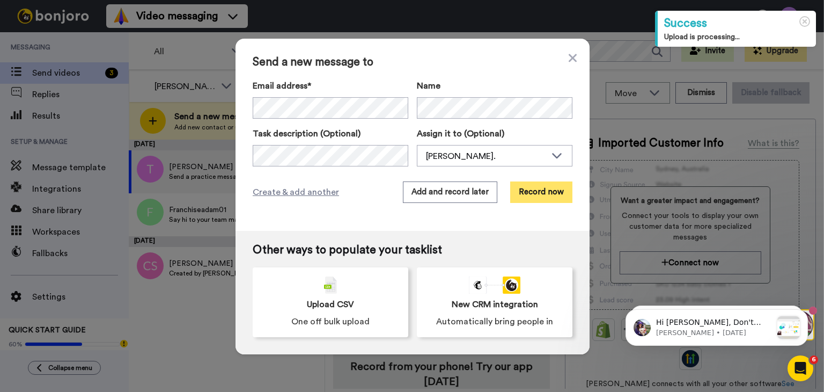
click at [524, 189] on button "Record now" at bounding box center [541, 191] width 62 height 21
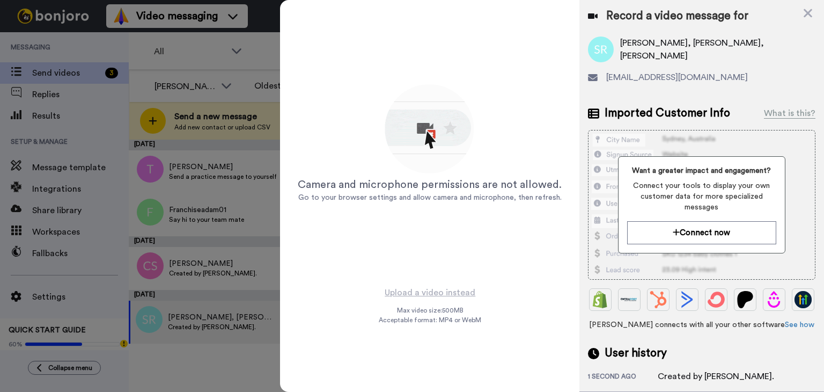
click at [802, 18] on div "Record a video message for" at bounding box center [702, 16] width 228 height 15
click at [806, 16] on icon at bounding box center [808, 13] width 9 height 9
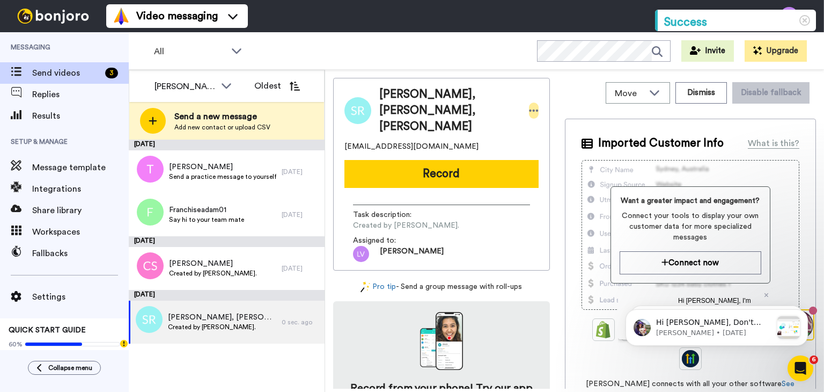
click at [529, 105] on icon at bounding box center [534, 110] width 10 height 11
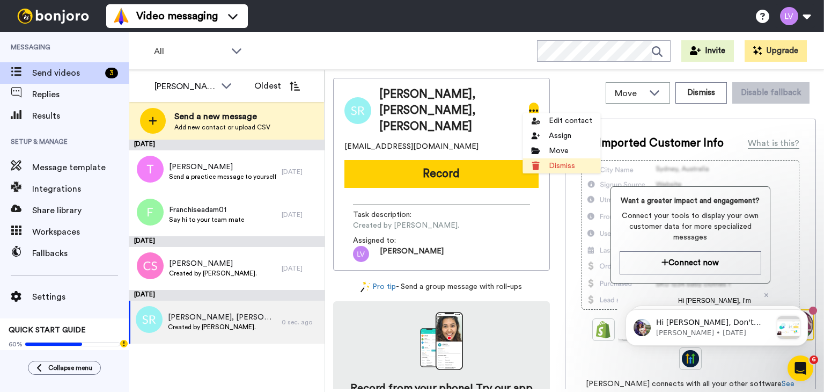
click at [565, 160] on li "Dismiss" at bounding box center [562, 165] width 78 height 15
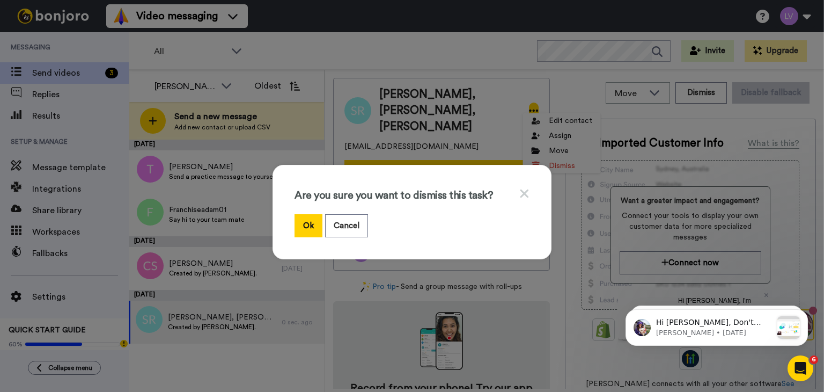
click at [520, 189] on icon at bounding box center [525, 193] width 10 height 13
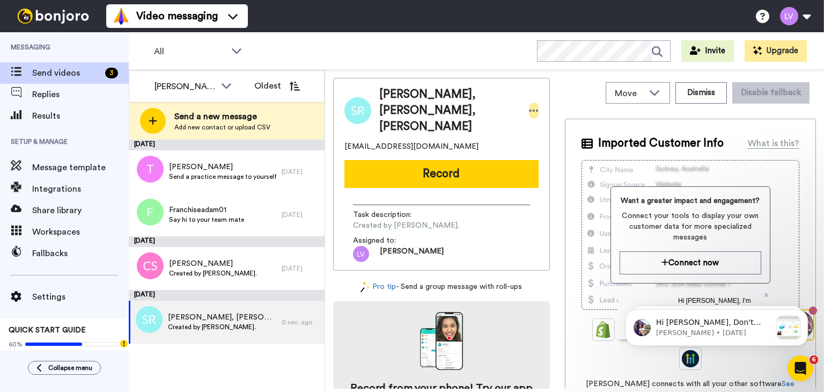
click at [533, 105] on icon at bounding box center [534, 110] width 10 height 11
click at [549, 113] on li "Edit contact" at bounding box center [562, 120] width 78 height 15
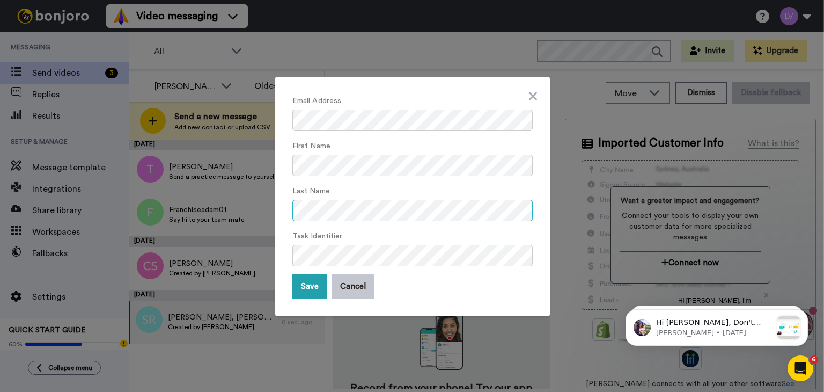
click at [283, 213] on div "Email Address First Name Last Name Task Identifier Save Cancel" at bounding box center [412, 196] width 275 height 239
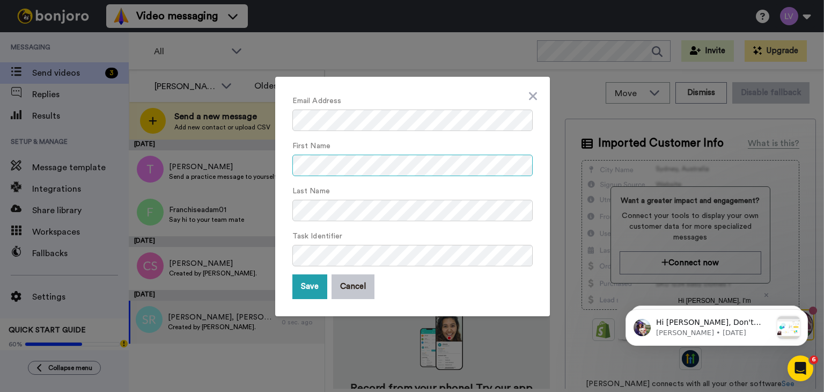
click at [225, 163] on div "Email Address First Name Last Name Task Identifier Save Cancel" at bounding box center [412, 196] width 824 height 392
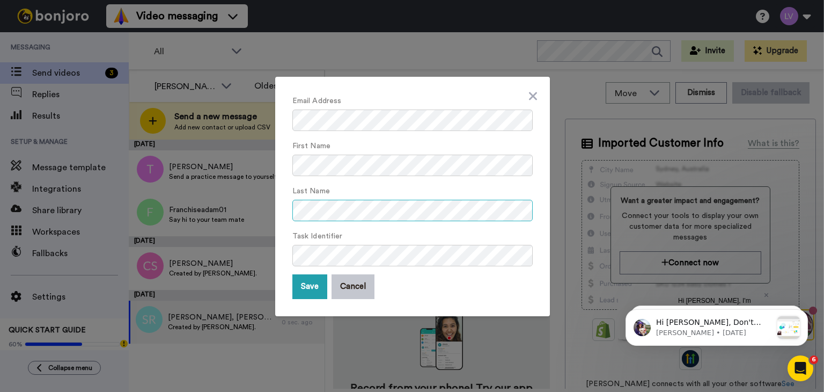
click at [251, 206] on div "Email Address First Name Last Name Task Identifier Save Cancel" at bounding box center [412, 196] width 824 height 392
click at [525, 98] on div "Email Address First Name Last Name Task Identifier Save Cancel" at bounding box center [412, 196] width 240 height 205
click at [529, 97] on icon at bounding box center [533, 96] width 8 height 13
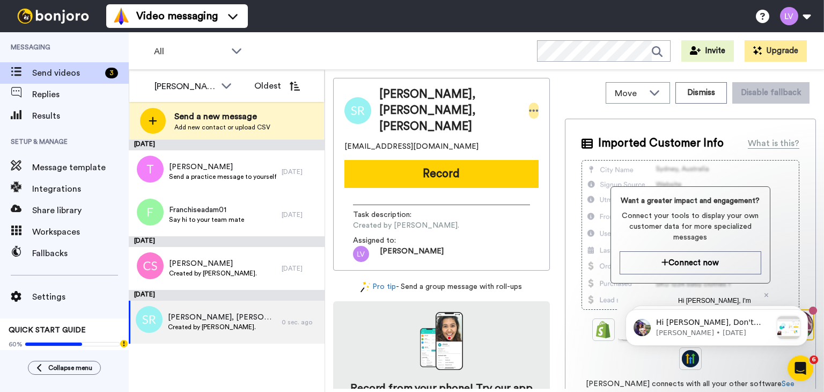
click at [530, 109] on icon at bounding box center [534, 110] width 9 height 2
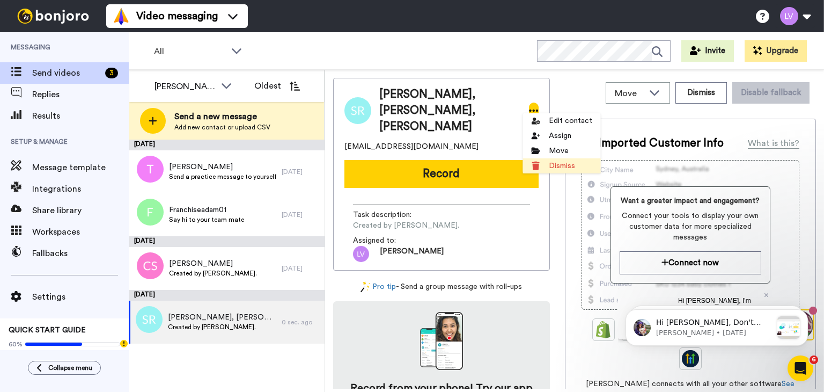
click at [555, 170] on li "Dismiss" at bounding box center [562, 165] width 78 height 15
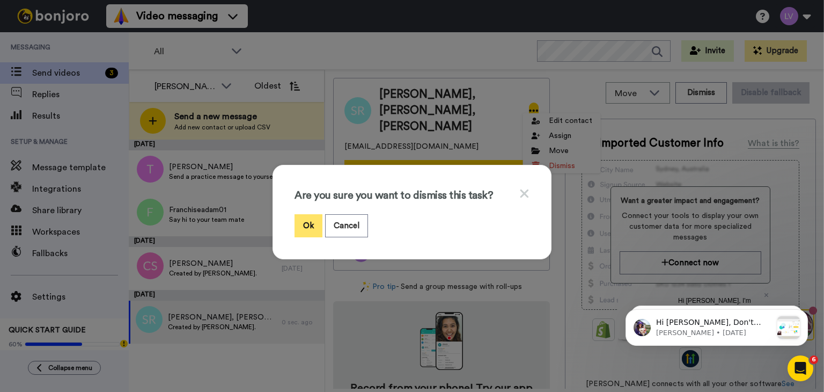
click at [310, 214] on button "Ok" at bounding box center [309, 225] width 28 height 23
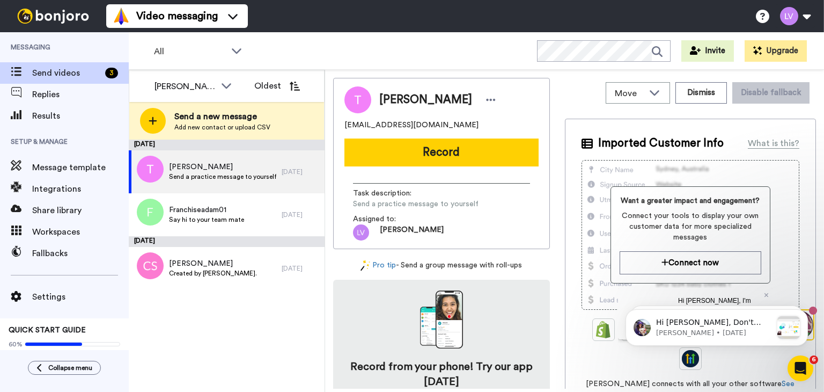
click at [246, 116] on span "Send a new message" at bounding box center [222, 116] width 96 height 13
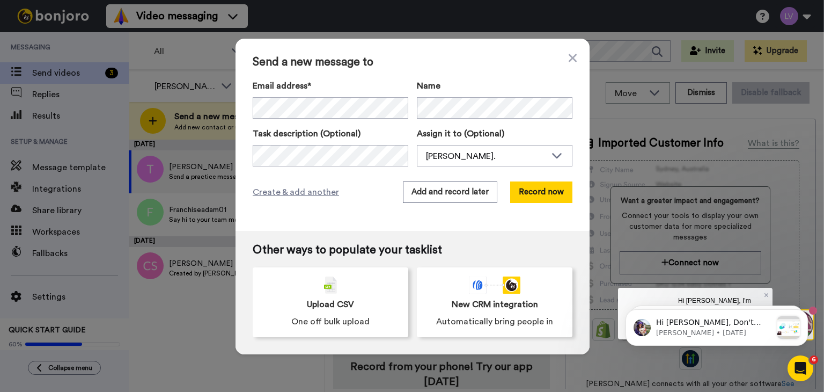
click at [404, 112] on div "Email address* Name" at bounding box center [413, 98] width 320 height 39
click at [385, 104] on div "Email address* Reese, Matt <mreese@appmfg.com> Reed, Ray <b_ray_reed@yahoo.com>…" at bounding box center [413, 98] width 320 height 39
click at [542, 194] on button "Record now" at bounding box center [541, 191] width 62 height 21
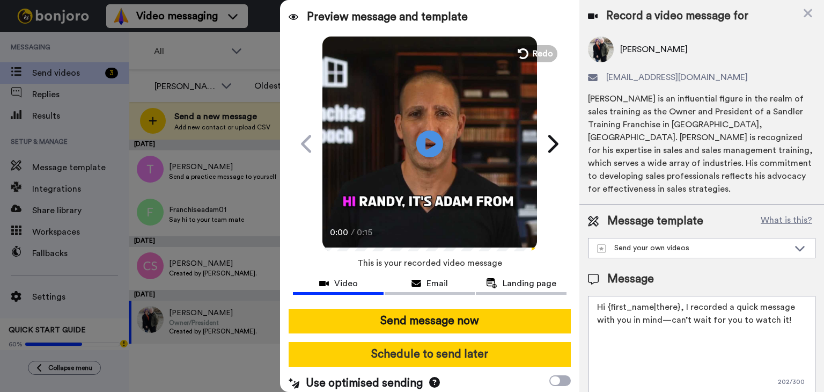
click at [464, 347] on button "Schedule to send later" at bounding box center [430, 354] width 282 height 25
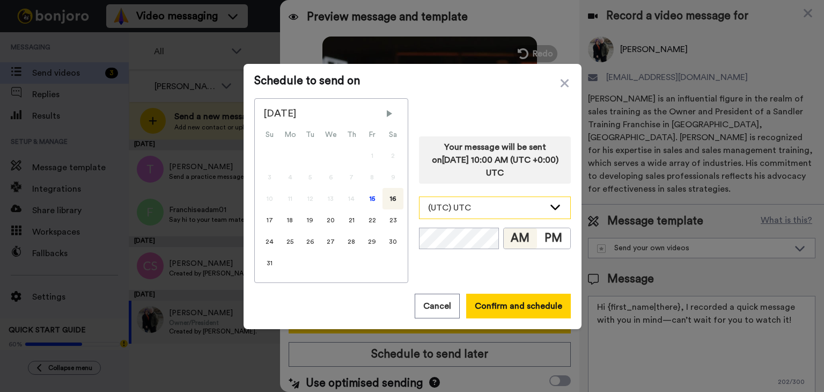
click at [499, 211] on div "(UTC) UTC" at bounding box center [486, 207] width 116 height 13
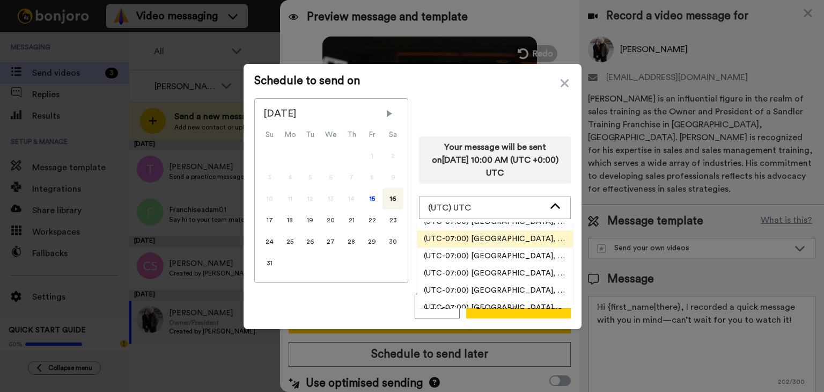
scroll to position [322, 0]
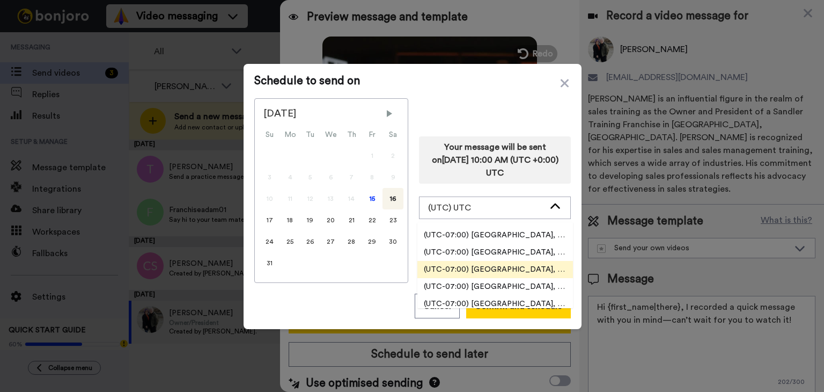
click at [519, 263] on li "(UTC-07:00) America, Los Angeles" at bounding box center [496, 269] width 156 height 17
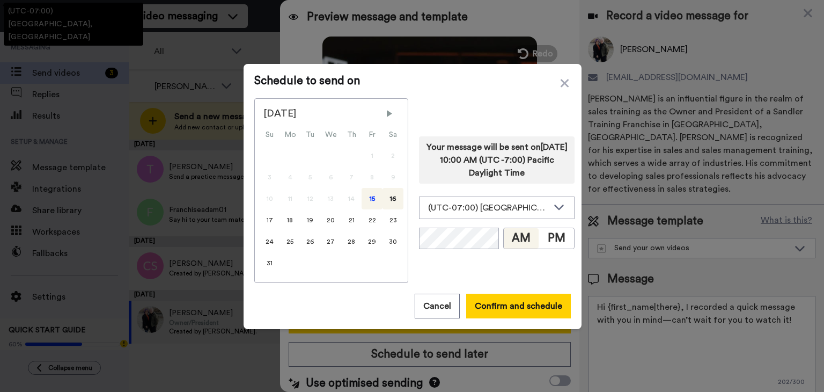
drag, startPoint x: 354, startPoint y: 195, endPoint x: 363, endPoint y: 196, distance: 8.7
click at [356, 196] on div "10 11 12 13 14 15 16" at bounding box center [331, 198] width 144 height 21
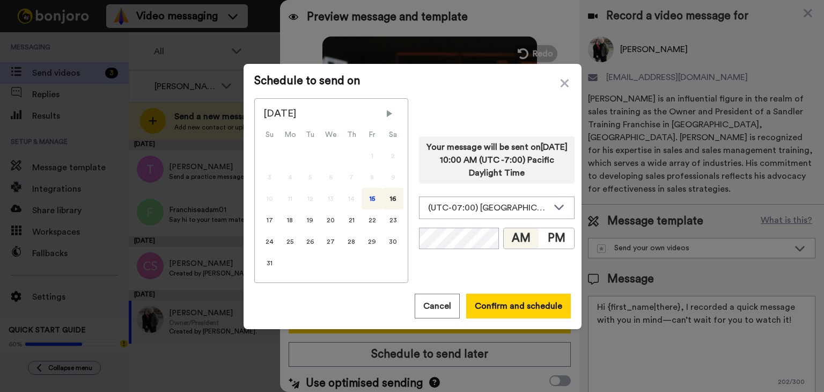
click at [368, 197] on div "15" at bounding box center [372, 198] width 21 height 21
click at [508, 309] on button "Confirm and schedule" at bounding box center [518, 306] width 105 height 25
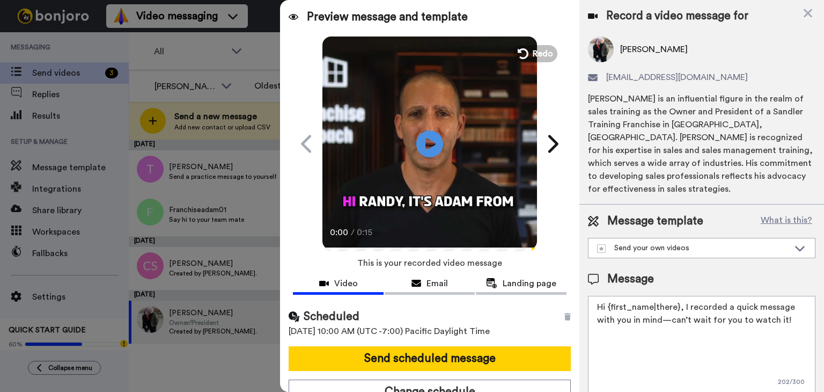
scroll to position [11, 0]
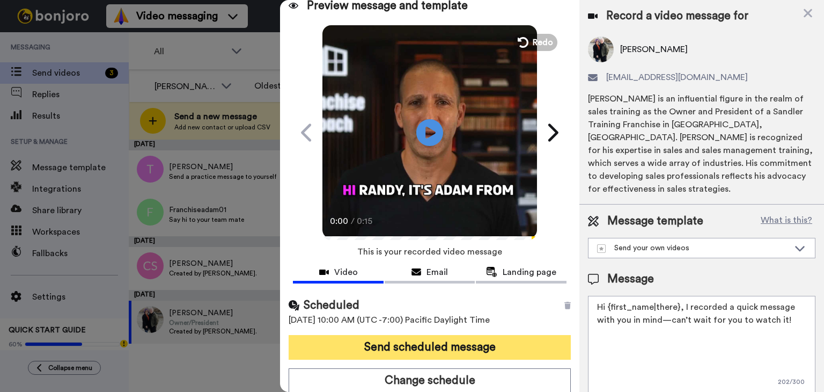
click at [480, 339] on button "Send scheduled message" at bounding box center [430, 347] width 282 height 25
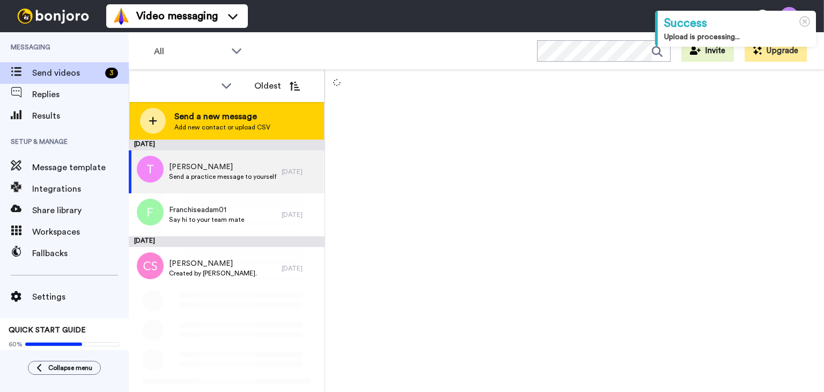
click at [288, 107] on div "Send a new message Add new contact or upload CSV" at bounding box center [226, 121] width 195 height 38
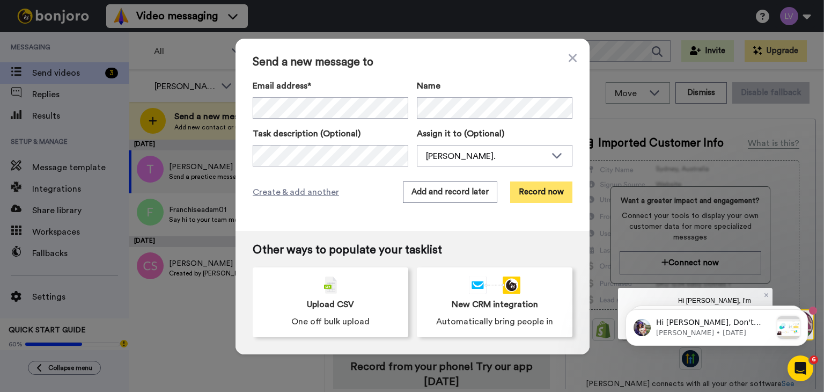
click at [560, 200] on button "Record now" at bounding box center [541, 191] width 62 height 21
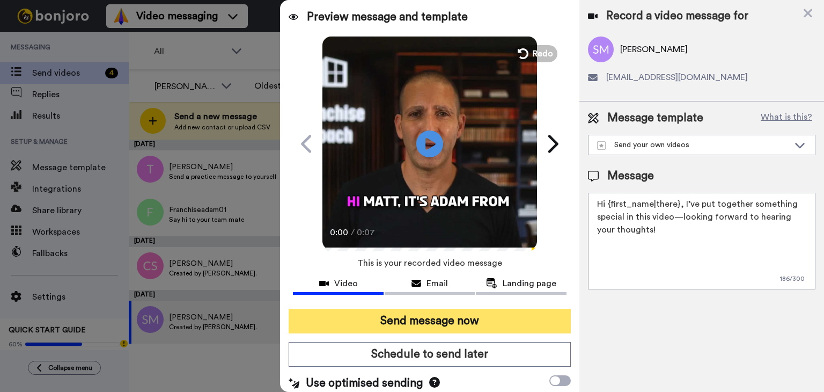
click at [478, 324] on button "Send message now" at bounding box center [430, 321] width 282 height 25
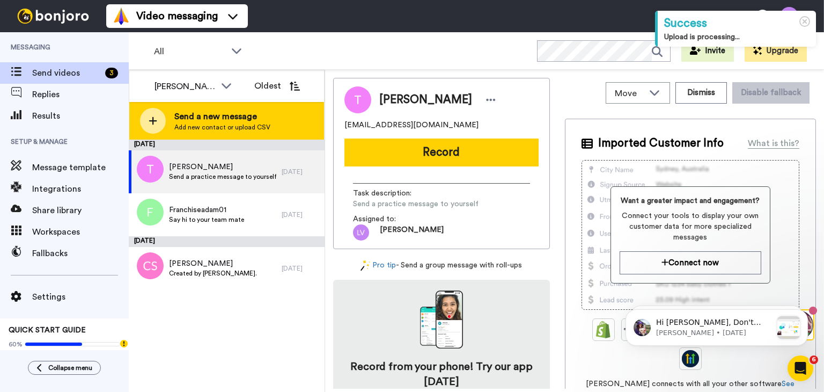
click at [262, 104] on div "Send a new message Add new contact or upload CSV" at bounding box center [226, 121] width 195 height 38
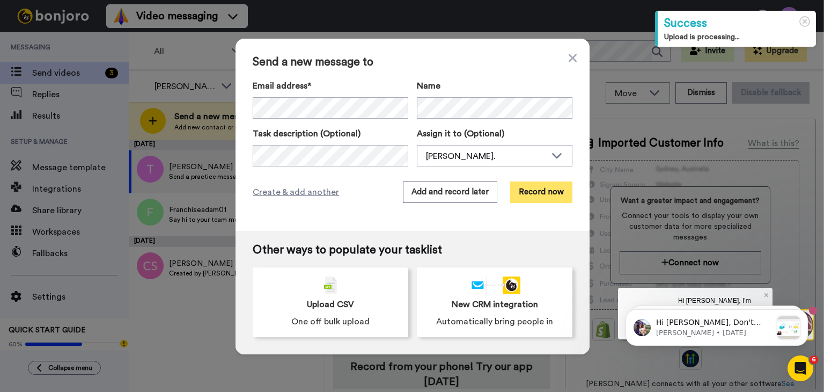
click at [554, 195] on button "Record now" at bounding box center [541, 191] width 62 height 21
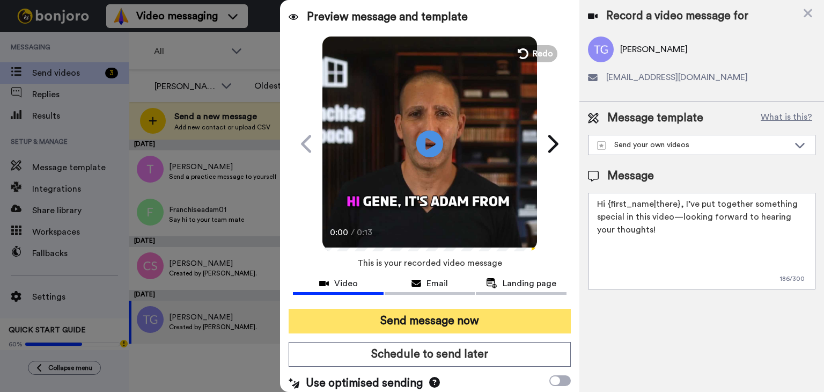
click at [459, 317] on button "Send message now" at bounding box center [430, 321] width 282 height 25
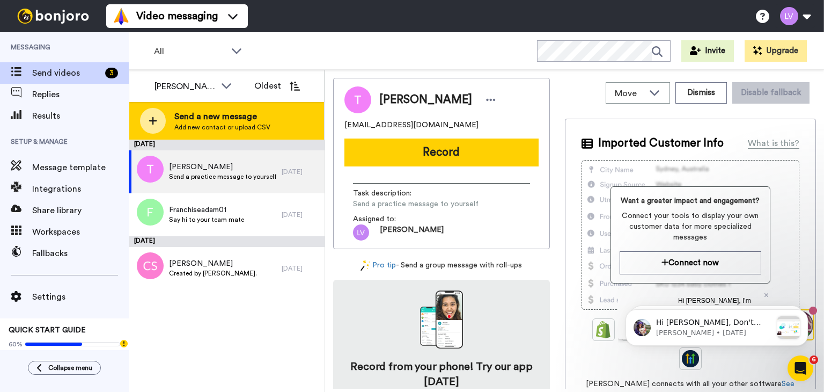
click at [253, 112] on span "Send a new message" at bounding box center [222, 116] width 96 height 13
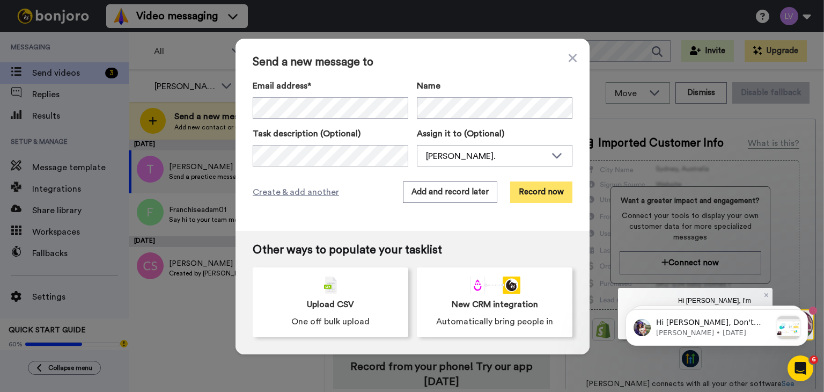
click at [538, 198] on button "Record now" at bounding box center [541, 191] width 62 height 21
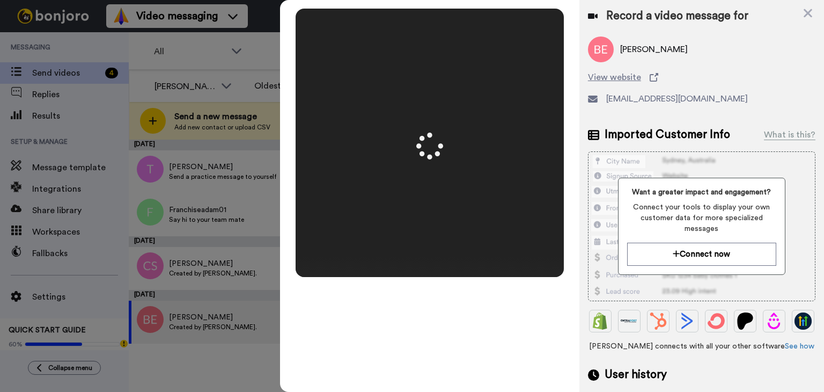
click at [472, 322] on div "Mirrored Redo 3 00:07" at bounding box center [429, 196] width 299 height 392
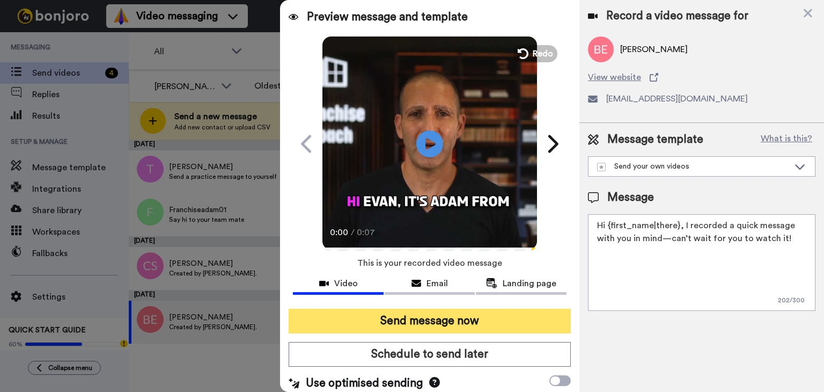
click at [472, 321] on button "Send message now" at bounding box center [430, 321] width 282 height 25
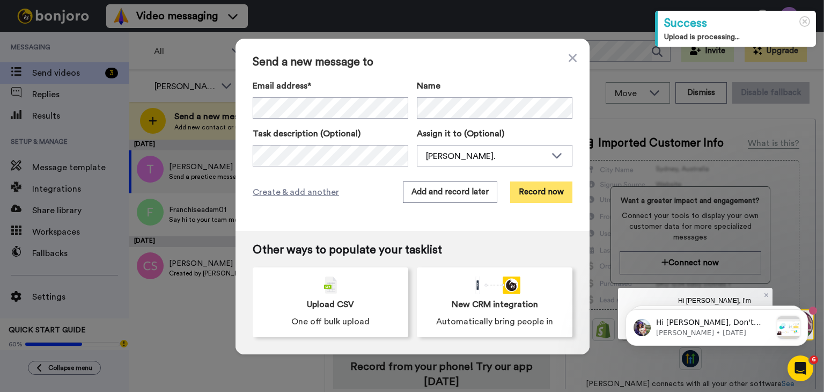
click at [543, 195] on button "Record now" at bounding box center [541, 191] width 62 height 21
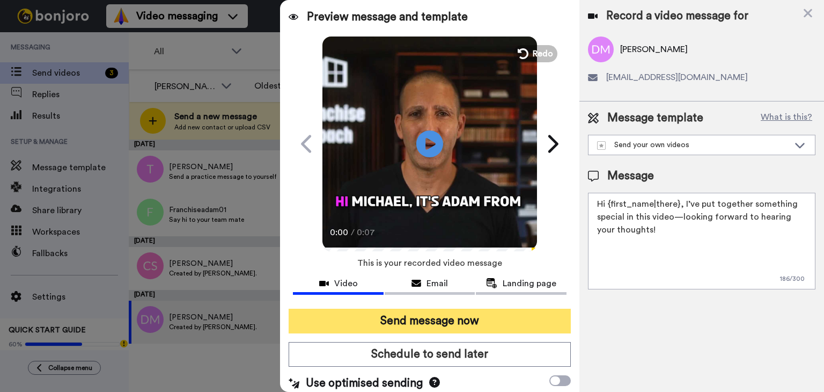
click at [481, 328] on button "Send message now" at bounding box center [430, 321] width 282 height 25
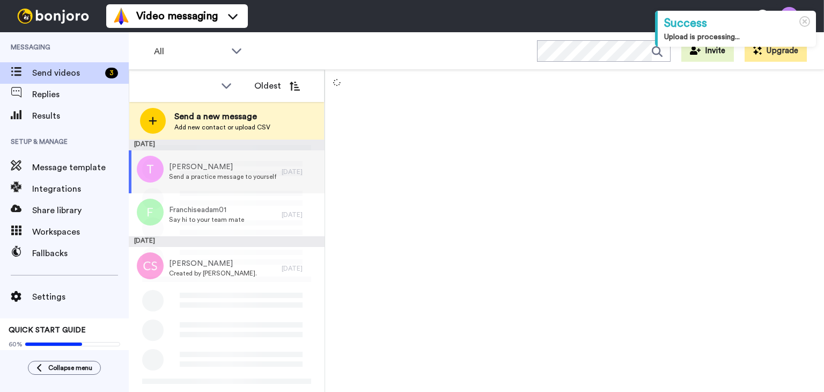
click at [286, 119] on div "Send a new message Add new contact or upload CSV" at bounding box center [226, 121] width 195 height 38
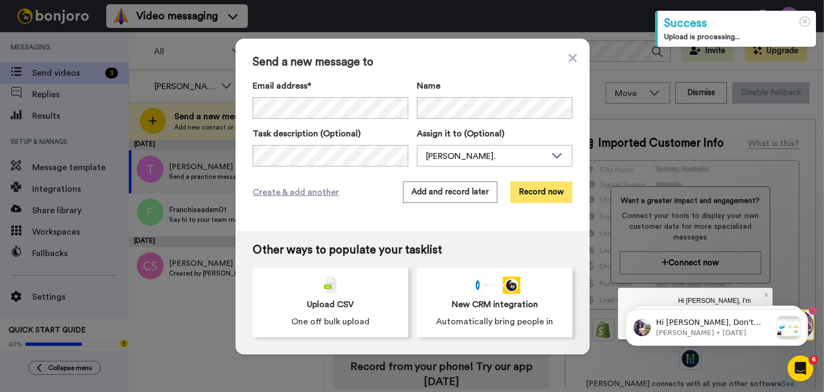
click at [534, 195] on button "Record now" at bounding box center [541, 191] width 62 height 21
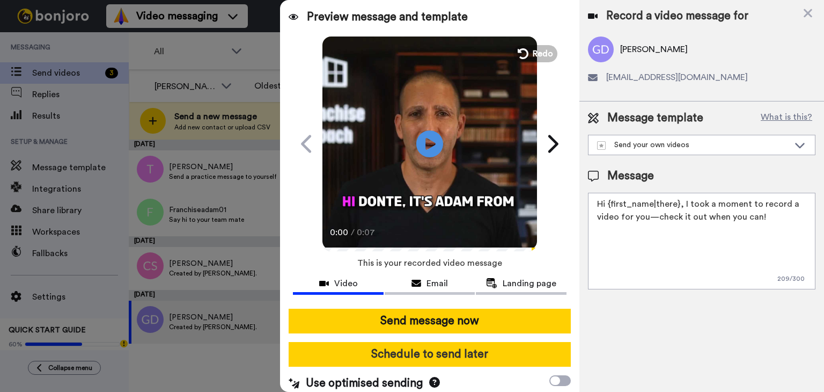
click at [455, 357] on button "Schedule to send later" at bounding box center [430, 354] width 282 height 25
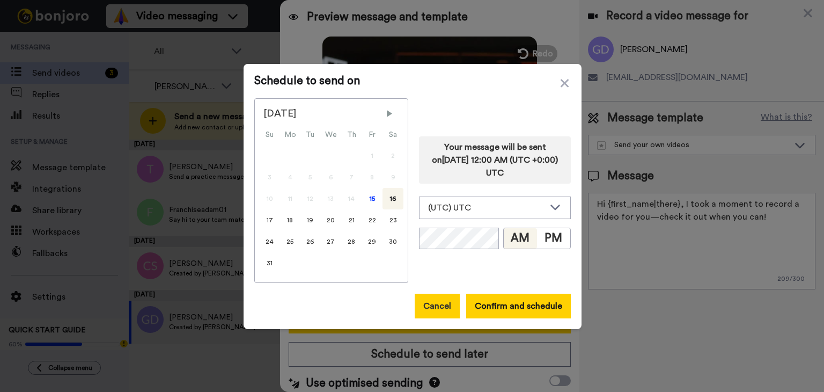
click at [436, 311] on button "Cancel" at bounding box center [437, 306] width 45 height 25
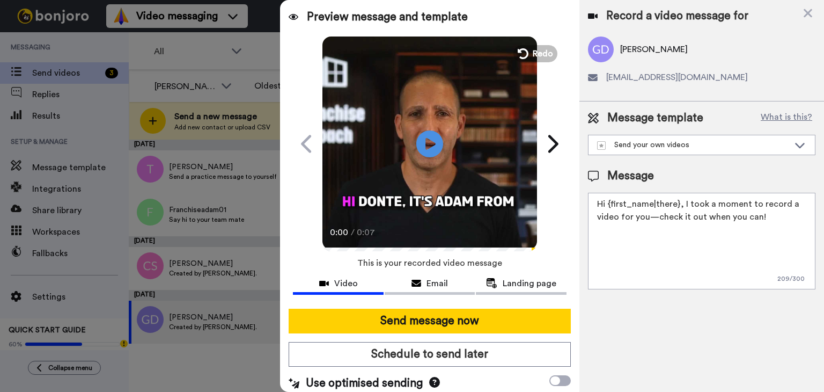
click at [471, 326] on button "Send message now" at bounding box center [430, 321] width 282 height 25
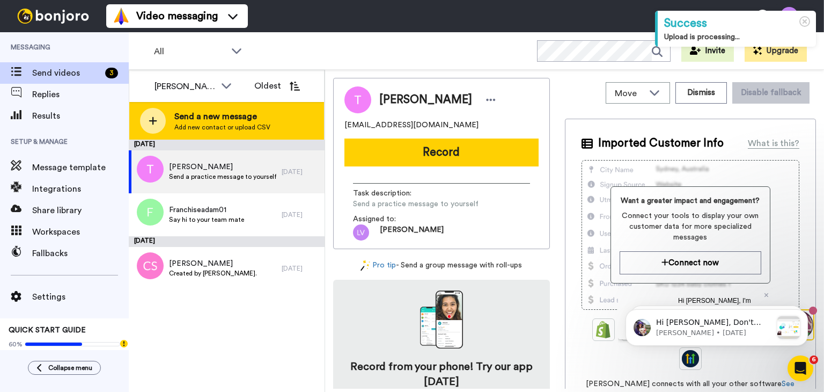
click at [240, 113] on span "Send a new message" at bounding box center [222, 116] width 96 height 13
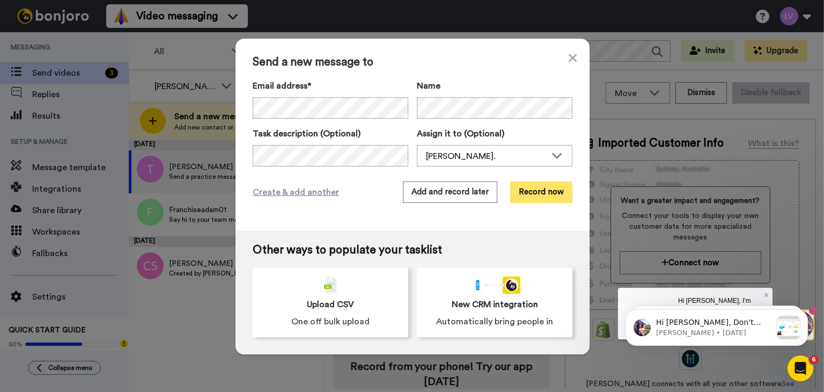
click at [537, 194] on button "Record now" at bounding box center [541, 191] width 62 height 21
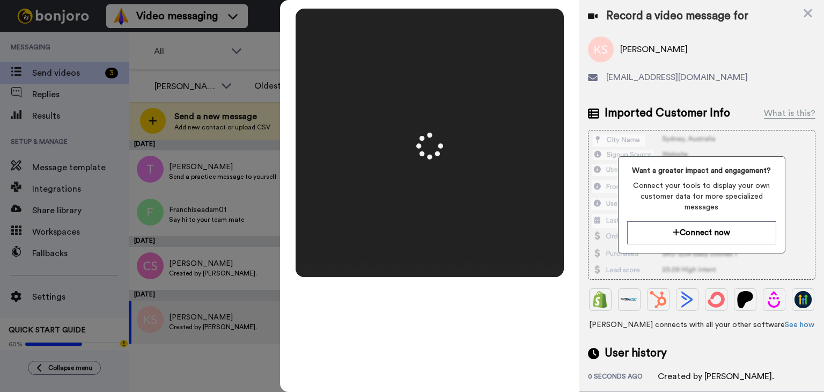
click at [468, 312] on div "Mirrored Redo 3 00:08" at bounding box center [429, 196] width 299 height 392
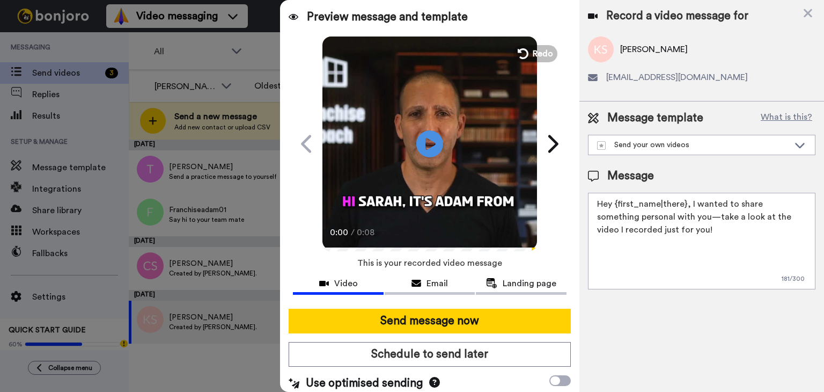
click at [468, 301] on div at bounding box center [430, 304] width 274 height 9
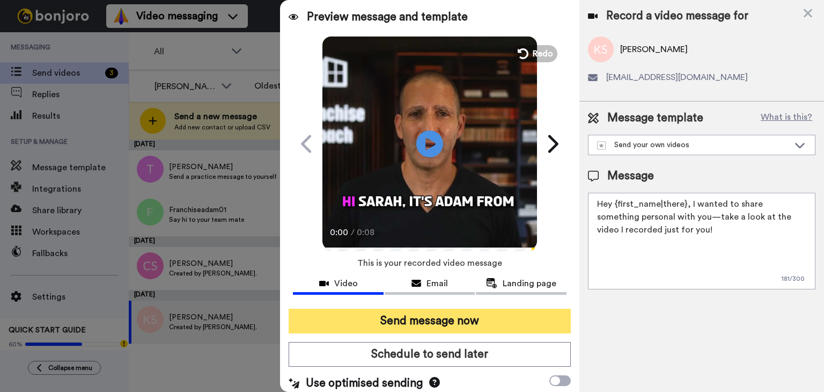
click at [464, 311] on button "Send message now" at bounding box center [430, 321] width 282 height 25
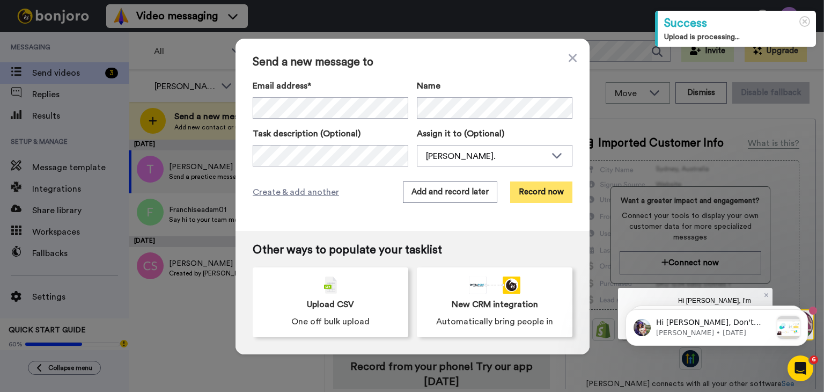
click at [528, 200] on button "Record now" at bounding box center [541, 191] width 62 height 21
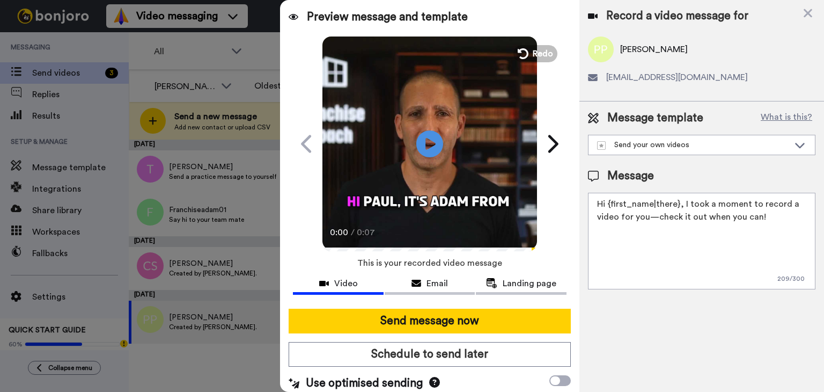
click at [436, 316] on button "Send message now" at bounding box center [430, 321] width 282 height 25
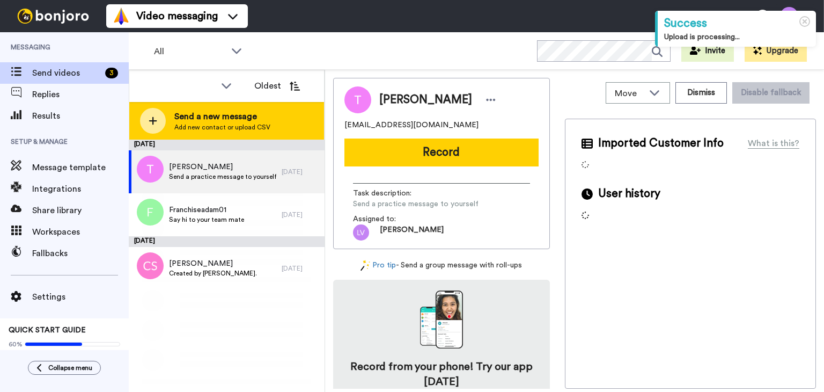
click at [301, 112] on div "Send a new message Add new contact or upload CSV" at bounding box center [226, 121] width 195 height 38
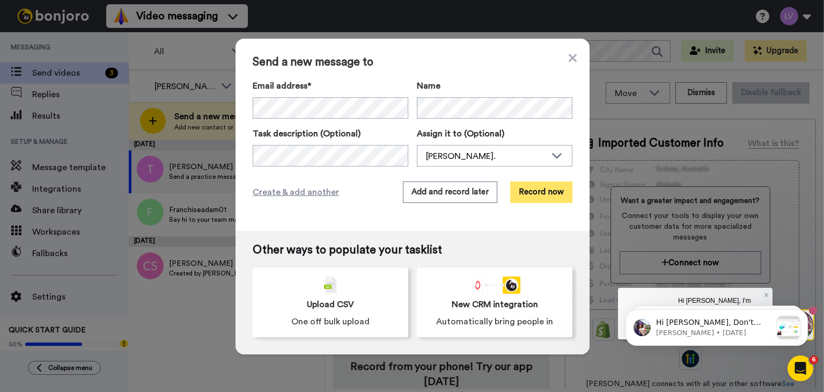
click at [535, 186] on button "Record now" at bounding box center [541, 191] width 62 height 21
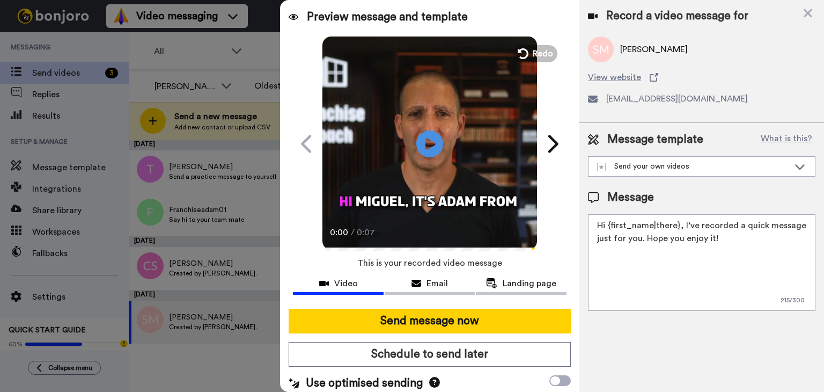
drag, startPoint x: 442, startPoint y: 320, endPoint x: 386, endPoint y: 297, distance: 60.6
click at [442, 320] on button "Send message now" at bounding box center [430, 321] width 282 height 25
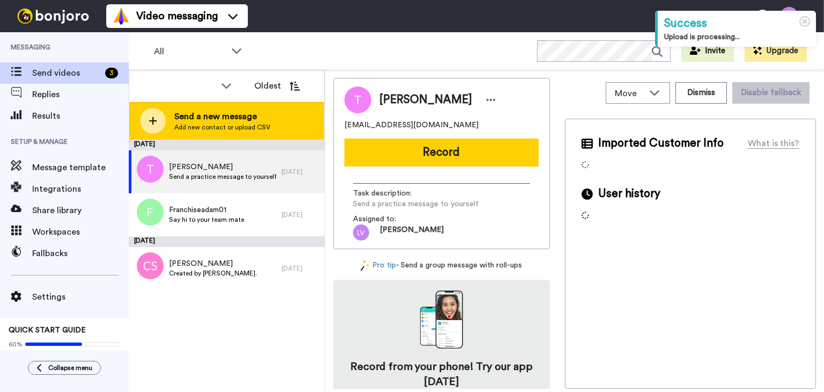
click at [255, 112] on span "Send a new message" at bounding box center [222, 116] width 96 height 13
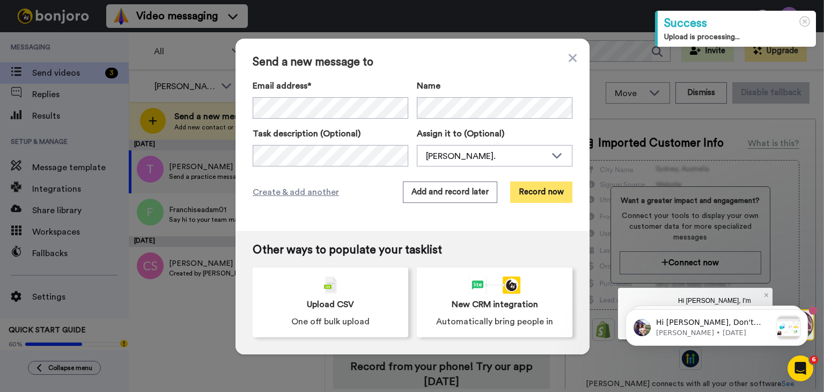
click at [522, 188] on button "Record now" at bounding box center [541, 191] width 62 height 21
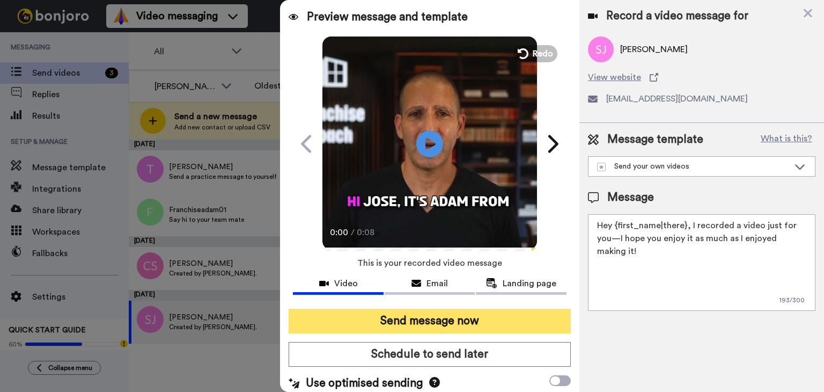
click at [423, 316] on button "Send message now" at bounding box center [430, 321] width 282 height 25
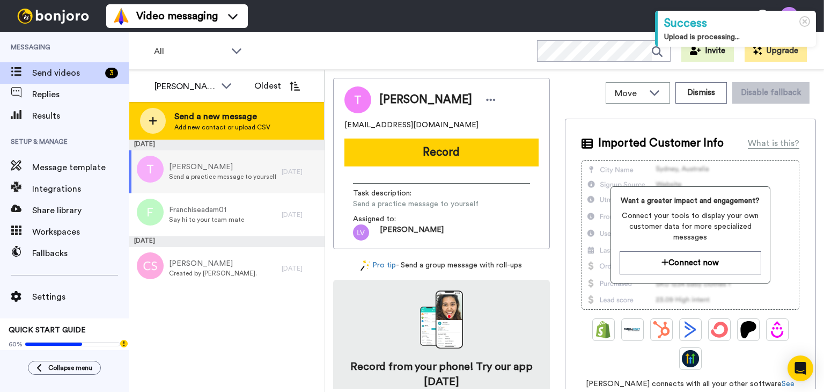
click at [212, 119] on span "Send a new message" at bounding box center [222, 116] width 96 height 13
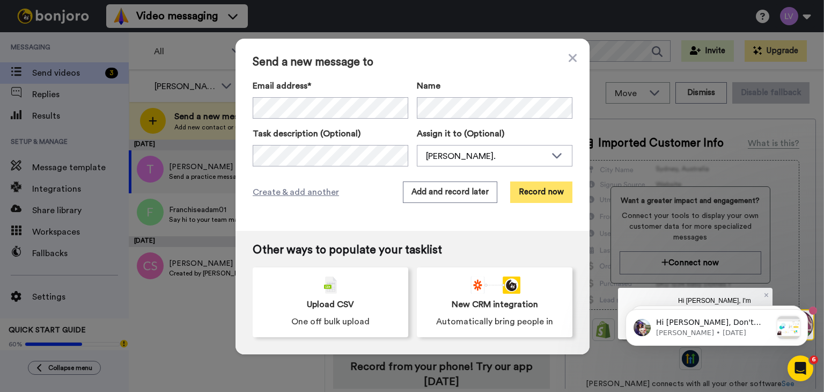
click at [531, 187] on button "Record now" at bounding box center [541, 191] width 62 height 21
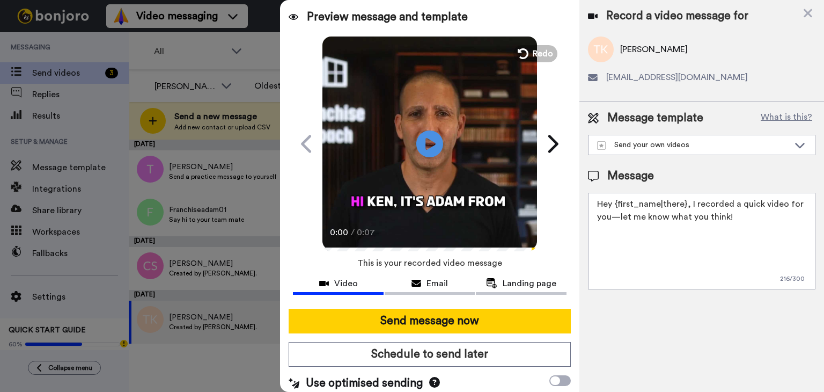
drag, startPoint x: 460, startPoint y: 318, endPoint x: 421, endPoint y: 297, distance: 44.9
click at [451, 318] on button "Send message now" at bounding box center [430, 321] width 282 height 25
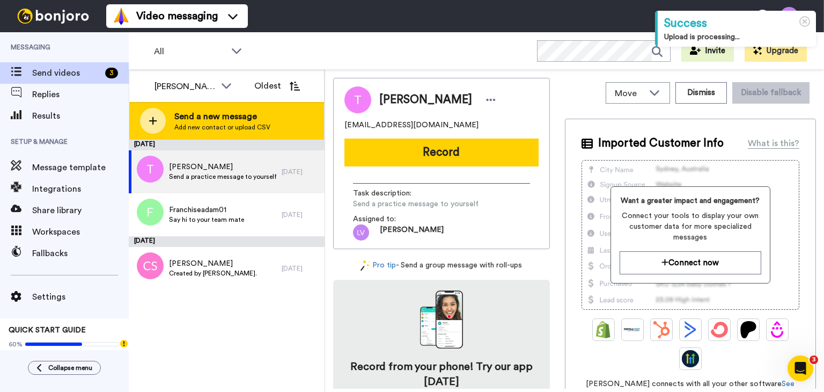
click at [225, 134] on div "Send a new message Add new contact or upload CSV" at bounding box center [226, 121] width 195 height 38
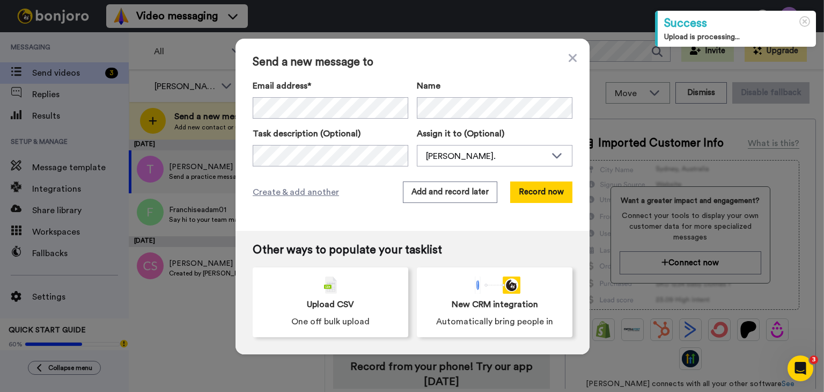
click at [313, 120] on div "Email address* [PERSON_NAME] <[EMAIL_ADDRESS][DOMAIN_NAME]> [PERSON_NAME] <[EMA…" at bounding box center [413, 122] width 320 height 87
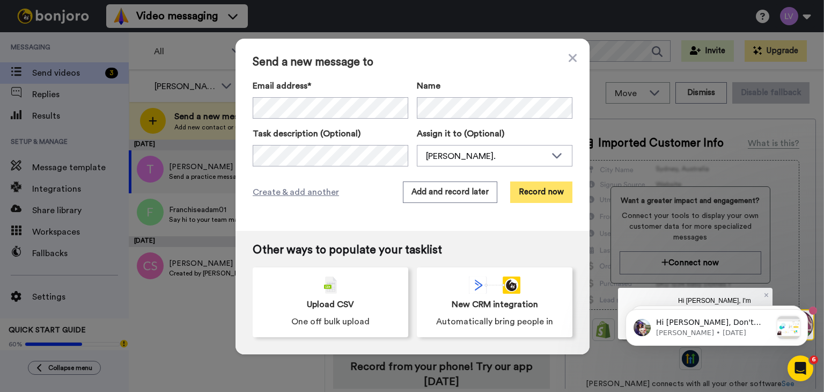
click at [538, 192] on button "Record now" at bounding box center [541, 191] width 62 height 21
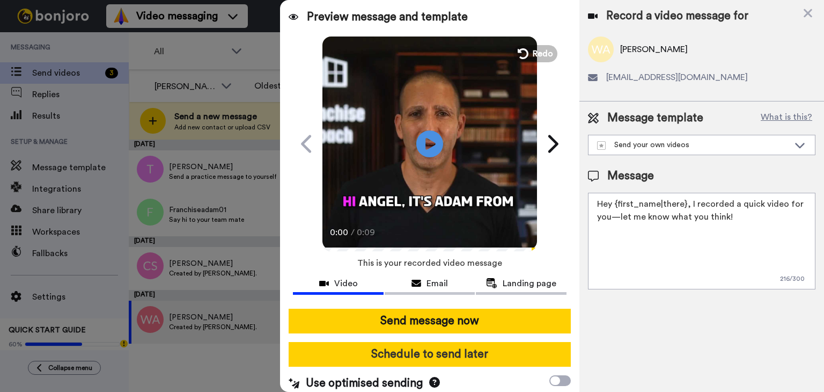
click at [438, 343] on button "Schedule to send later" at bounding box center [430, 354] width 282 height 25
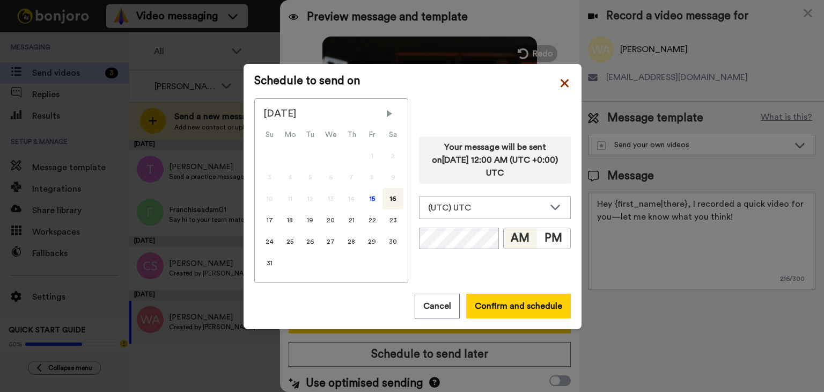
click at [561, 80] on icon at bounding box center [565, 83] width 8 height 8
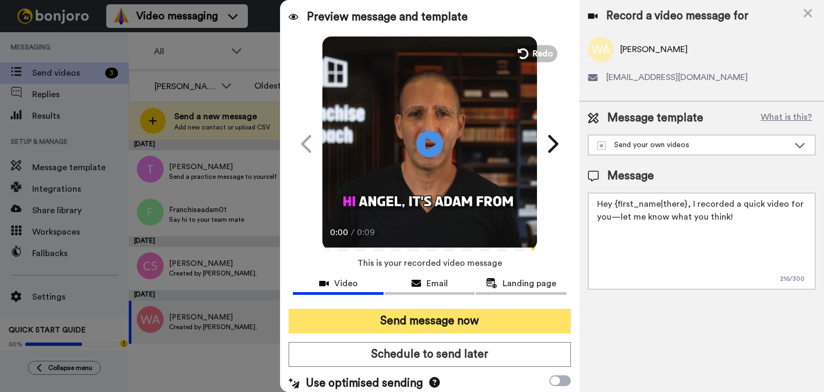
click at [423, 316] on button "Send message now" at bounding box center [430, 321] width 282 height 25
